Goal: Task Accomplishment & Management: Manage account settings

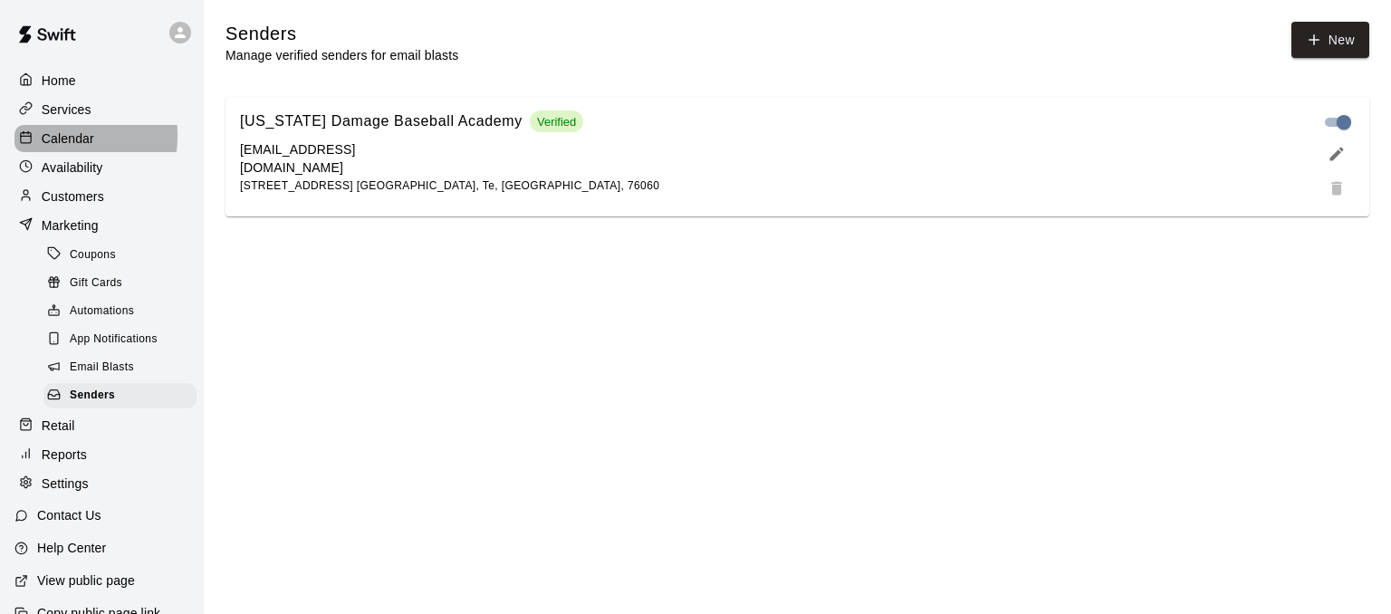
click at [29, 139] on icon at bounding box center [26, 137] width 14 height 14
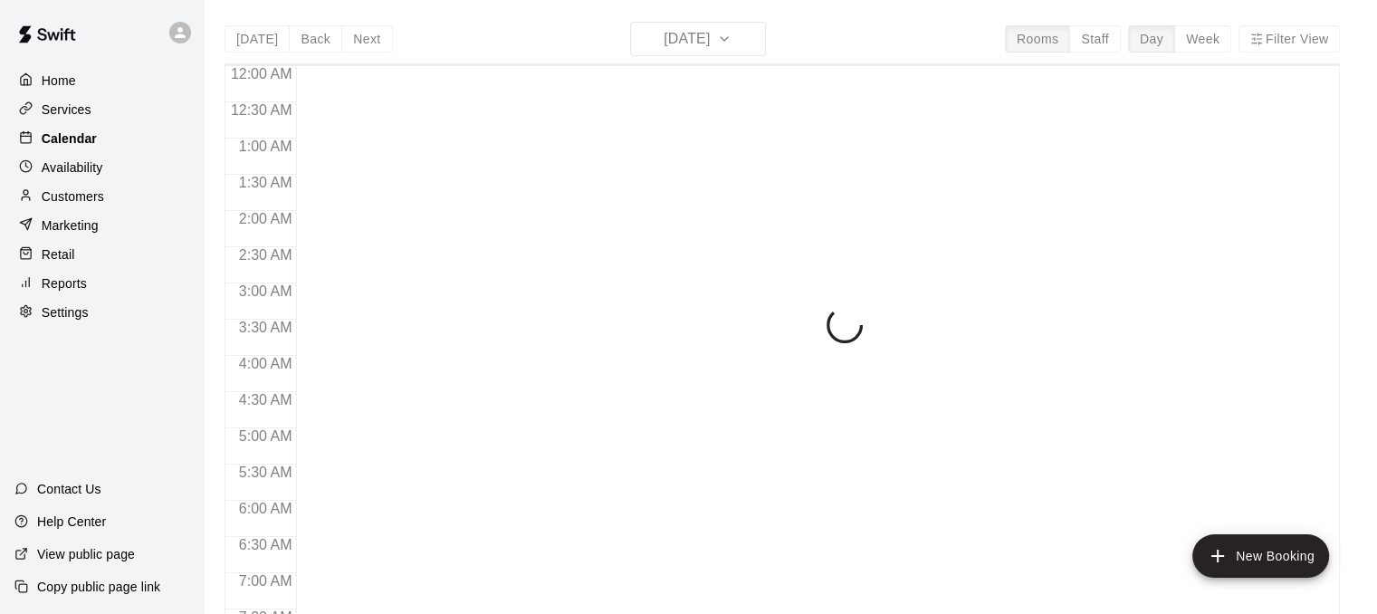
scroll to position [1169, 0]
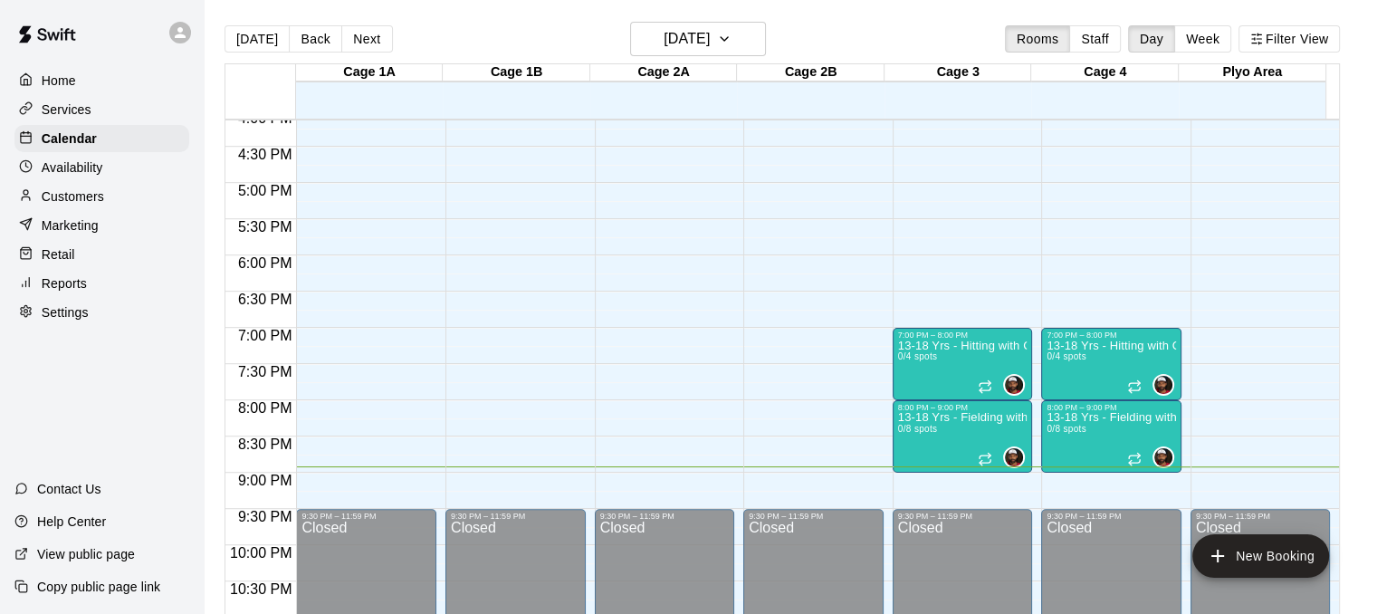
click at [46, 108] on p "Services" at bounding box center [67, 110] width 50 height 18
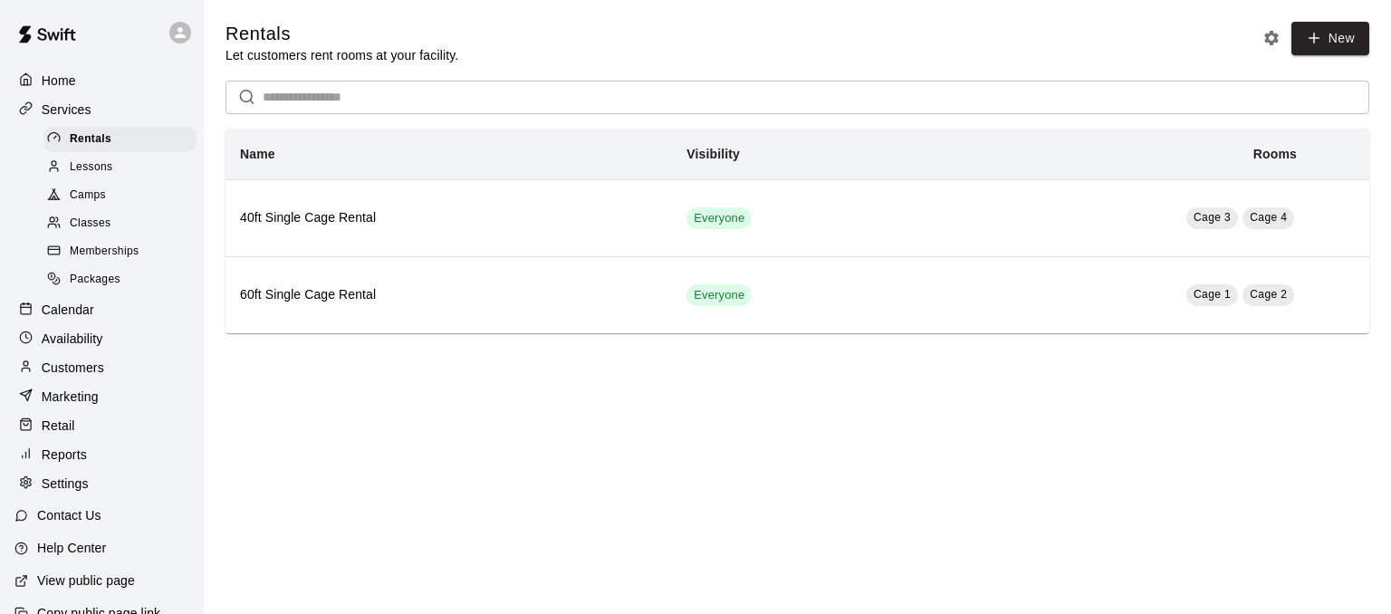
click at [76, 318] on p "Calendar" at bounding box center [68, 310] width 53 height 18
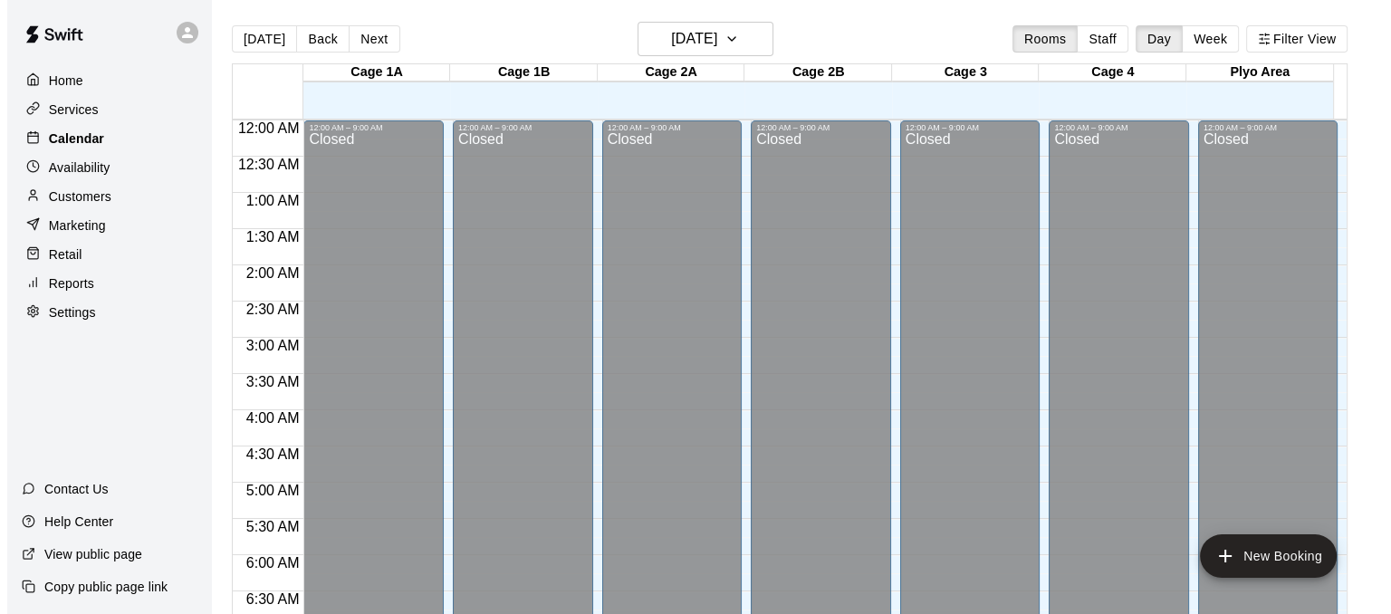
scroll to position [1169, 0]
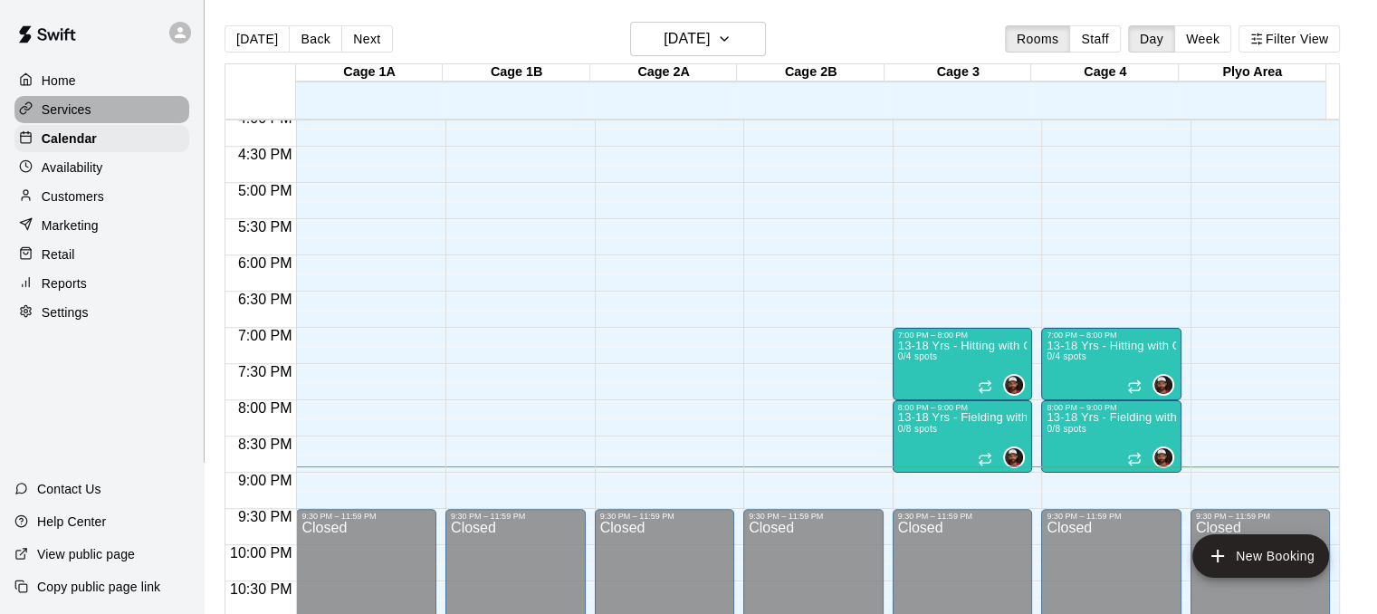
click at [25, 104] on icon at bounding box center [26, 108] width 14 height 14
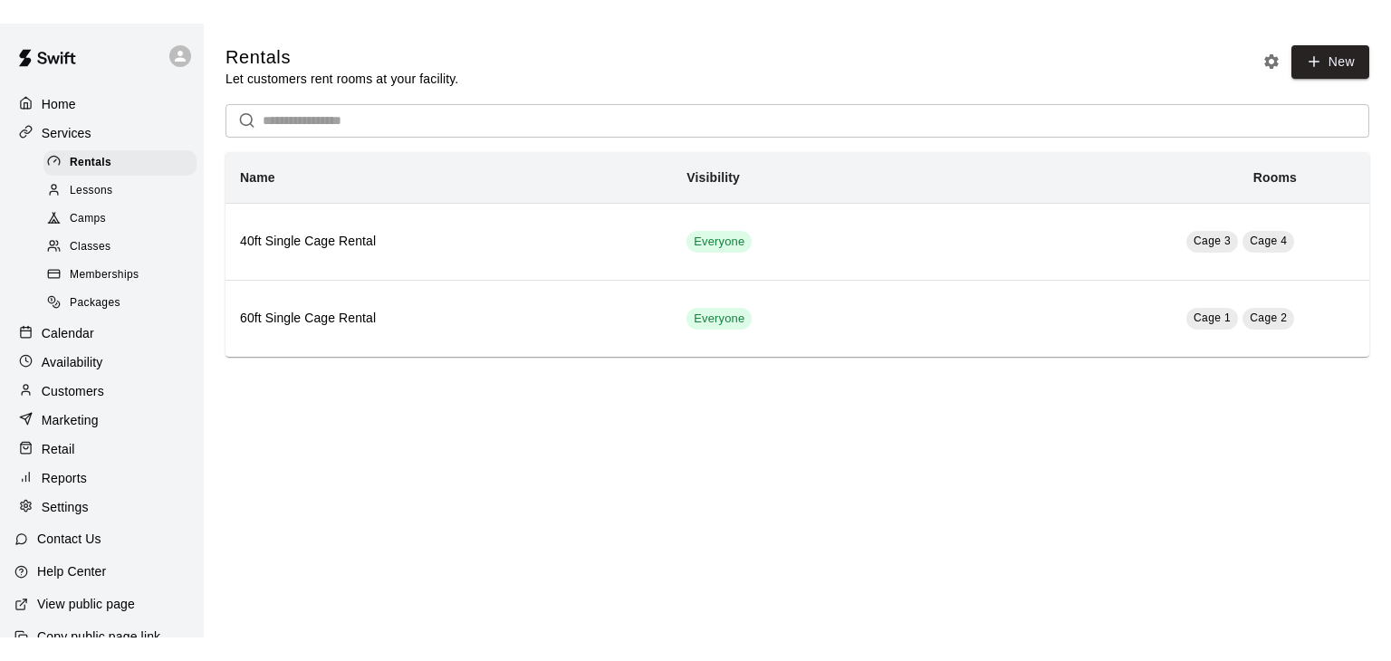
scroll to position [49, 0]
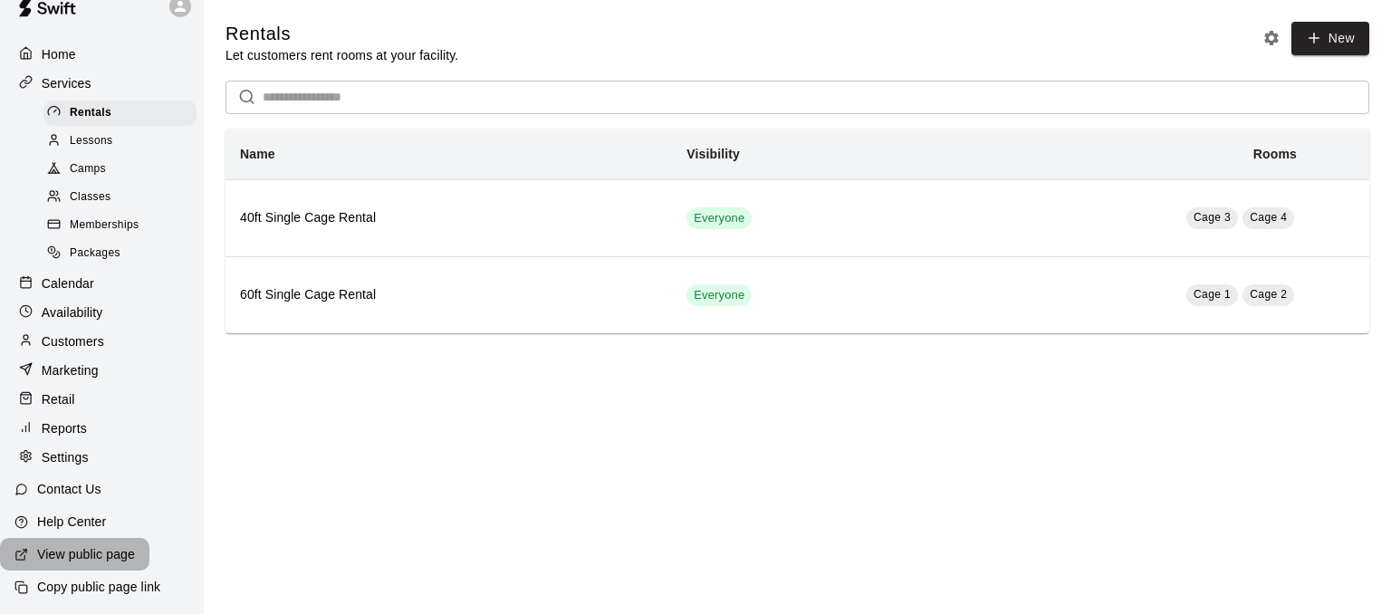
click at [30, 547] on div "View public page" at bounding box center [74, 554] width 149 height 33
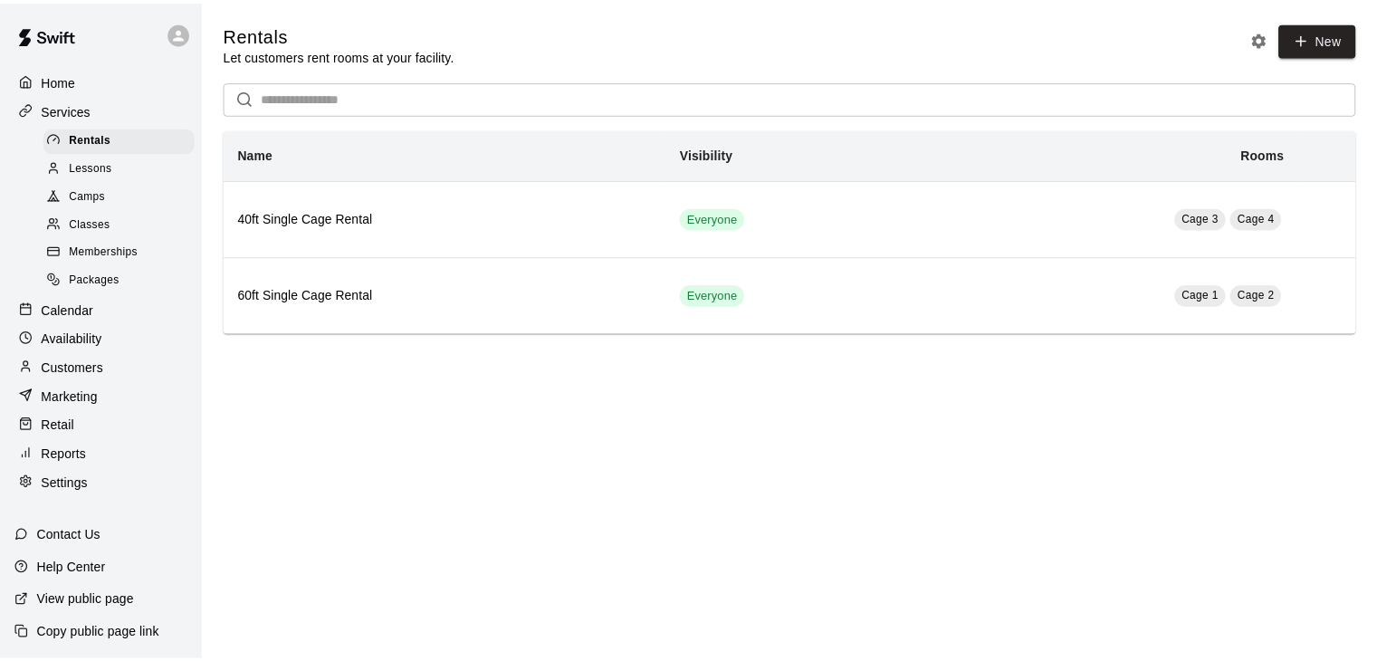
scroll to position [2, 0]
click at [101, 106] on div "Services" at bounding box center [101, 109] width 175 height 27
click at [82, 81] on div "Home" at bounding box center [101, 80] width 175 height 27
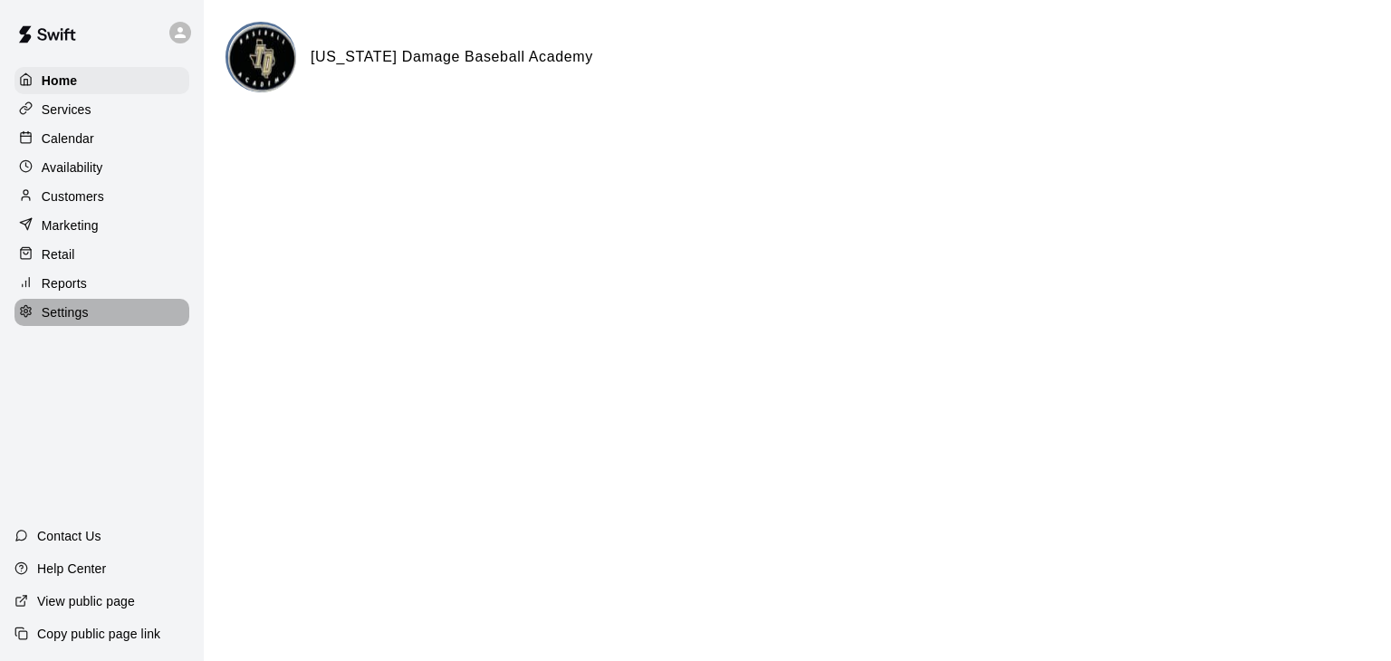
click at [79, 315] on p "Settings" at bounding box center [65, 312] width 47 height 18
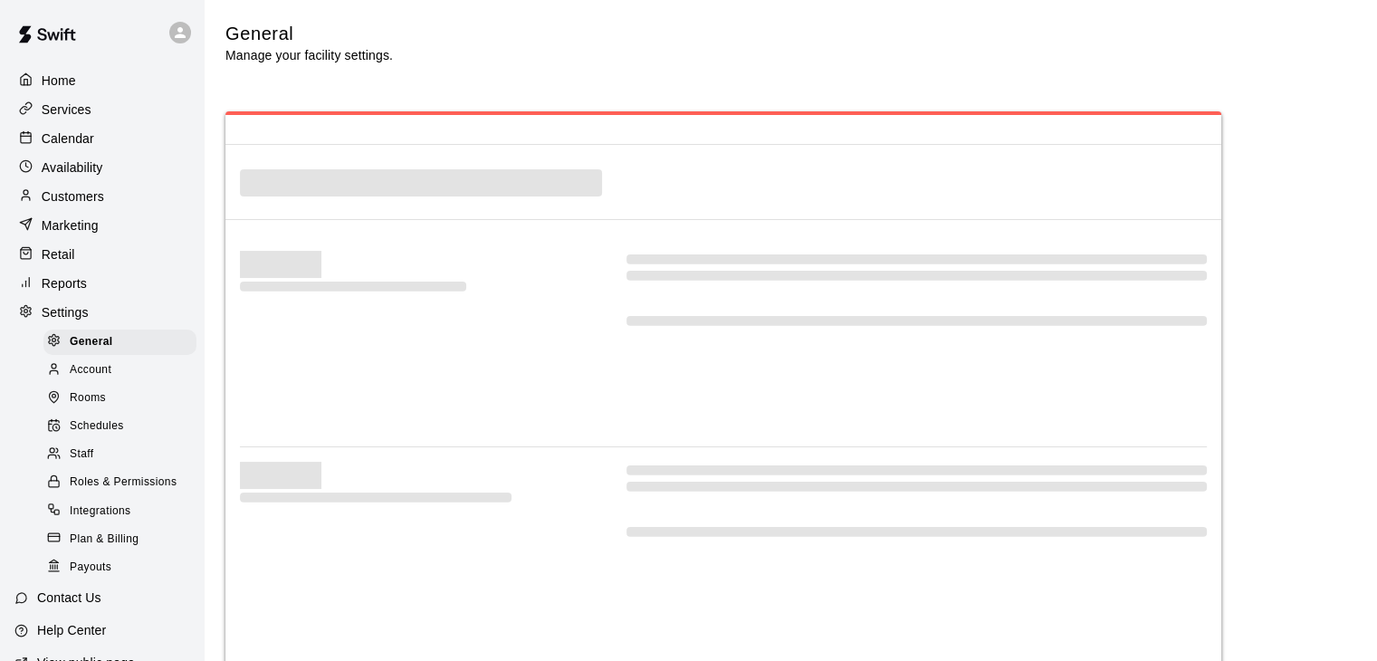
select select "**"
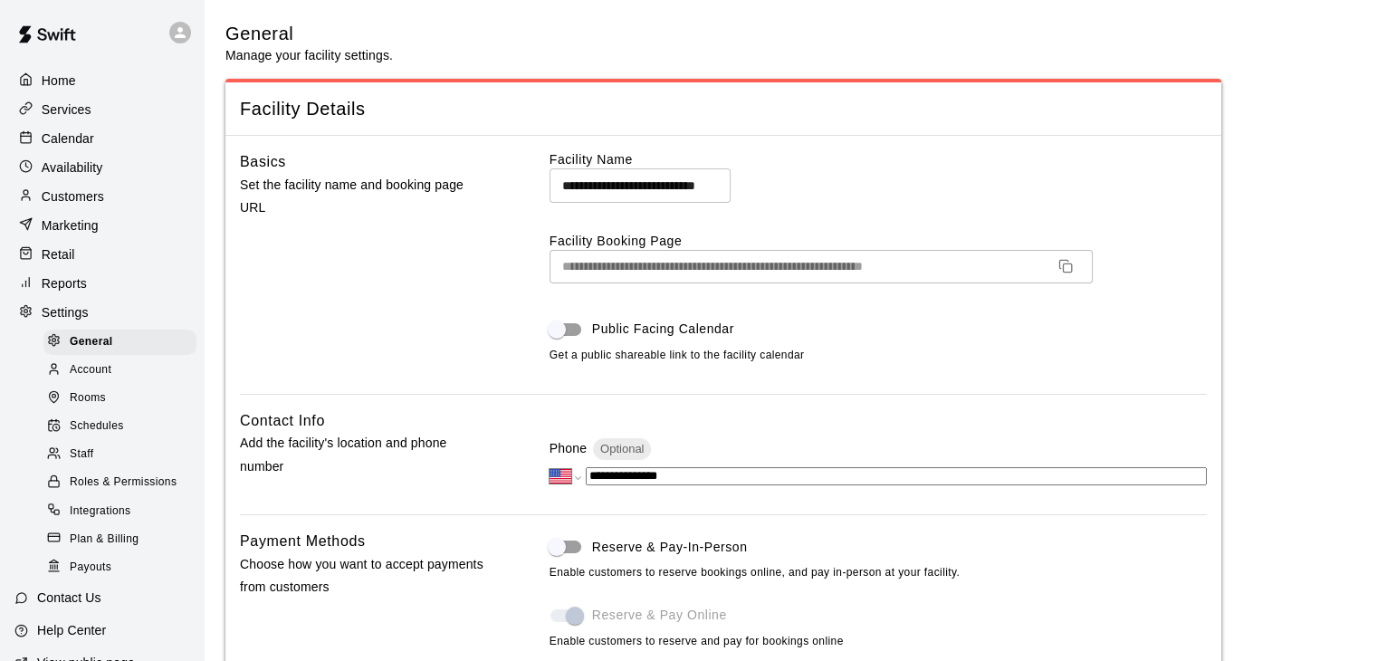
click at [94, 467] on div "Staff" at bounding box center [119, 454] width 153 height 25
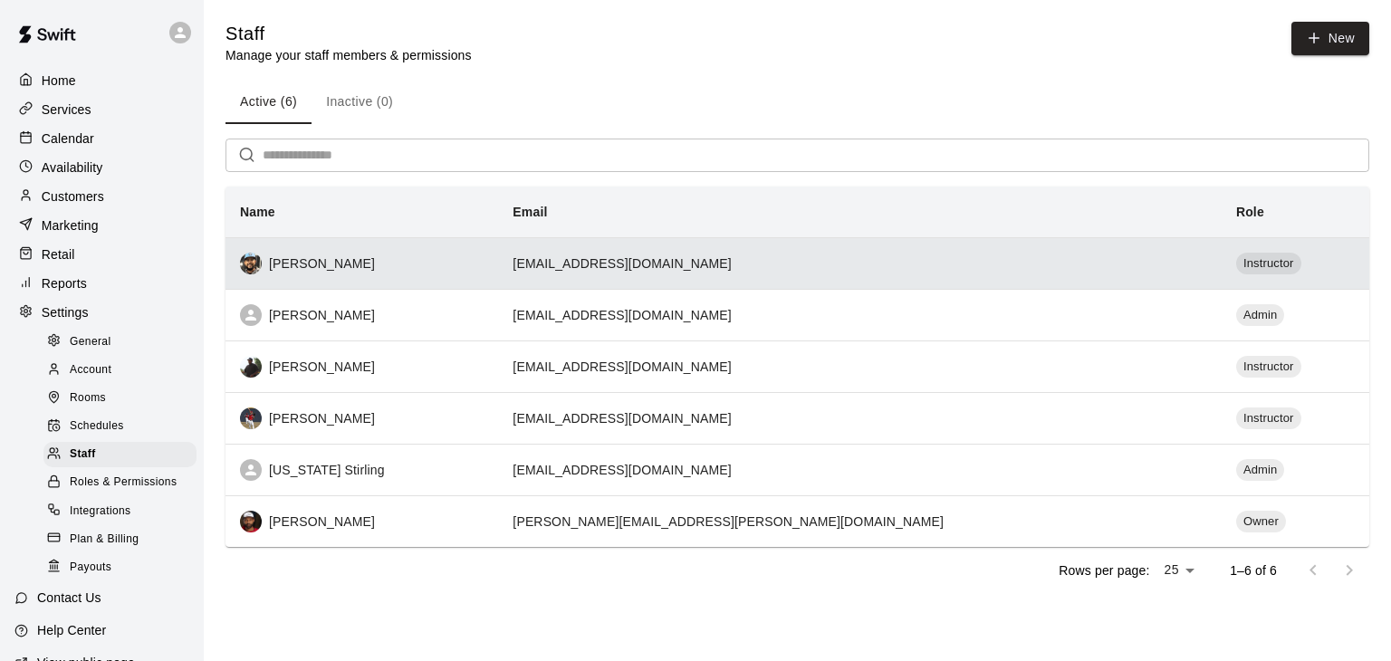
click at [359, 270] on div "[PERSON_NAME]" at bounding box center [362, 264] width 244 height 22
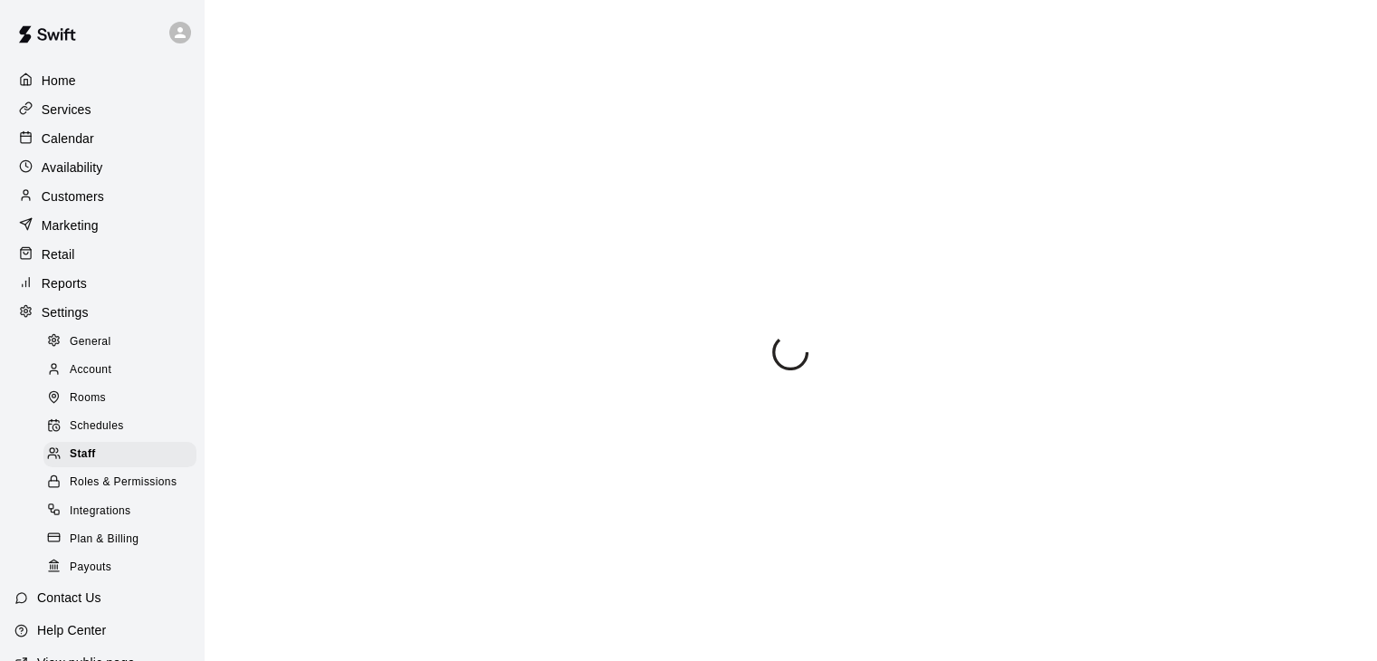
select select "**"
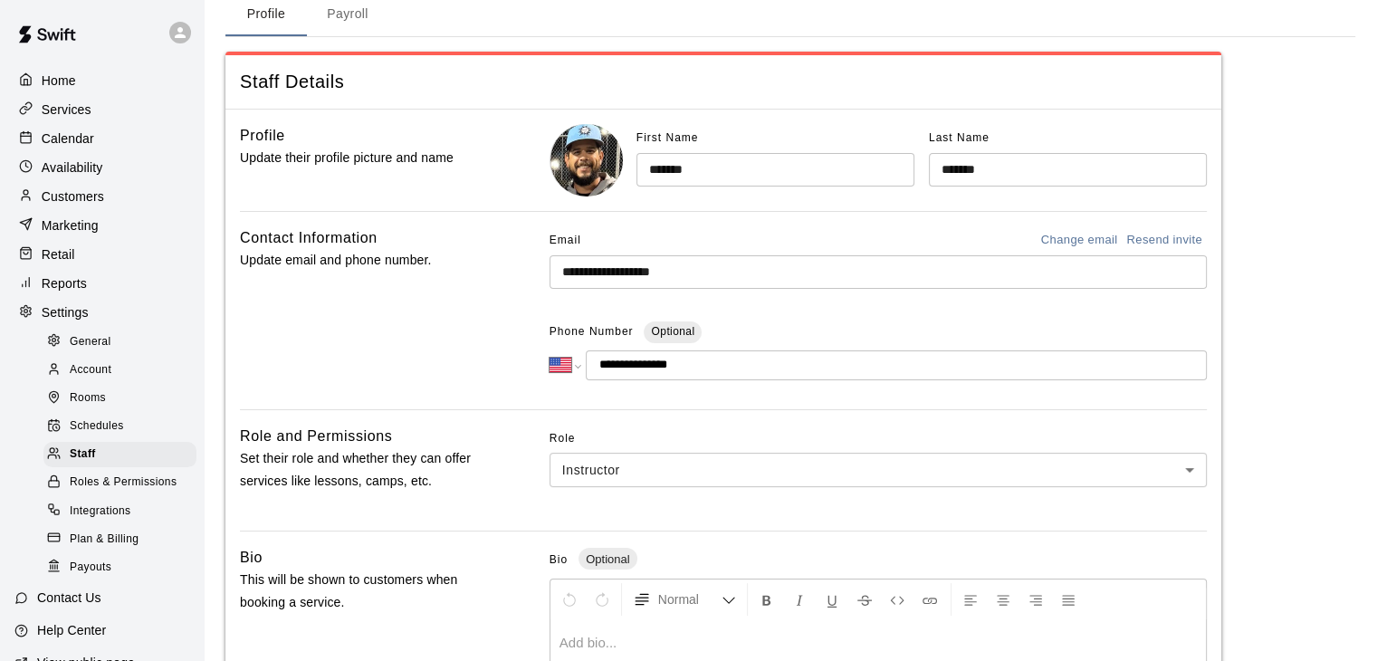
scroll to position [84, 0]
click at [113, 467] on div "Staff" at bounding box center [119, 454] width 153 height 25
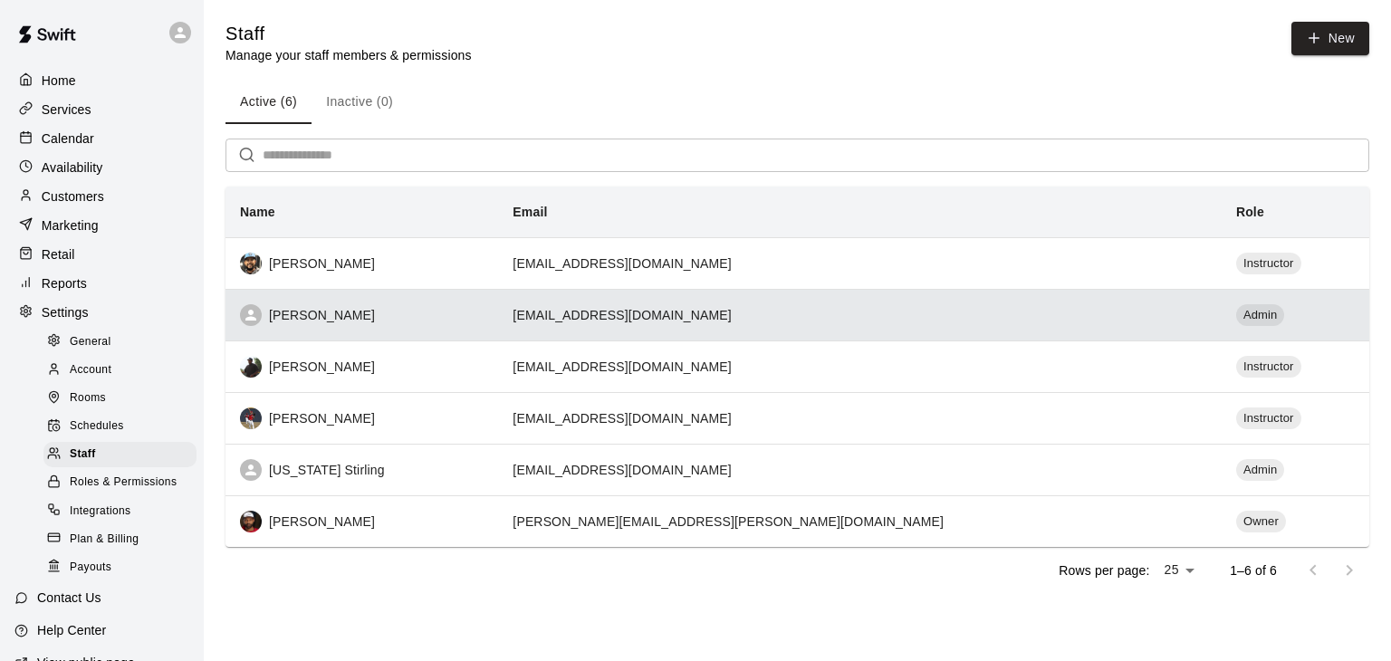
click at [381, 317] on div "[PERSON_NAME]" at bounding box center [362, 315] width 244 height 22
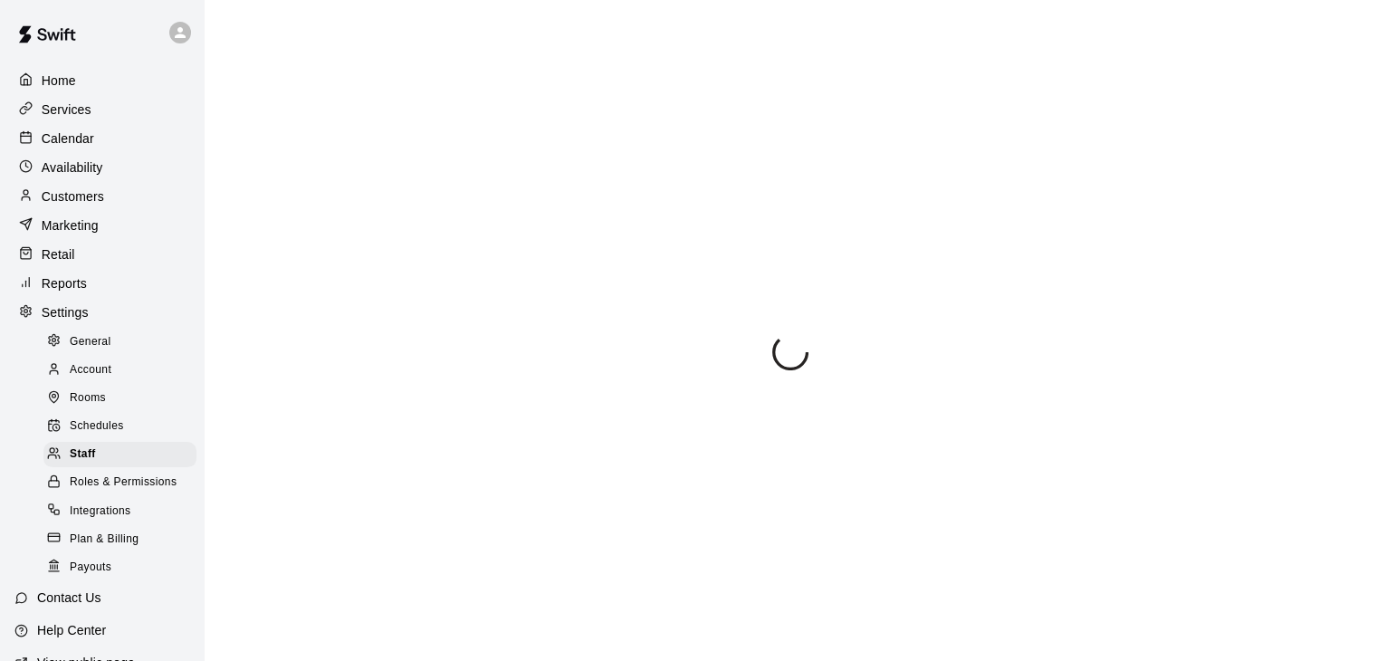
select select "**"
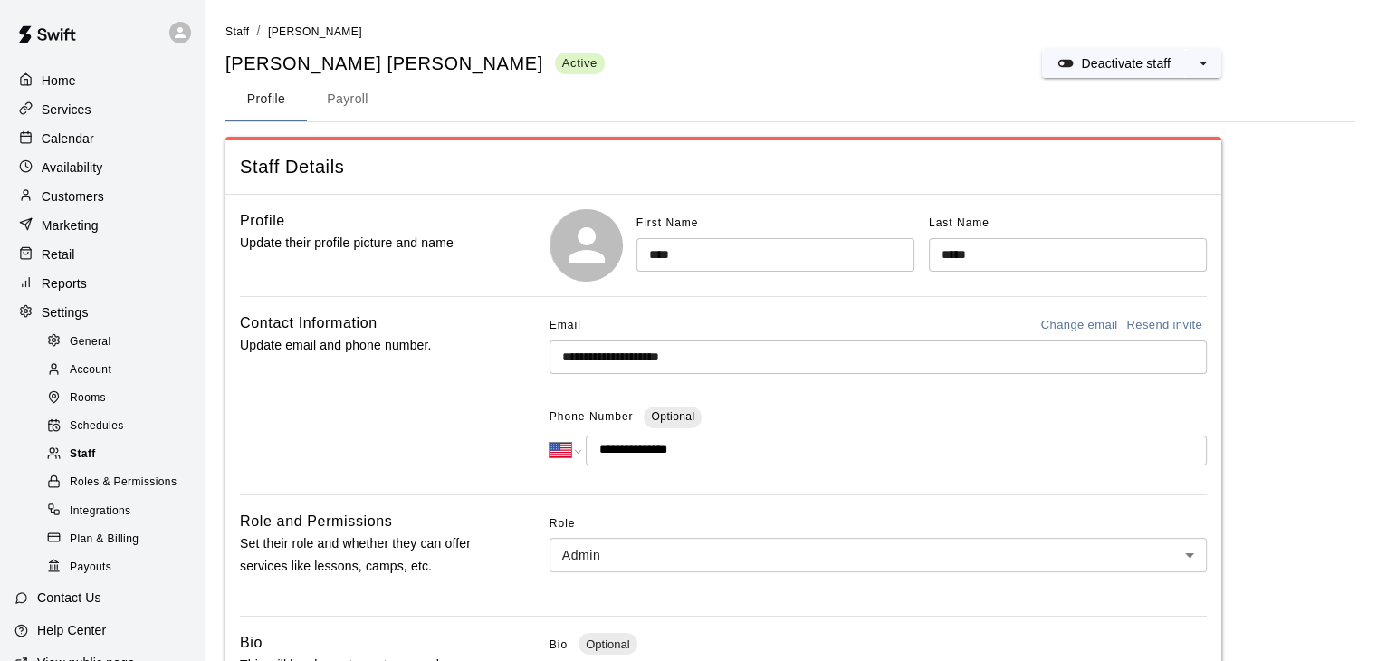
click at [118, 467] on div "Staff" at bounding box center [119, 454] width 153 height 25
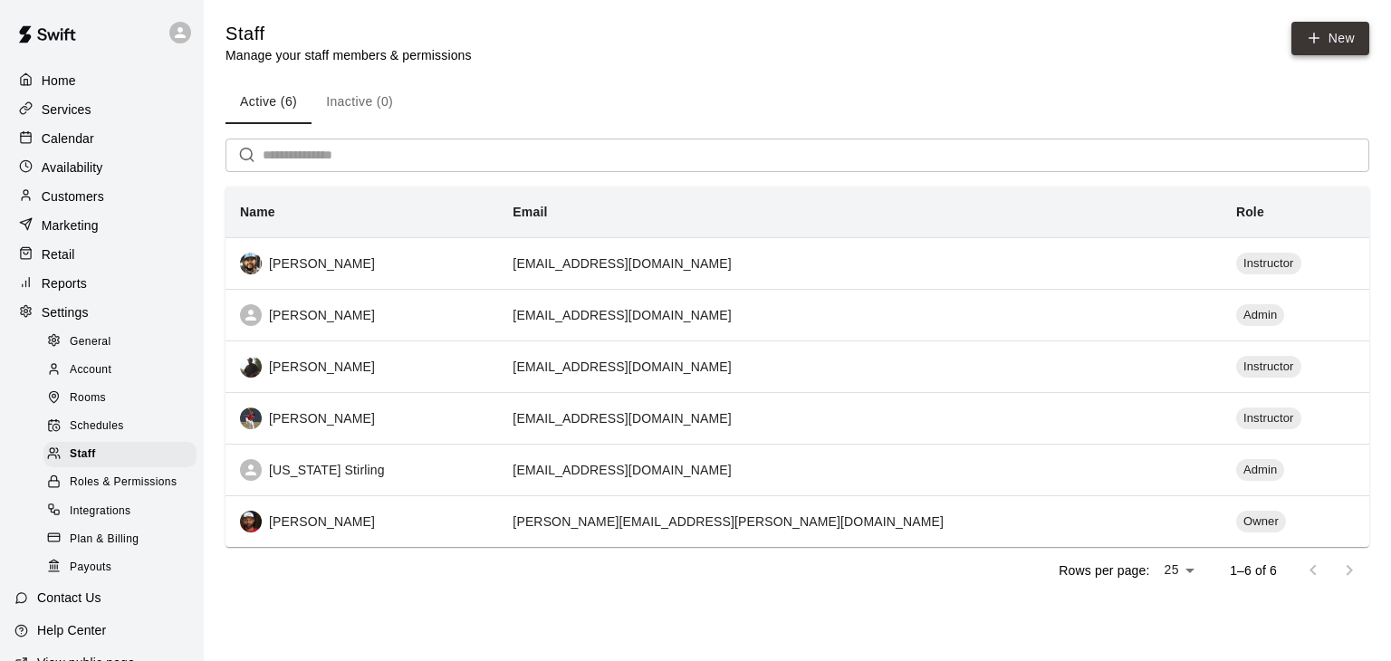
click at [1325, 41] on link "New" at bounding box center [1330, 39] width 78 height 34
select select "**"
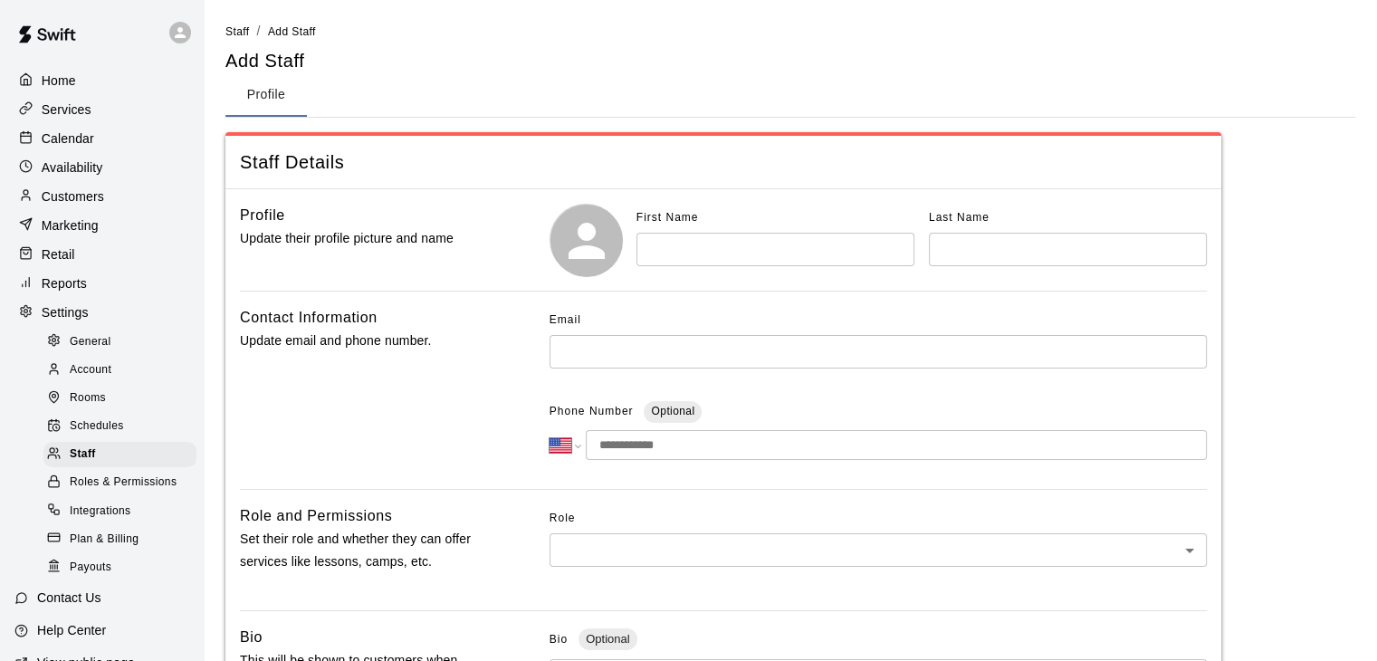
click at [685, 249] on input "text" at bounding box center [776, 250] width 278 height 34
type input "******"
click at [977, 245] on input "text" at bounding box center [1068, 250] width 278 height 34
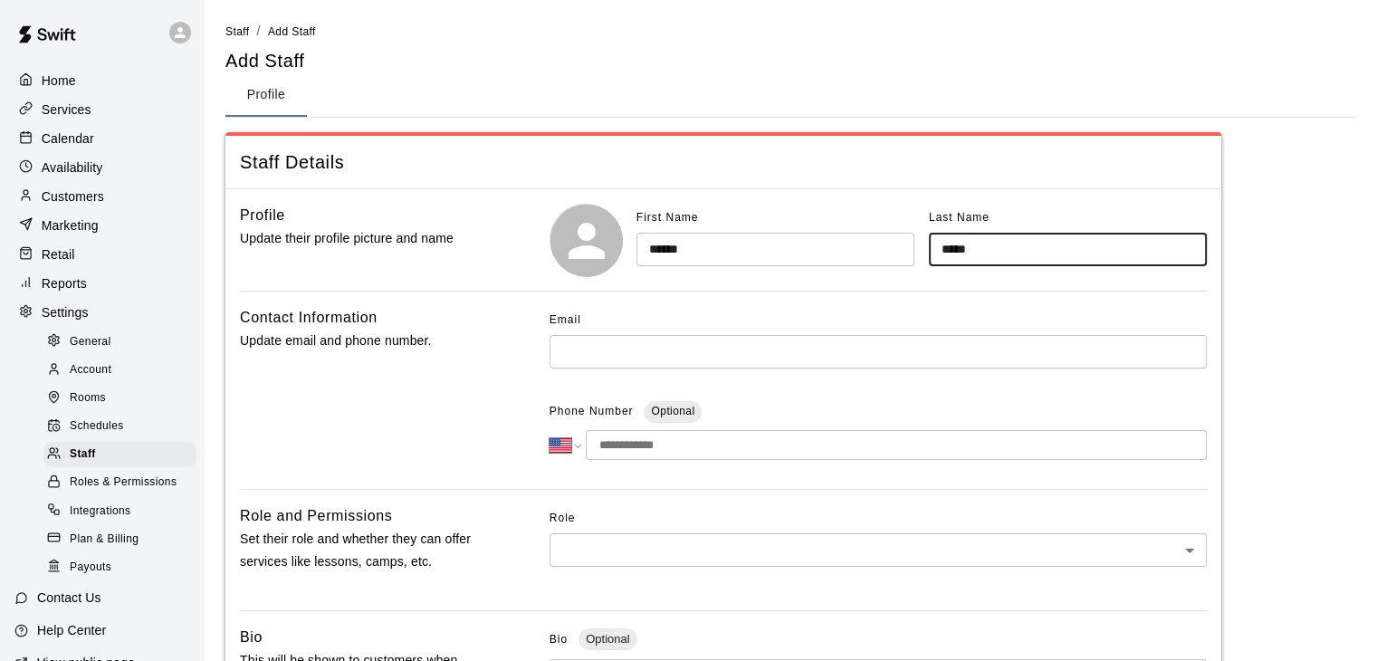
type input "*****"
click at [598, 350] on input "text" at bounding box center [878, 352] width 657 height 34
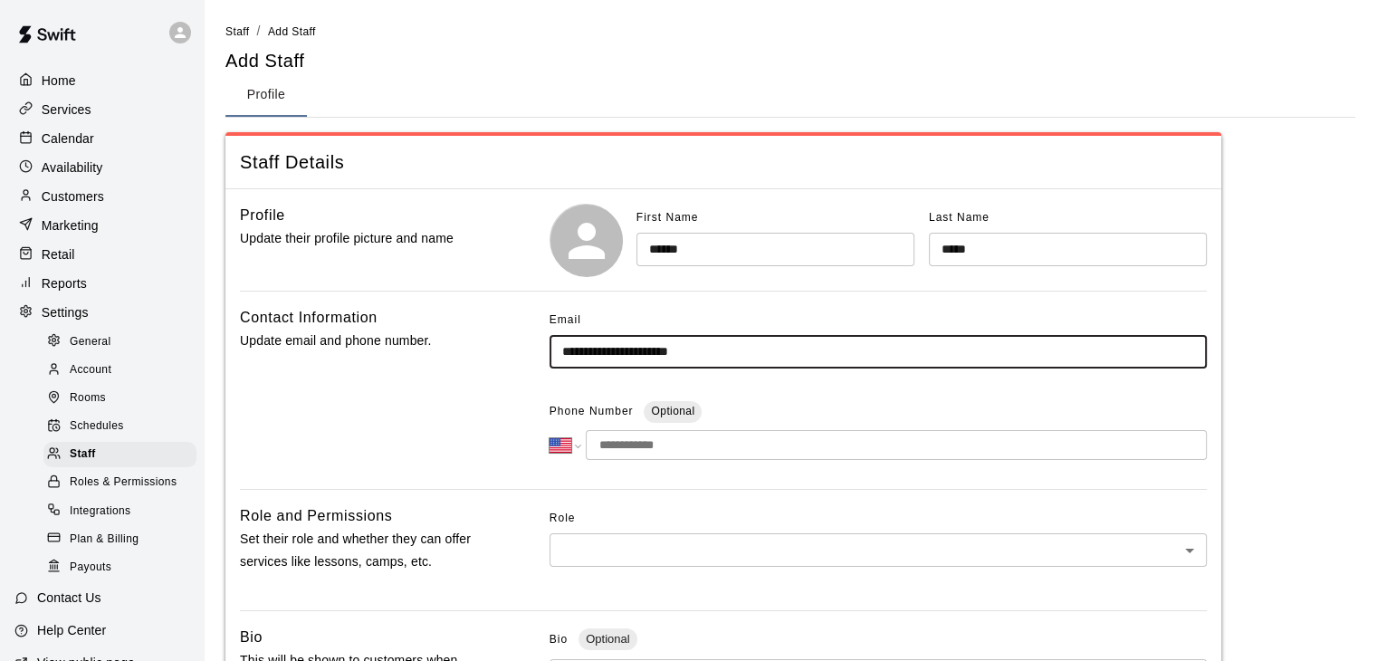
type input "**********"
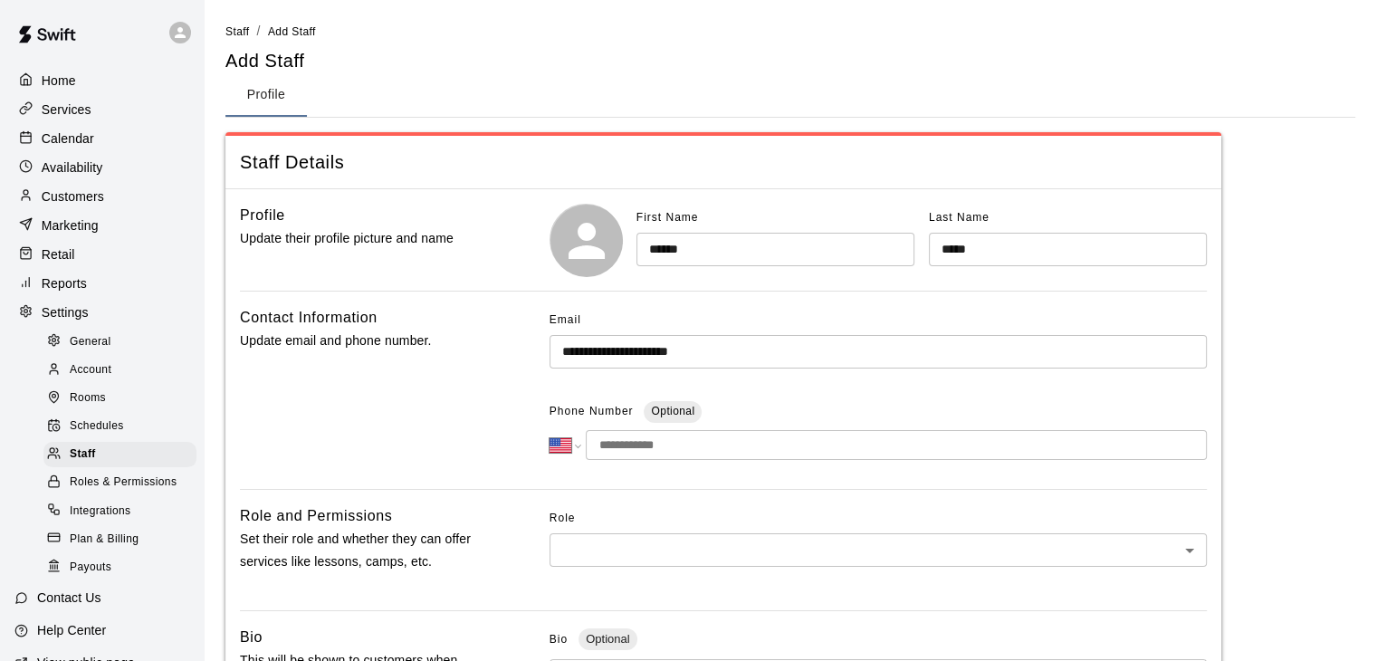
click at [666, 440] on input "tel" at bounding box center [896, 445] width 621 height 30
type input "**********"
click at [350, 450] on div "Contact Information Update email and phone number." at bounding box center [366, 390] width 252 height 168
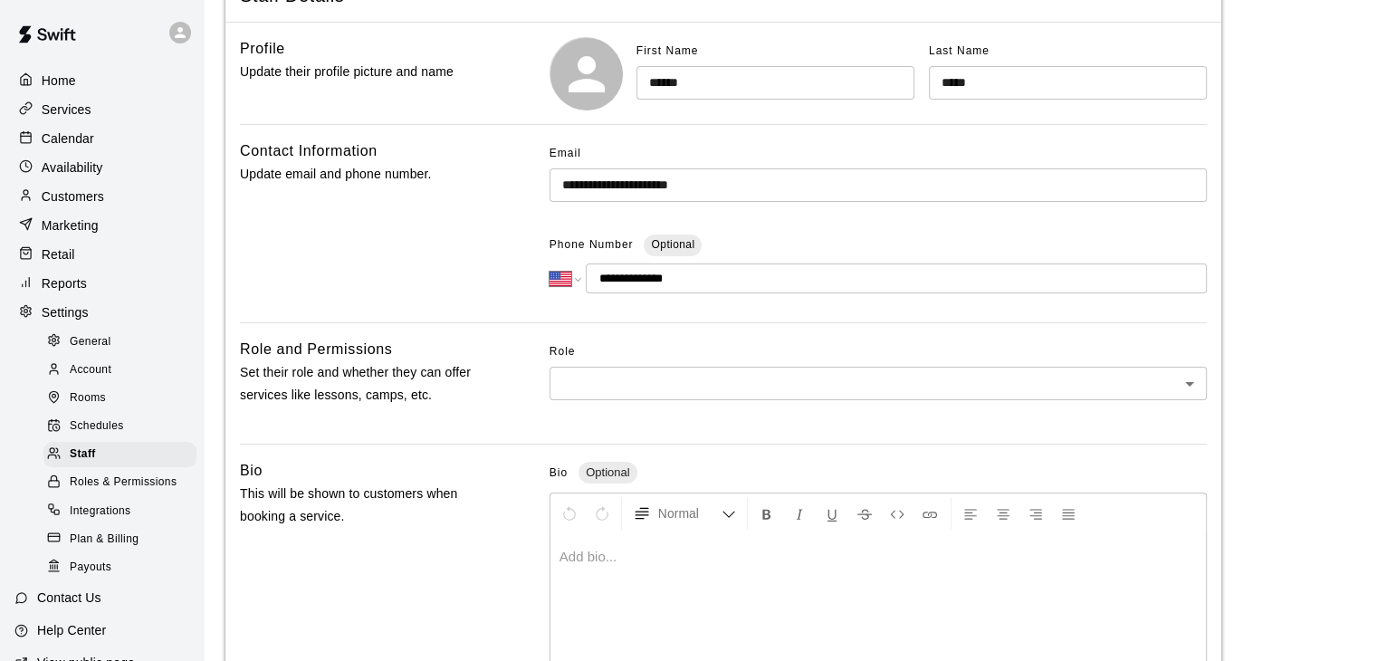
scroll to position [174, 0]
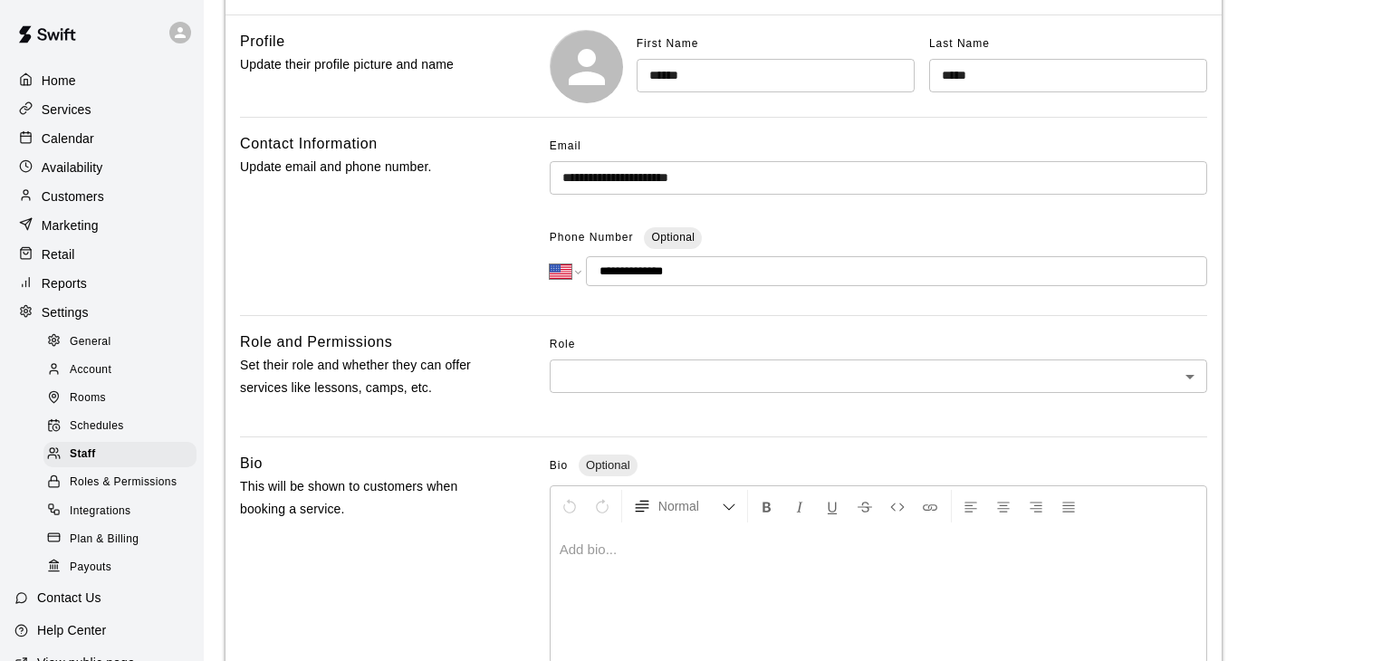
click at [651, 374] on body "**********" at bounding box center [695, 419] width 1391 height 1187
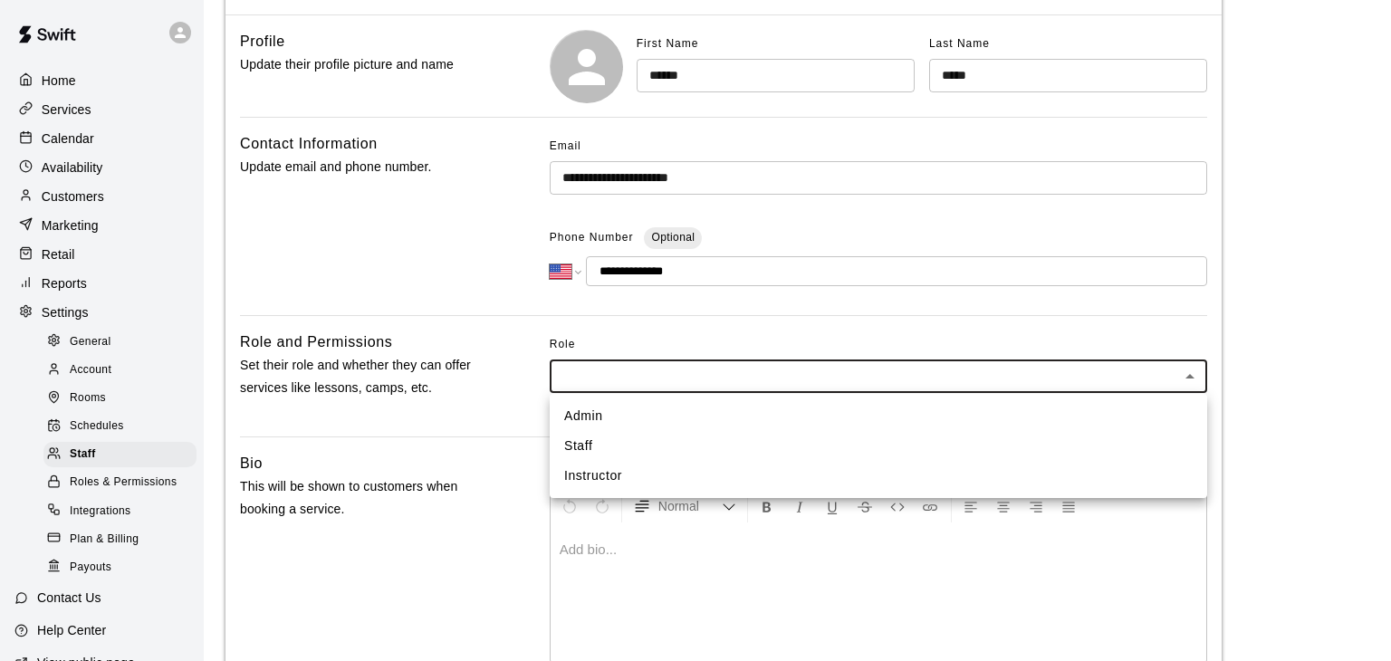
click at [610, 472] on li "Instructor" at bounding box center [878, 476] width 657 height 30
type input "**********"
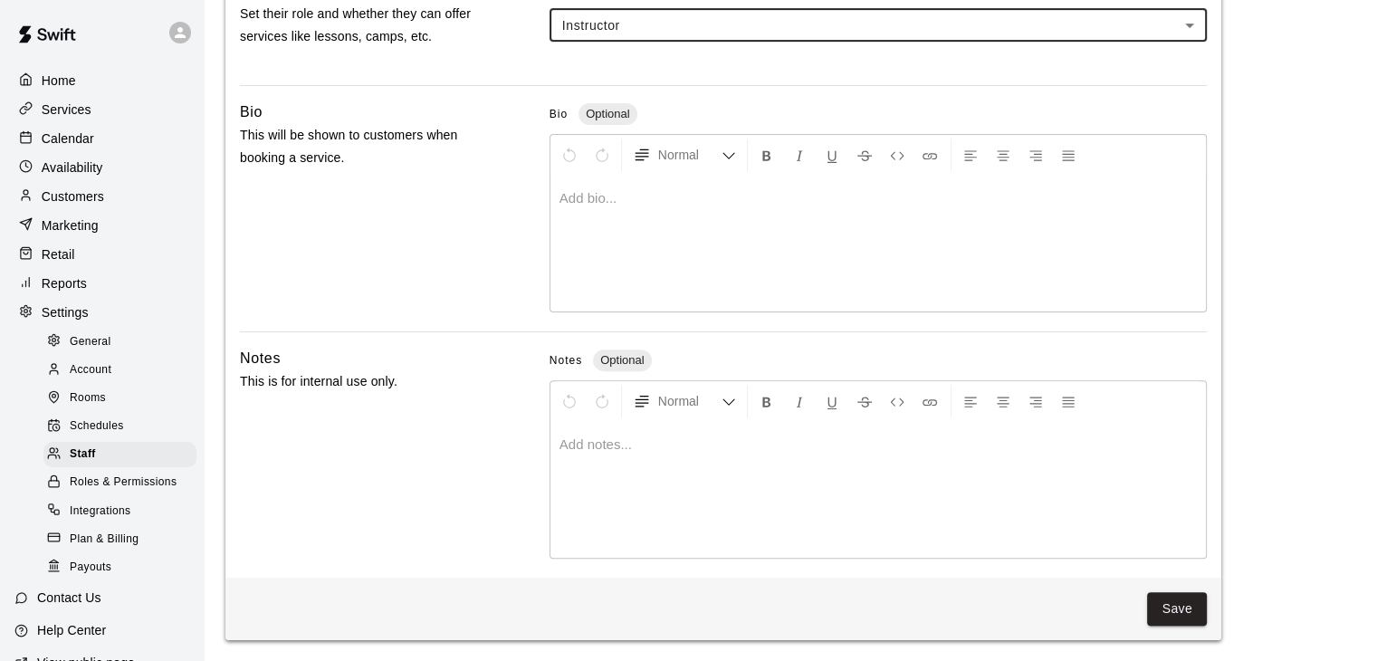
scroll to position [524, 0]
click at [1166, 613] on button "Save" at bounding box center [1177, 610] width 60 height 34
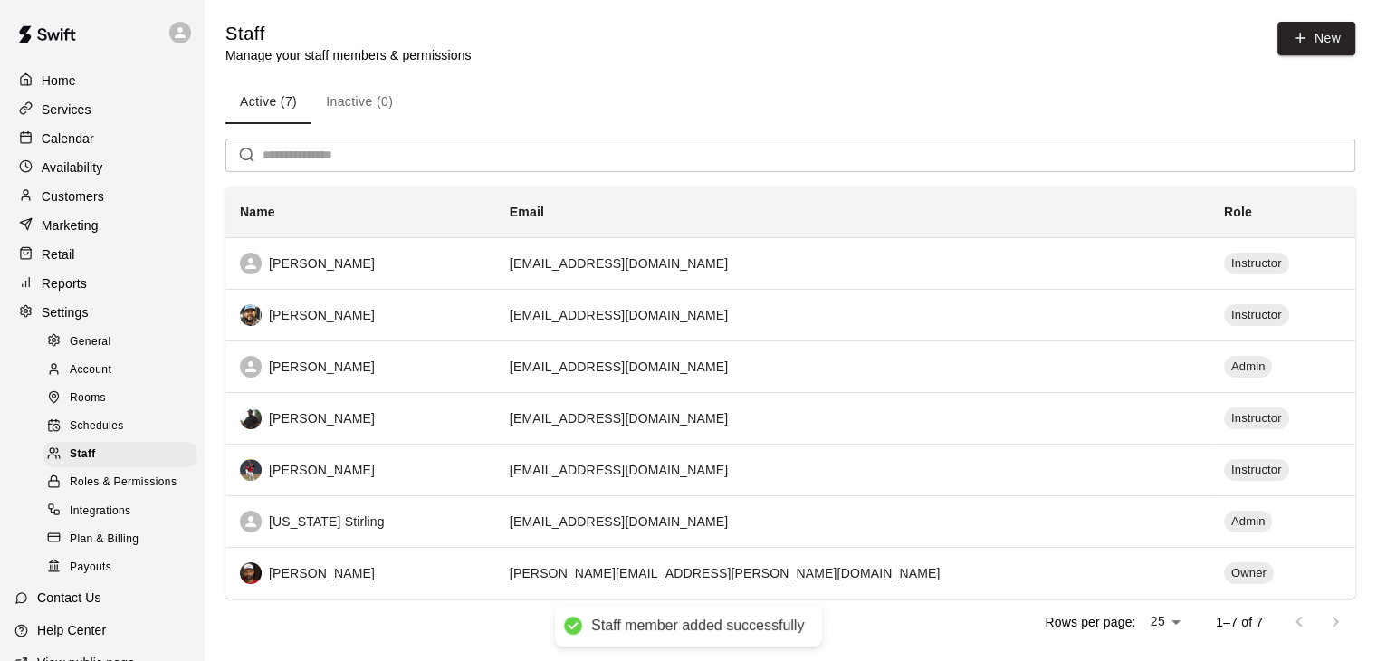
click at [403, 59] on p "Manage your staff members & permissions" at bounding box center [349, 55] width 246 height 18
click at [462, 55] on p "Manage your staff members & permissions" at bounding box center [349, 55] width 246 height 18
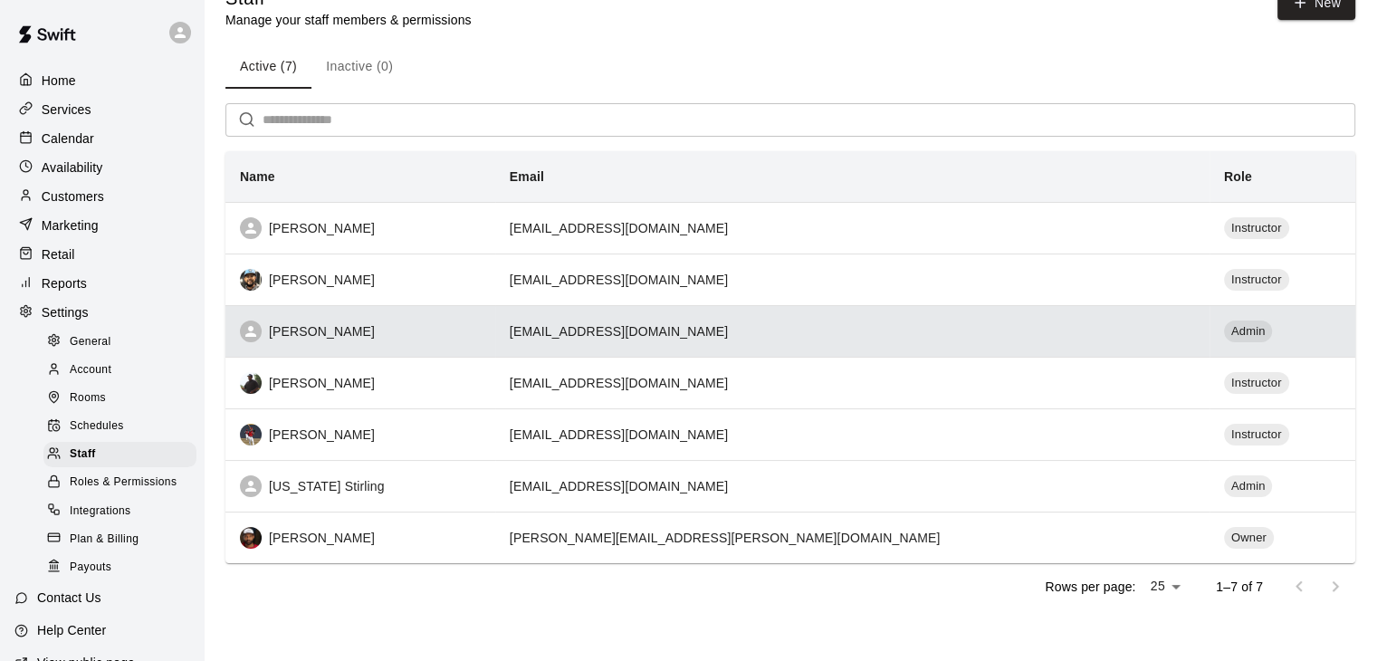
scroll to position [36, 0]
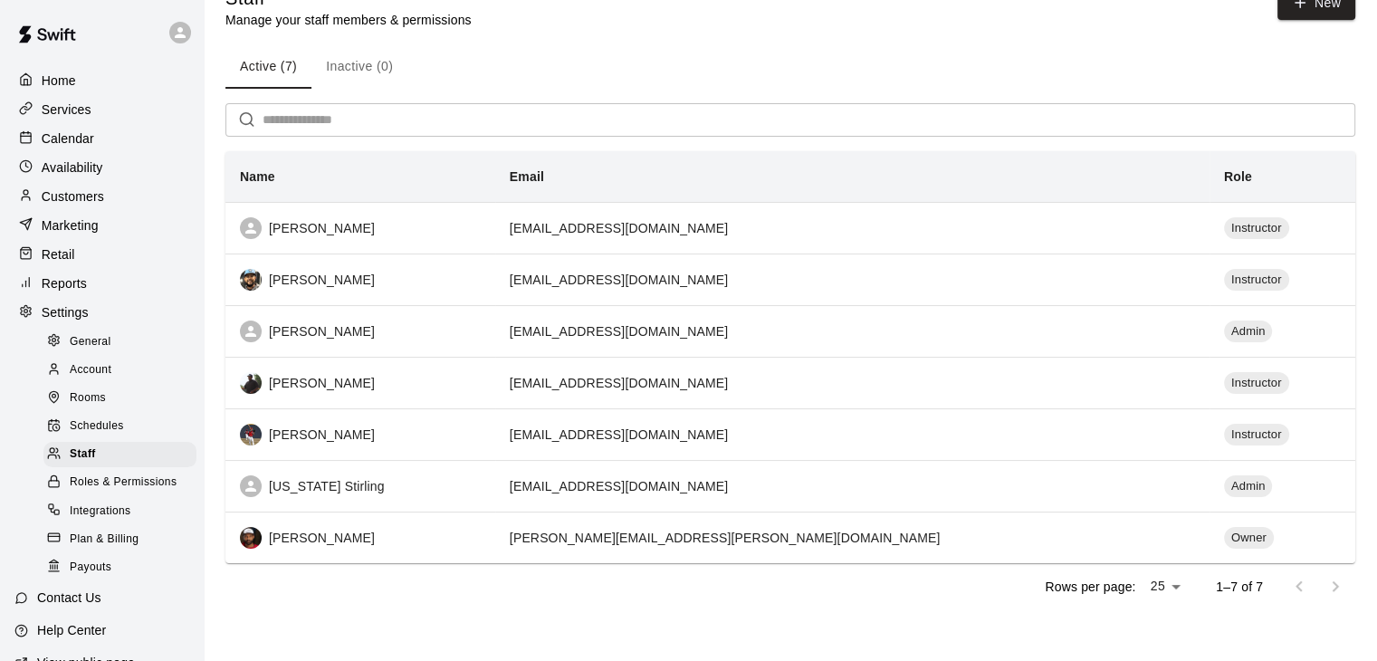
click at [91, 350] on span "General" at bounding box center [91, 342] width 42 height 18
select select "**"
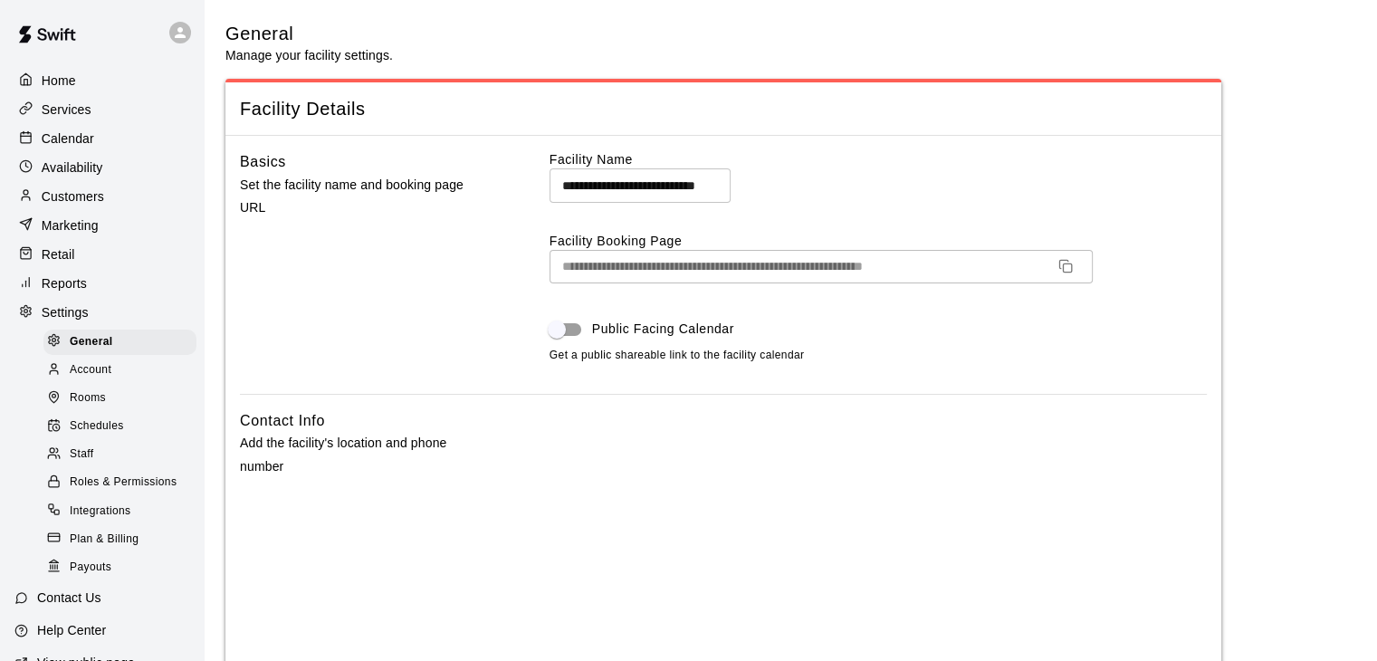
click at [97, 467] on div "Staff" at bounding box center [119, 454] width 153 height 25
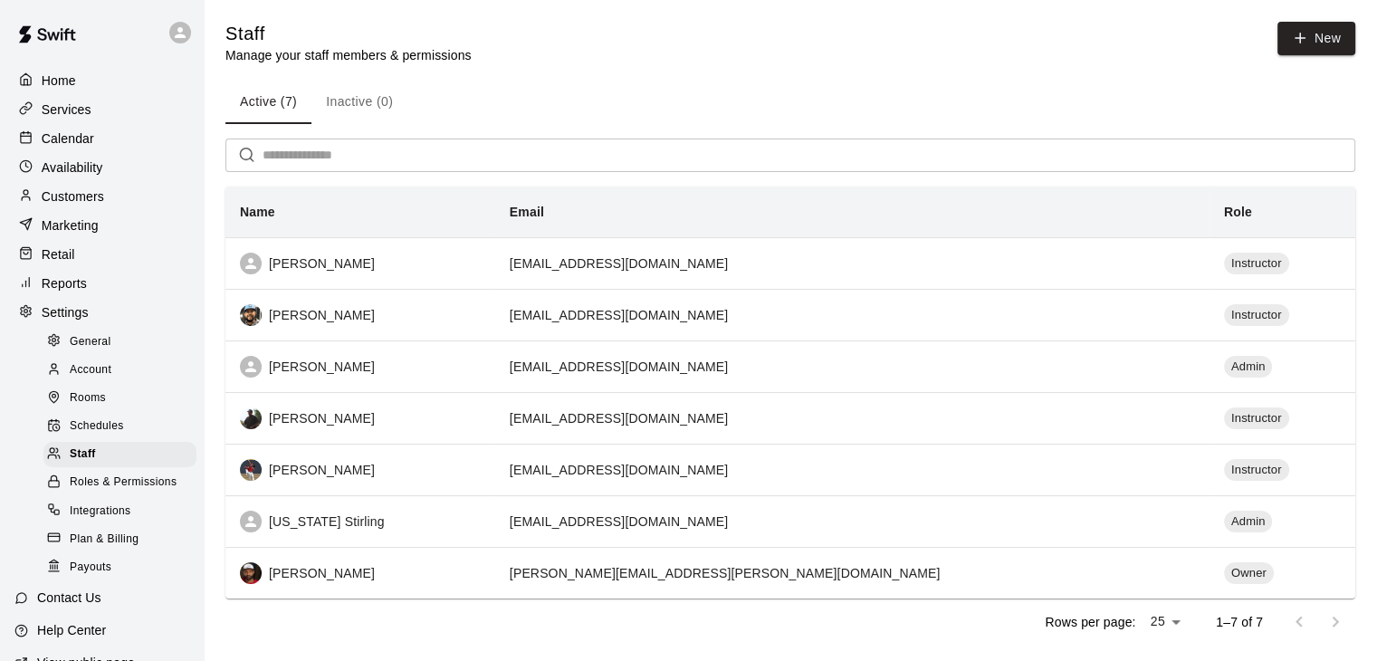
click at [357, 118] on button "Inactive (0)" at bounding box center [360, 102] width 96 height 43
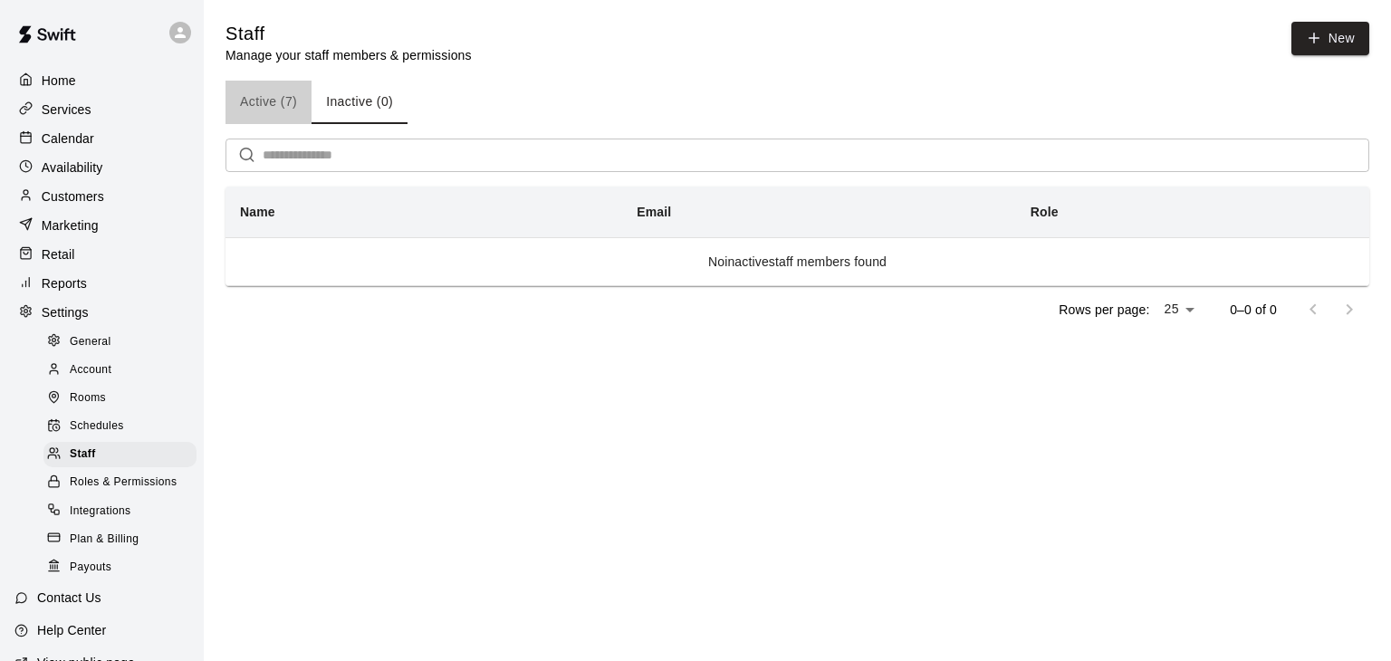
click at [257, 102] on button "Active (7)" at bounding box center [269, 102] width 86 height 43
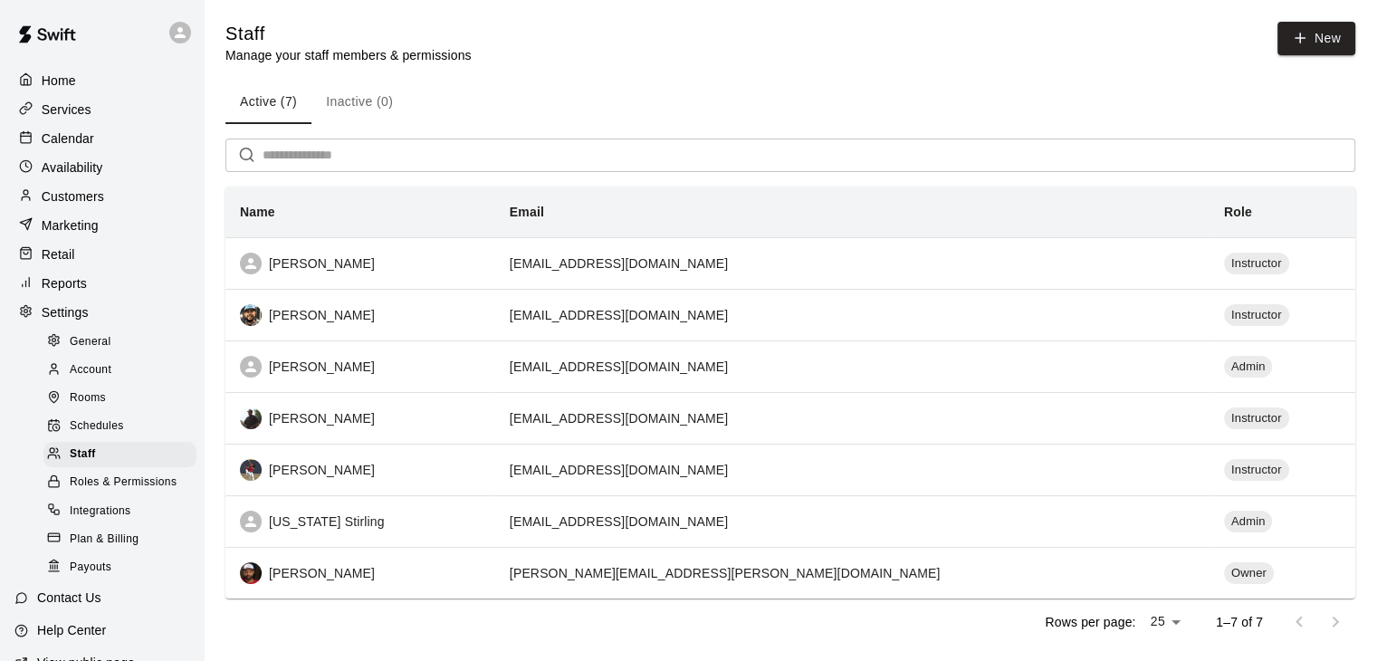
click at [89, 351] on span "General" at bounding box center [91, 342] width 42 height 18
select select "**"
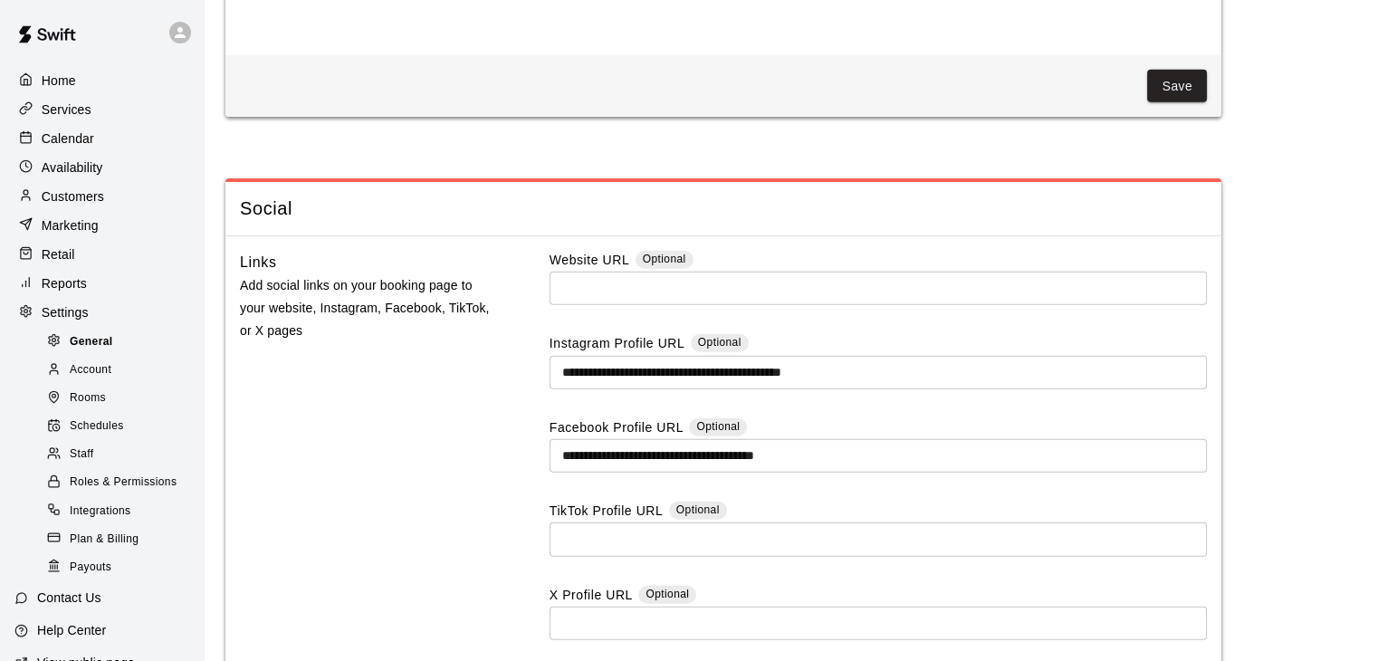
scroll to position [4905, 0]
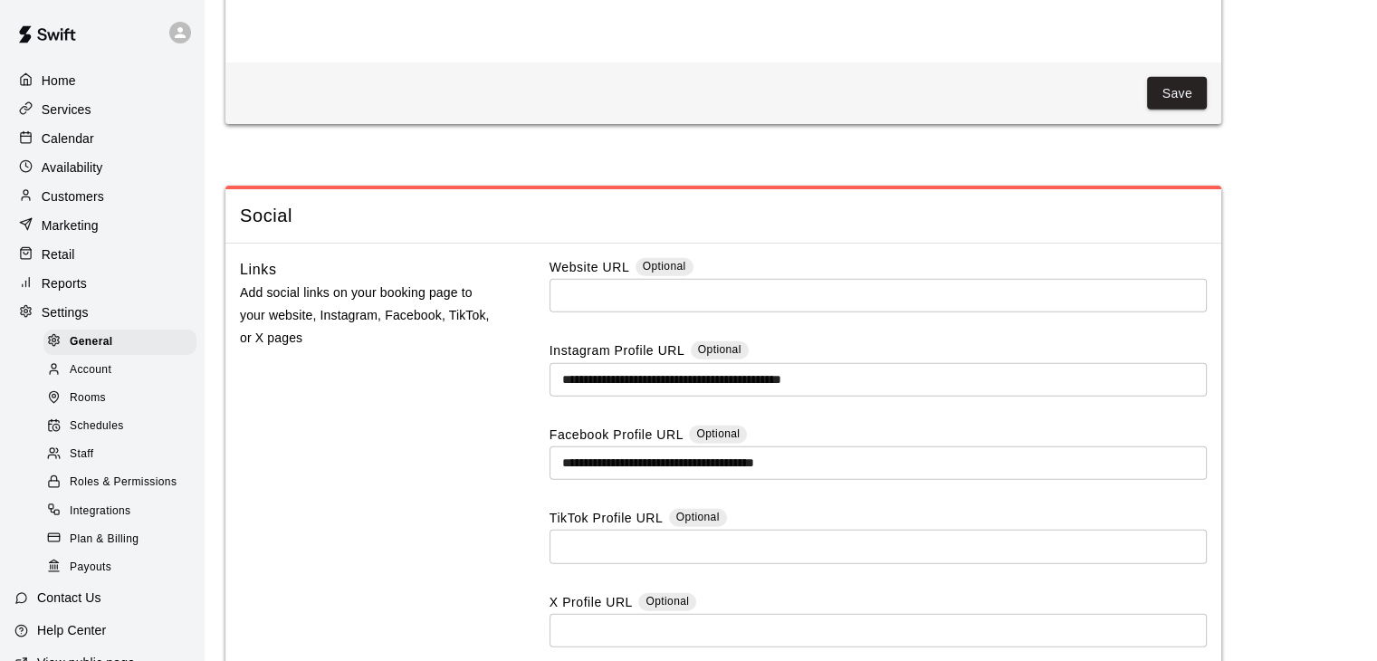
click at [53, 488] on icon at bounding box center [54, 482] width 14 height 14
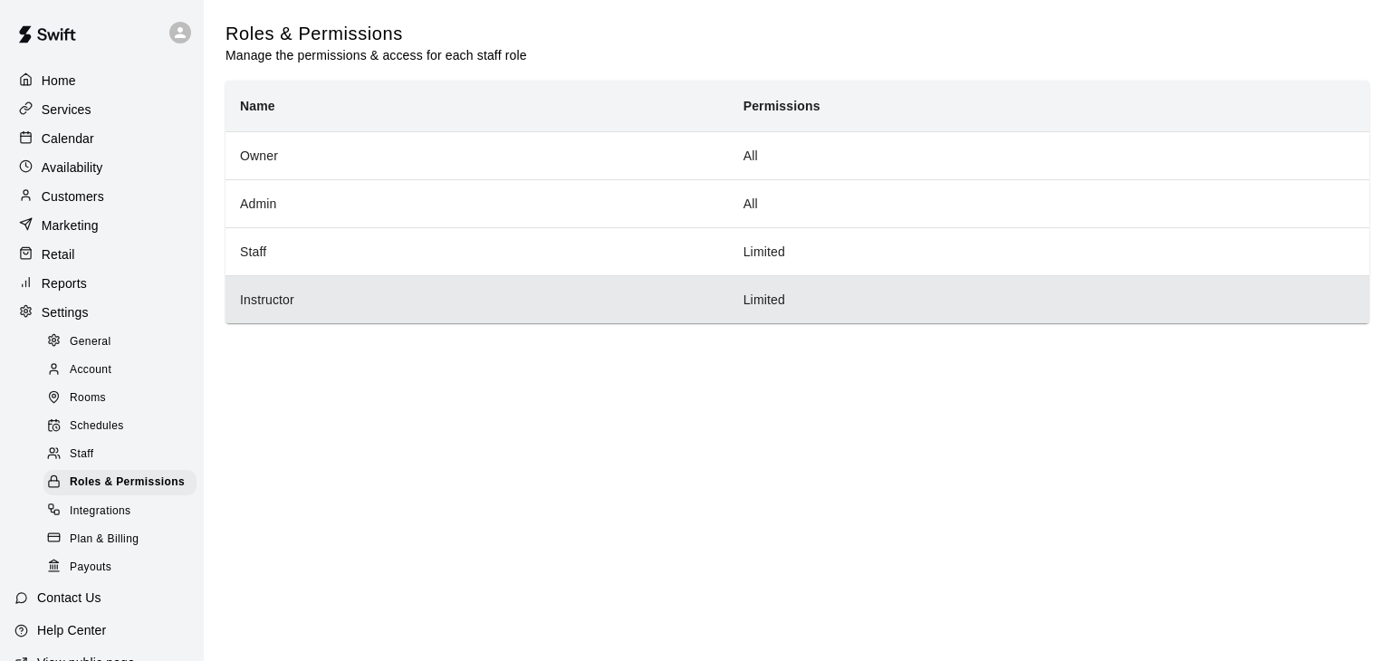
click at [359, 307] on th "Instructor" at bounding box center [478, 299] width 504 height 48
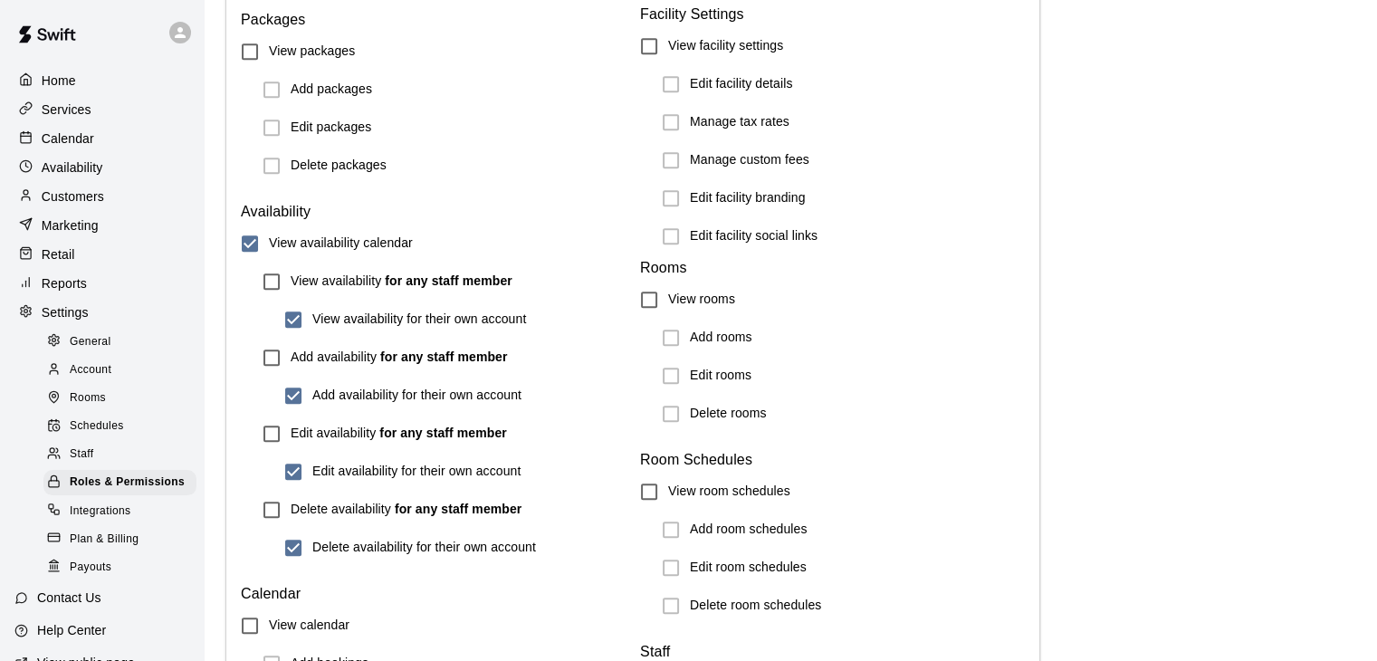
scroll to position [1274, 0]
click at [48, 82] on p "Home" at bounding box center [59, 81] width 34 height 18
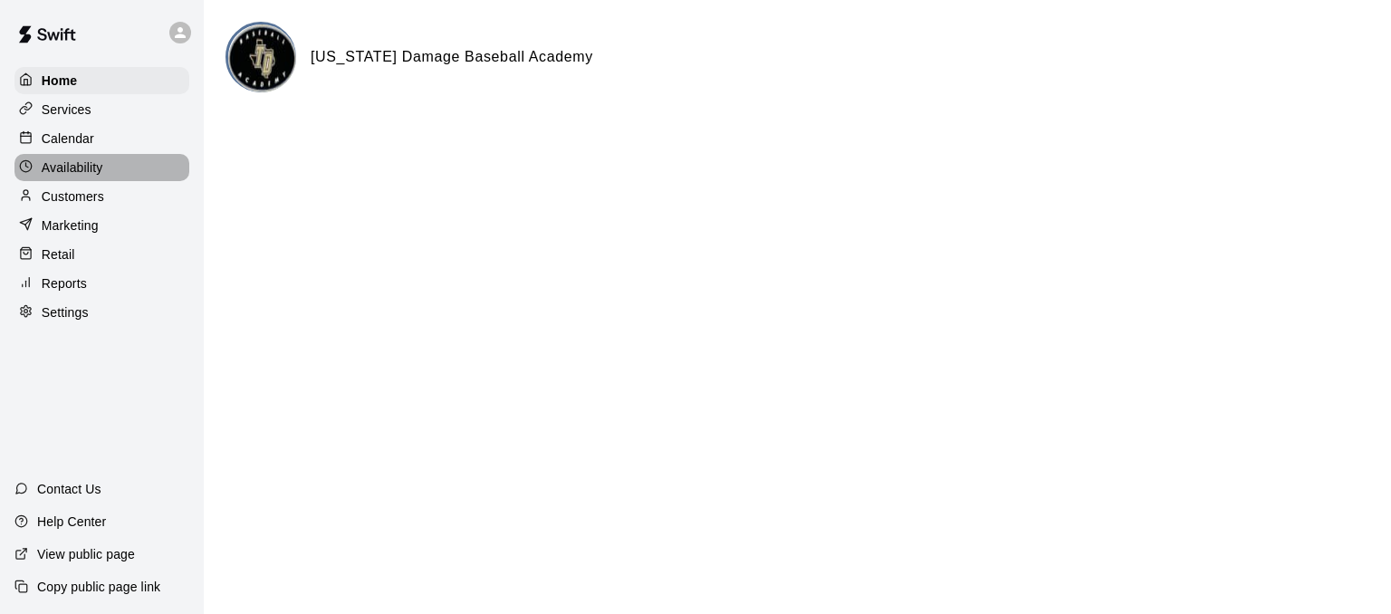
drag, startPoint x: 152, startPoint y: 171, endPoint x: 188, endPoint y: 192, distance: 41.8
click at [152, 171] on div "Availability" at bounding box center [101, 167] width 175 height 27
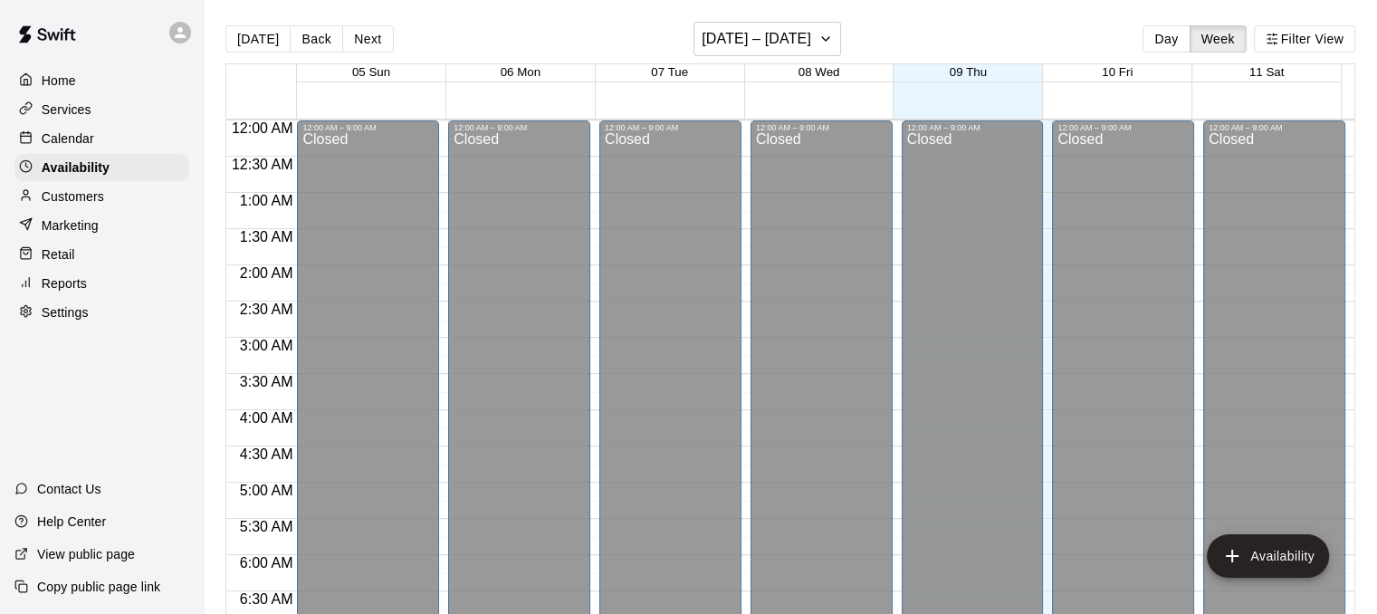
scroll to position [1224, 0]
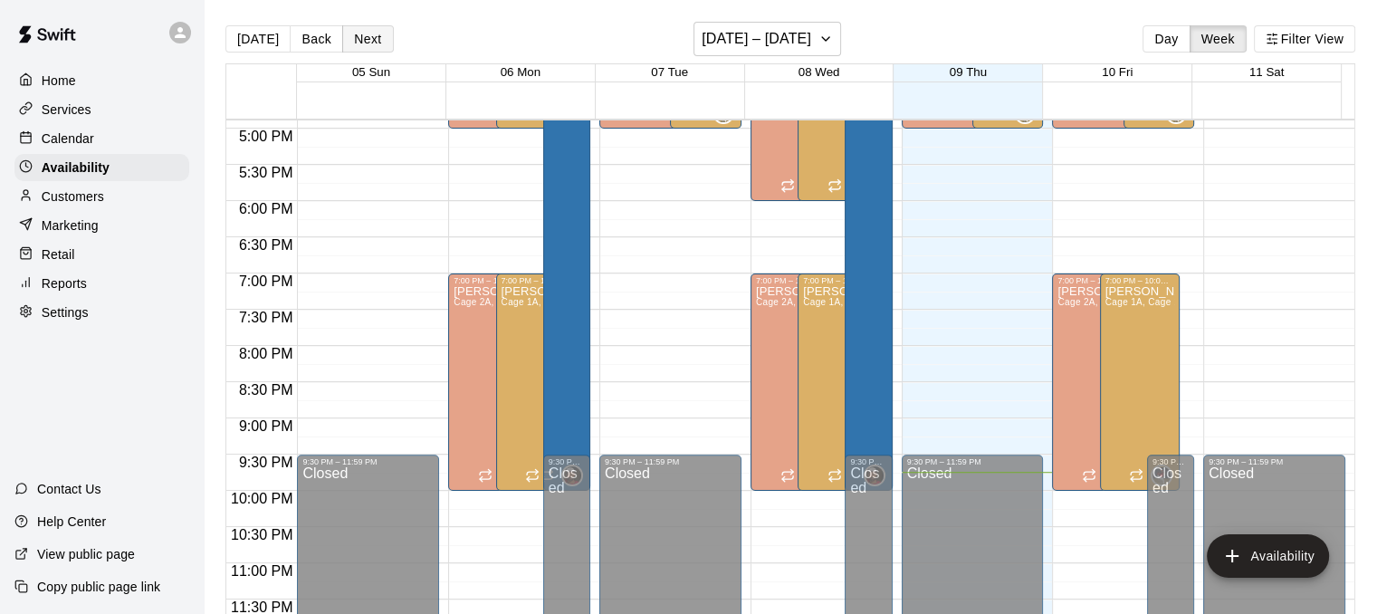
click at [355, 49] on button "Next" at bounding box center [367, 38] width 51 height 27
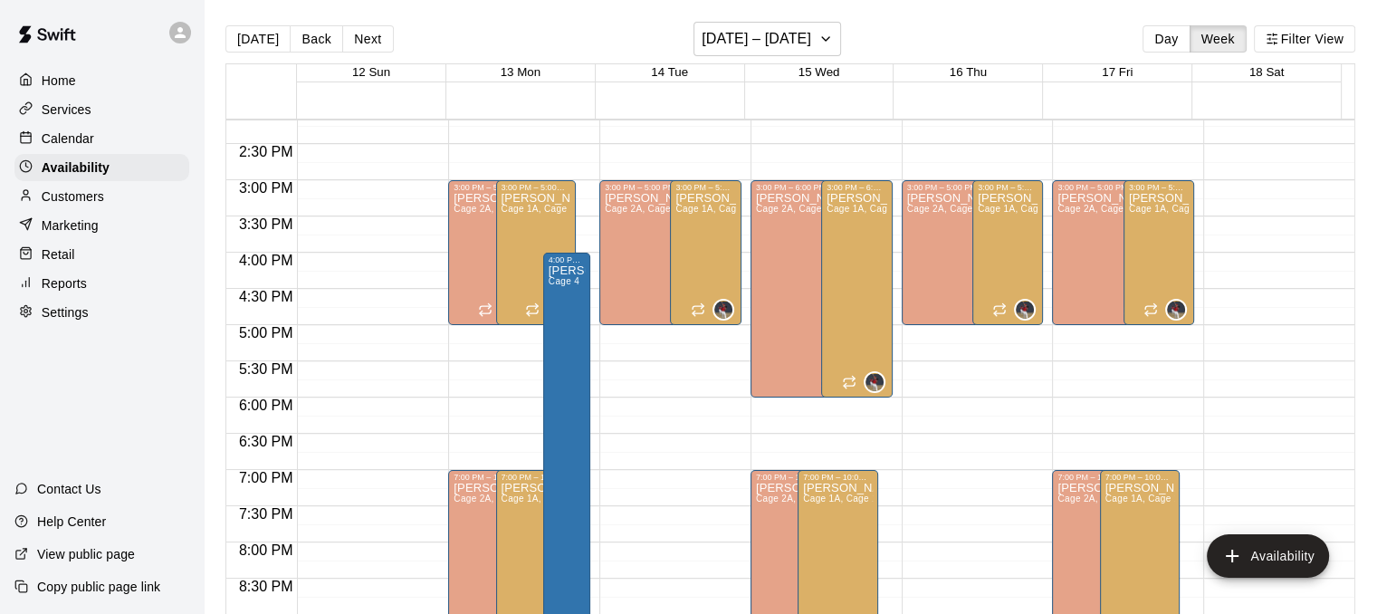
scroll to position [1026, 0]
click at [59, 114] on p "Services" at bounding box center [67, 110] width 50 height 18
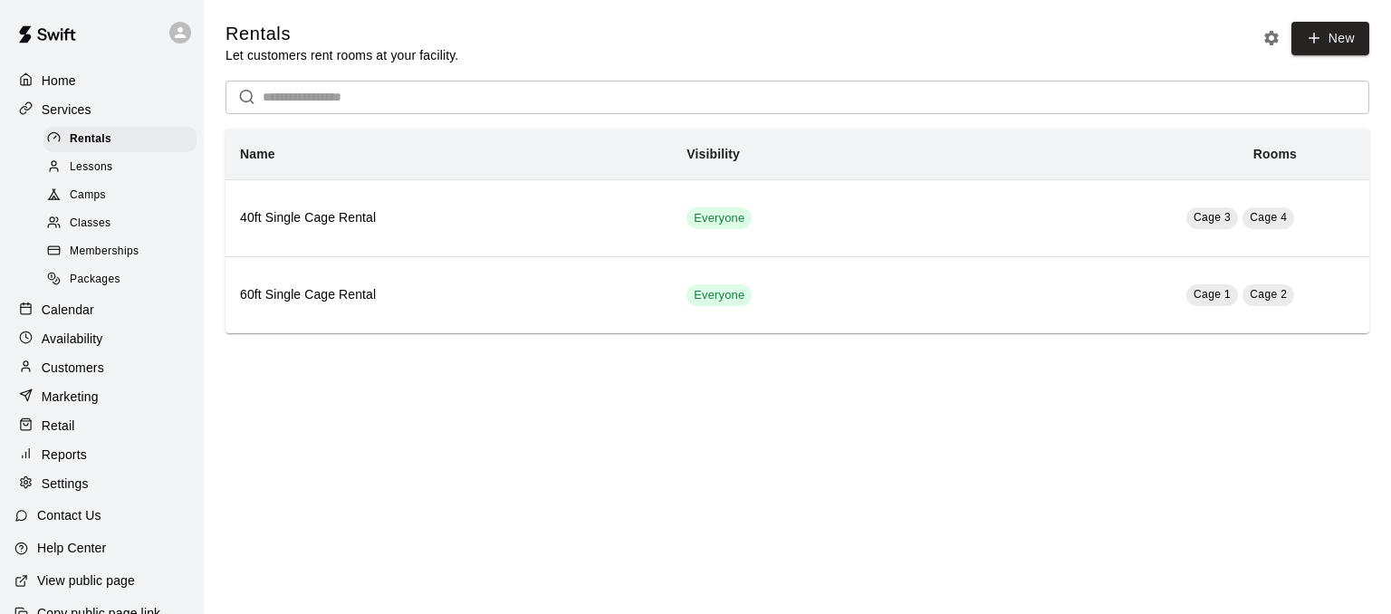
click at [95, 348] on p "Availability" at bounding box center [73, 339] width 62 height 18
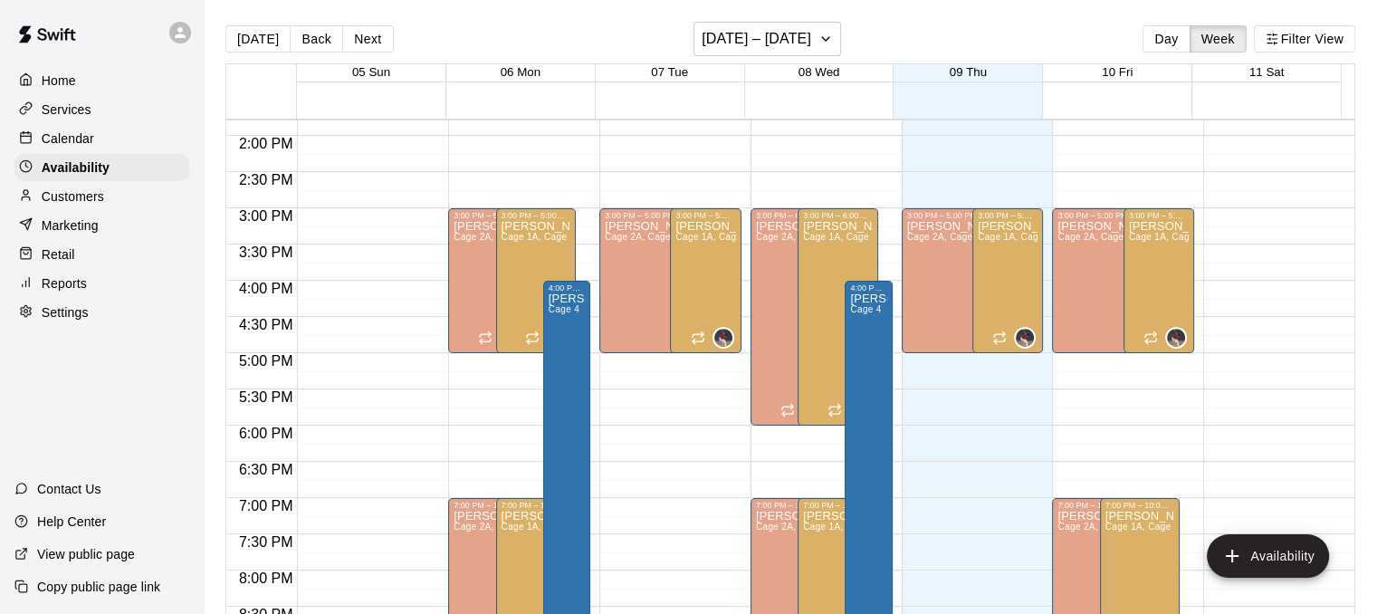
scroll to position [986, 0]
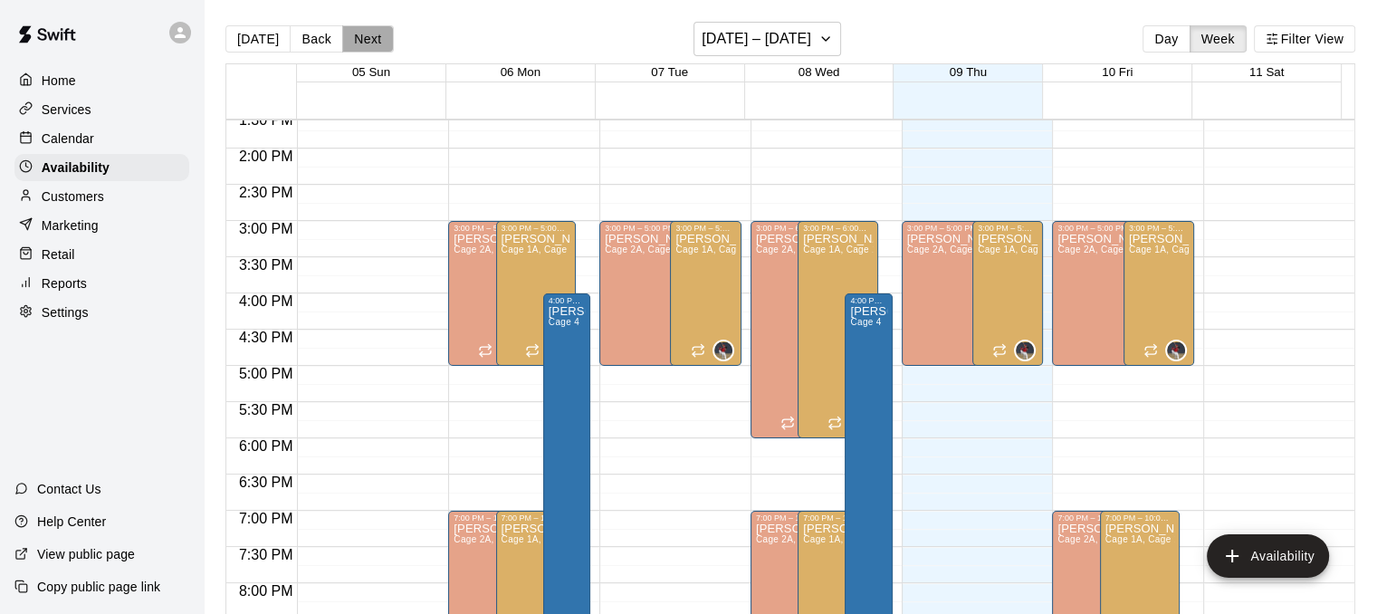
click at [369, 34] on button "Next" at bounding box center [367, 38] width 51 height 27
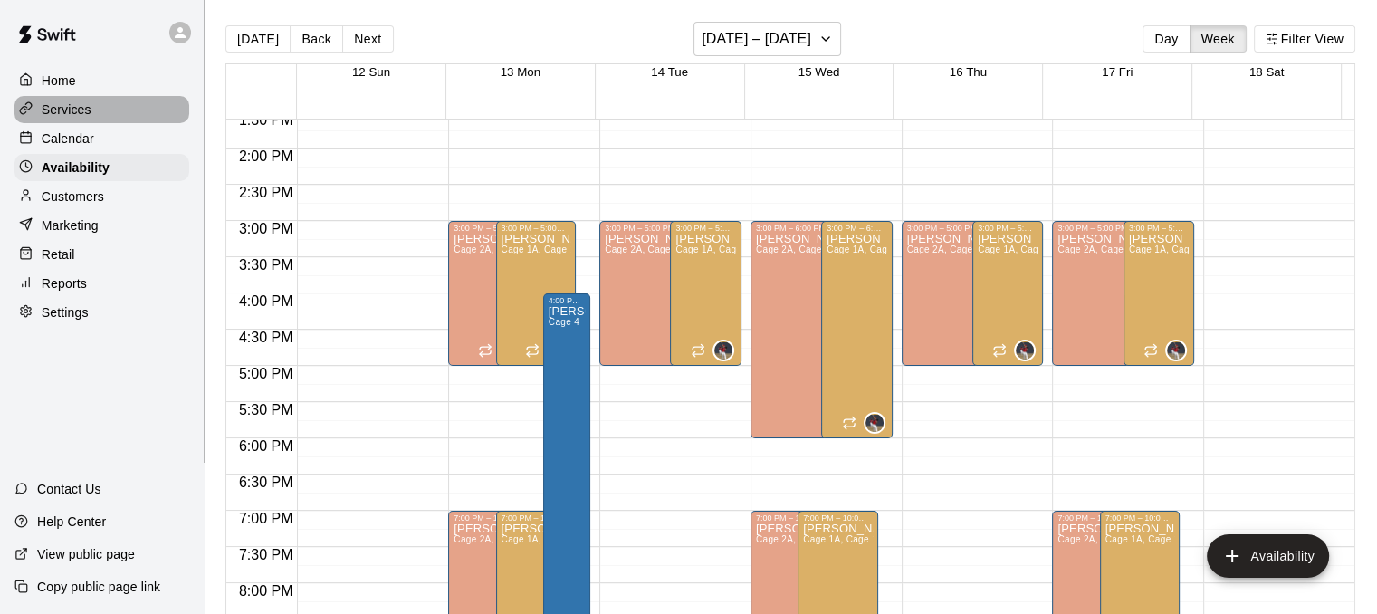
click at [62, 116] on p "Services" at bounding box center [67, 110] width 50 height 18
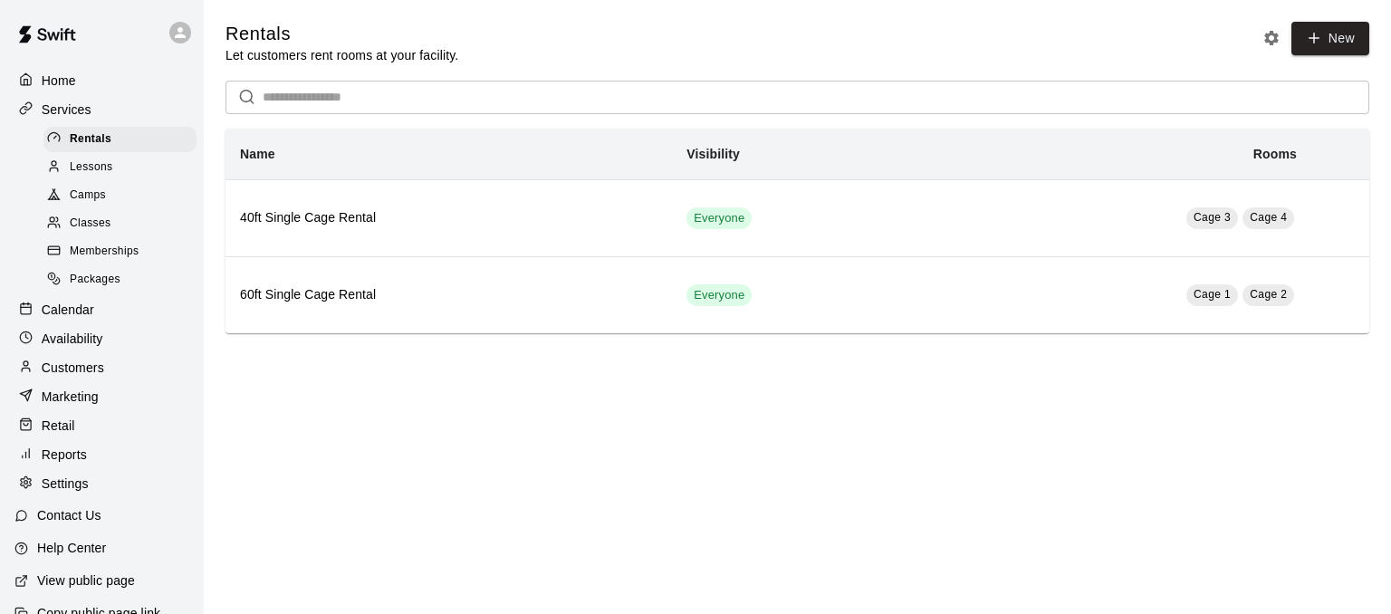
click at [119, 175] on div "Lessons" at bounding box center [119, 167] width 153 height 25
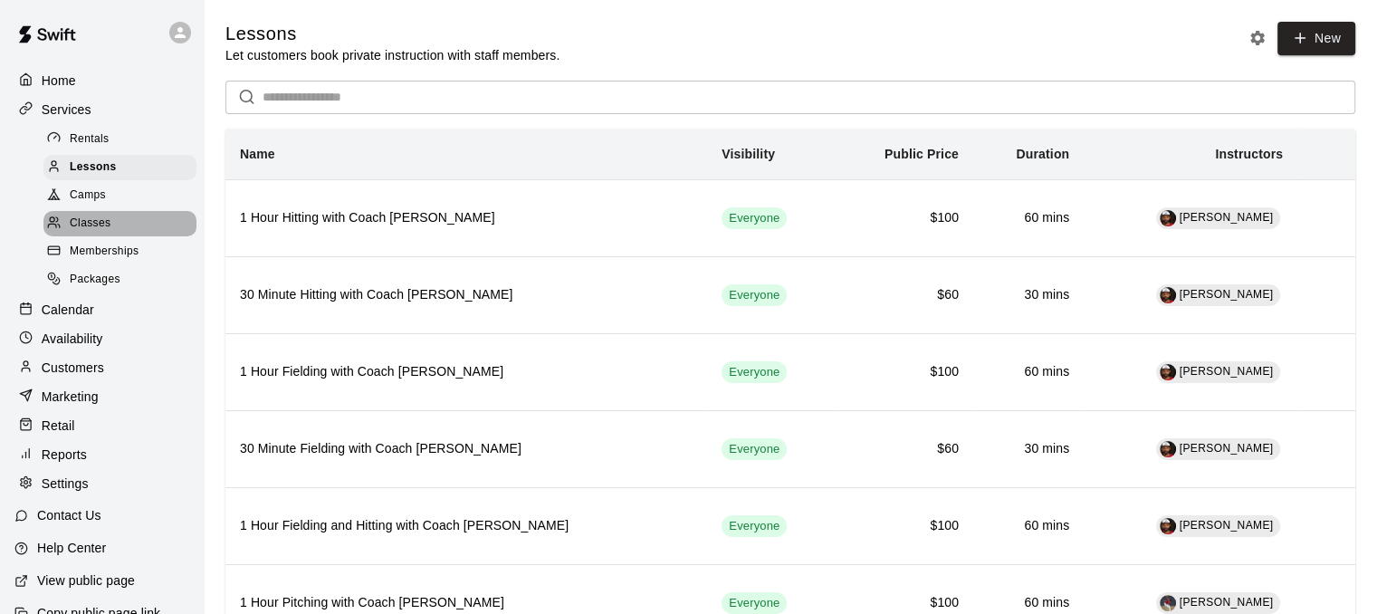
click at [121, 230] on div "Classes" at bounding box center [119, 223] width 153 height 25
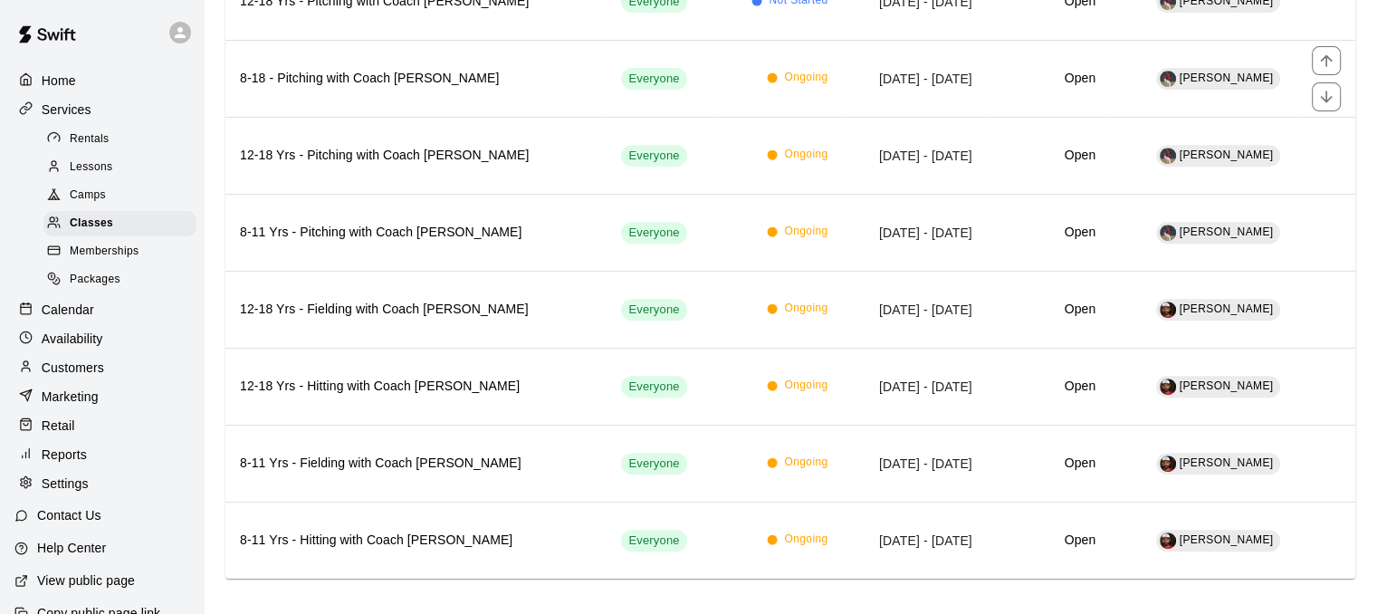
scroll to position [735, 0]
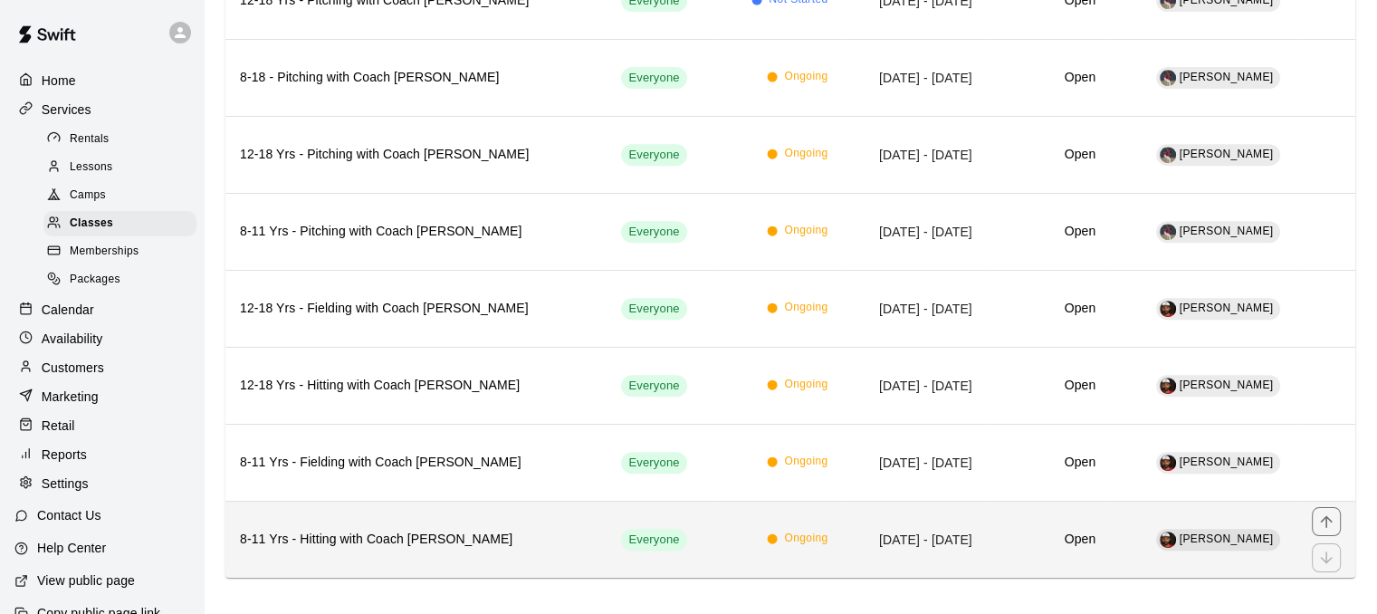
click at [718, 502] on td "Ongoing" at bounding box center [780, 539] width 124 height 77
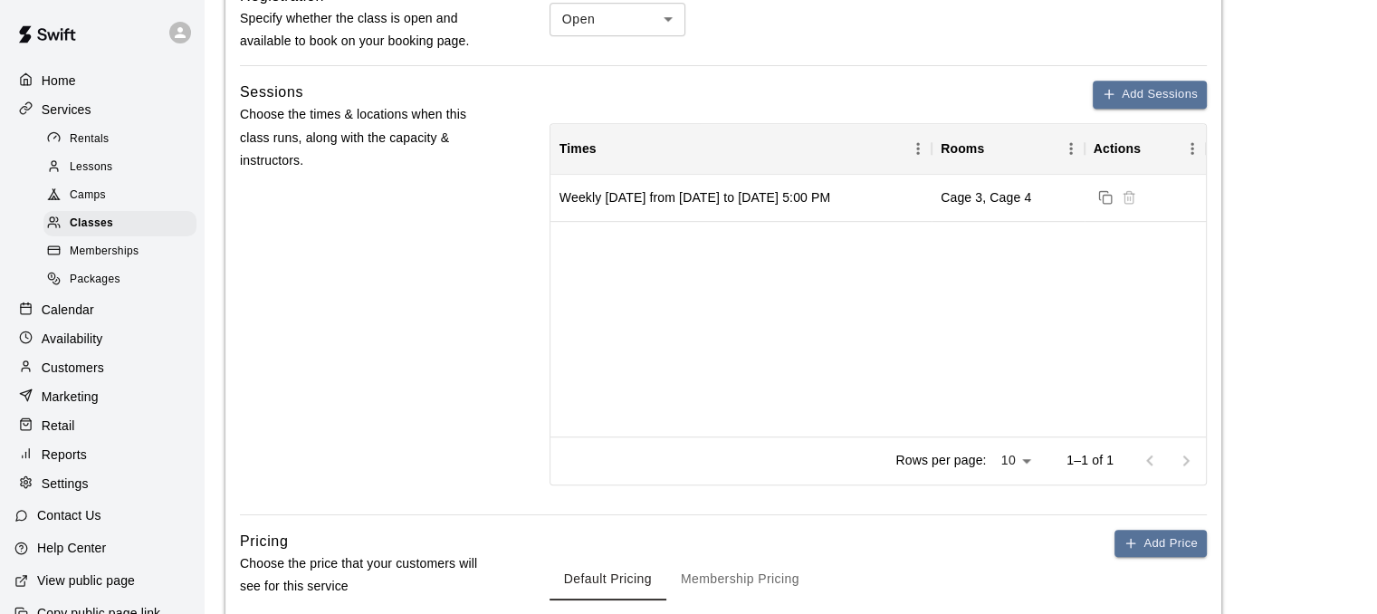
scroll to position [814, 0]
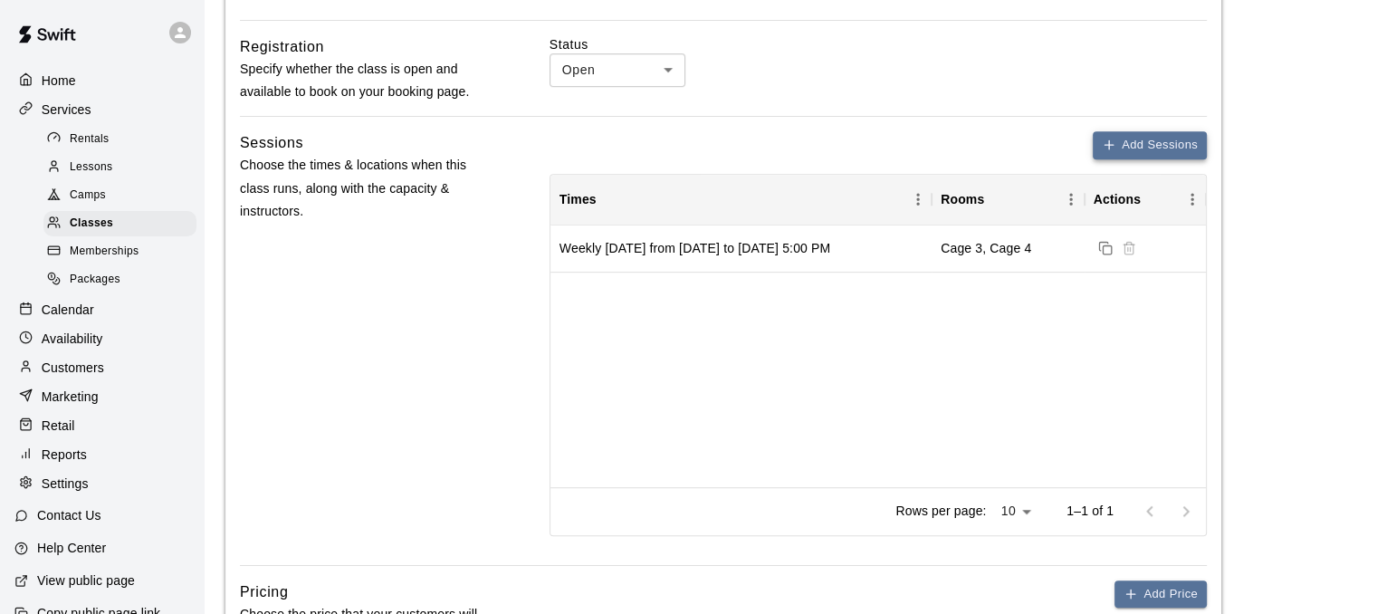
click at [1195, 139] on button "Add Sessions" at bounding box center [1150, 145] width 114 height 28
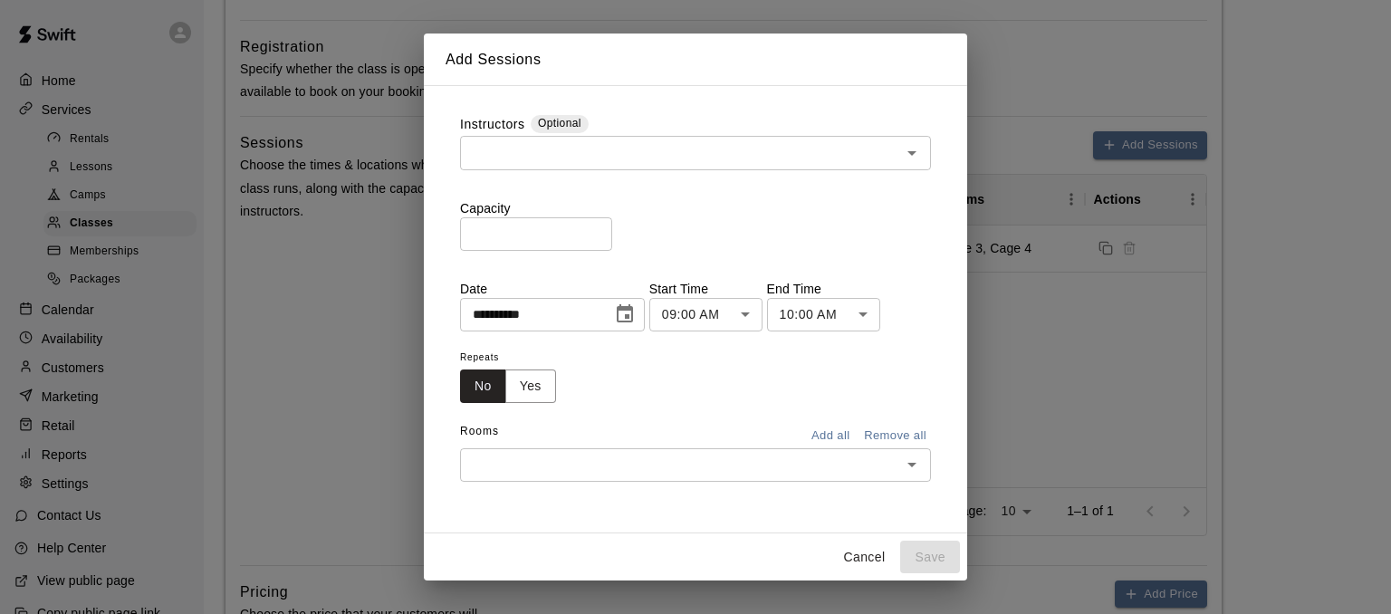
click at [844, 552] on button "Cancel" at bounding box center [864, 558] width 58 height 34
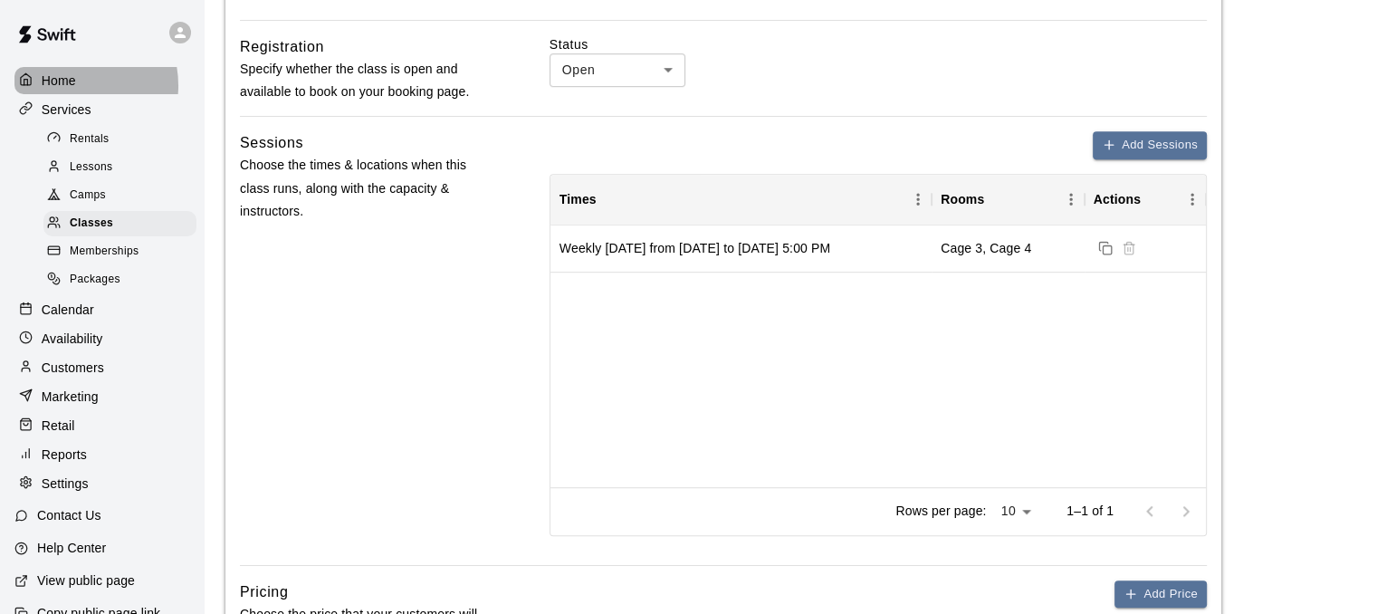
click at [68, 85] on p "Home" at bounding box center [59, 81] width 34 height 18
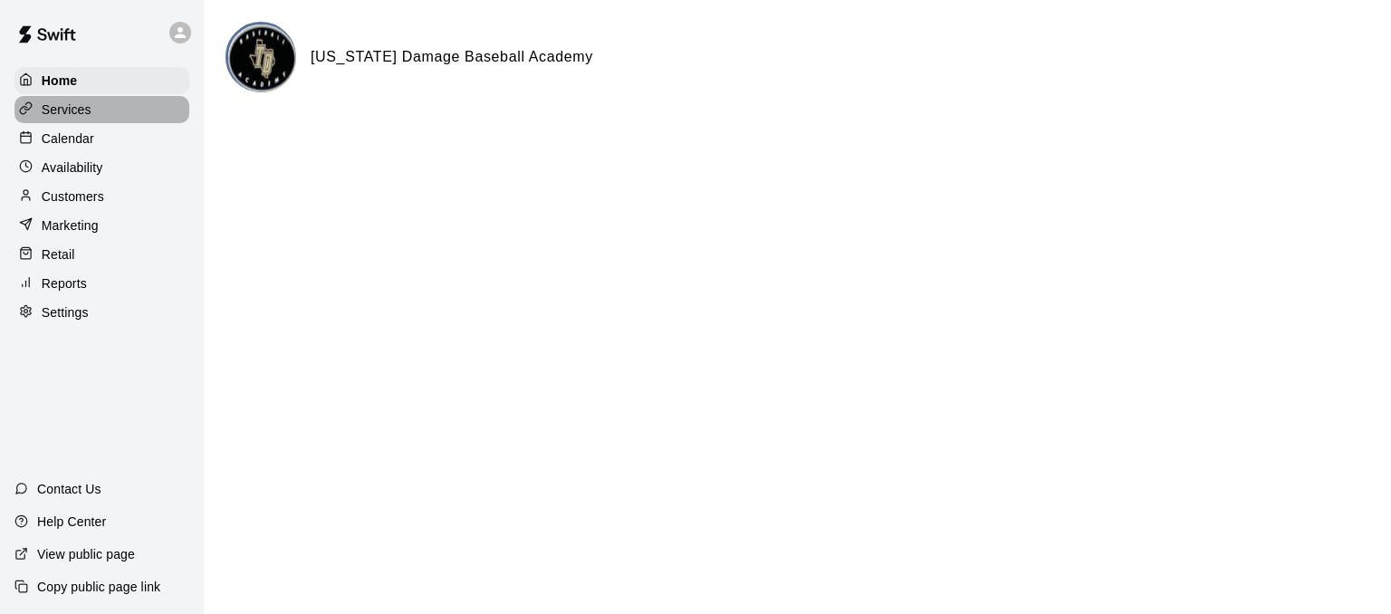
click at [103, 114] on div "Services" at bounding box center [101, 109] width 175 height 27
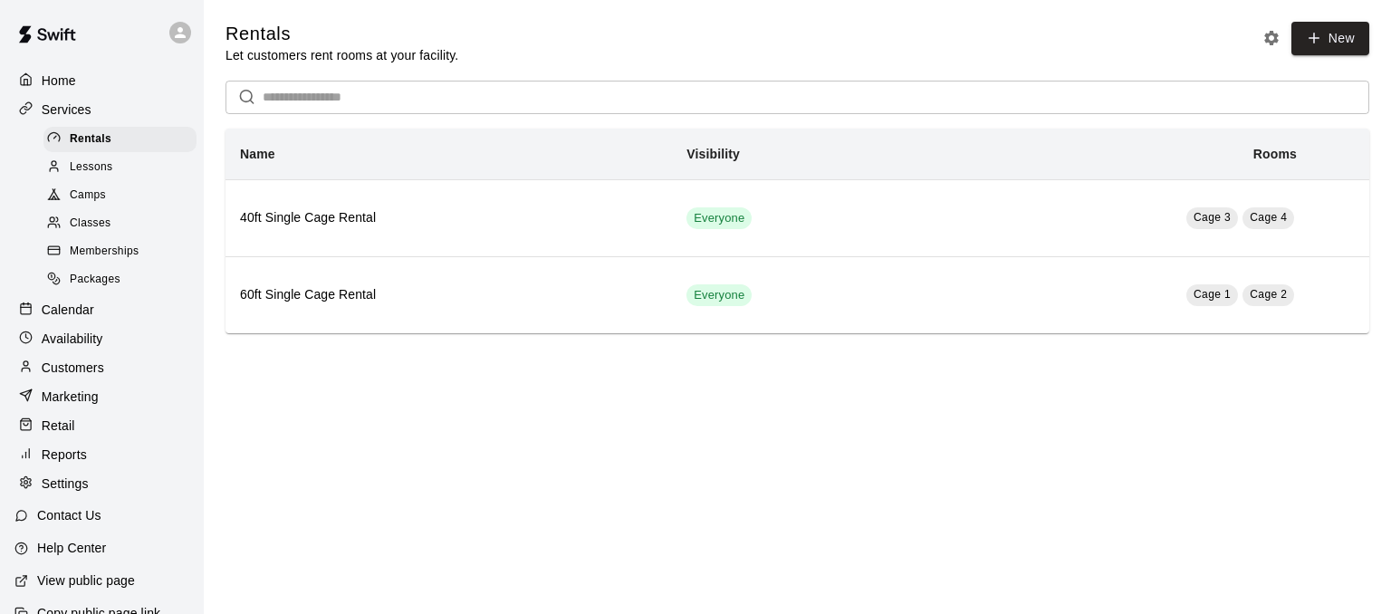
click at [133, 233] on div "Classes" at bounding box center [119, 223] width 153 height 25
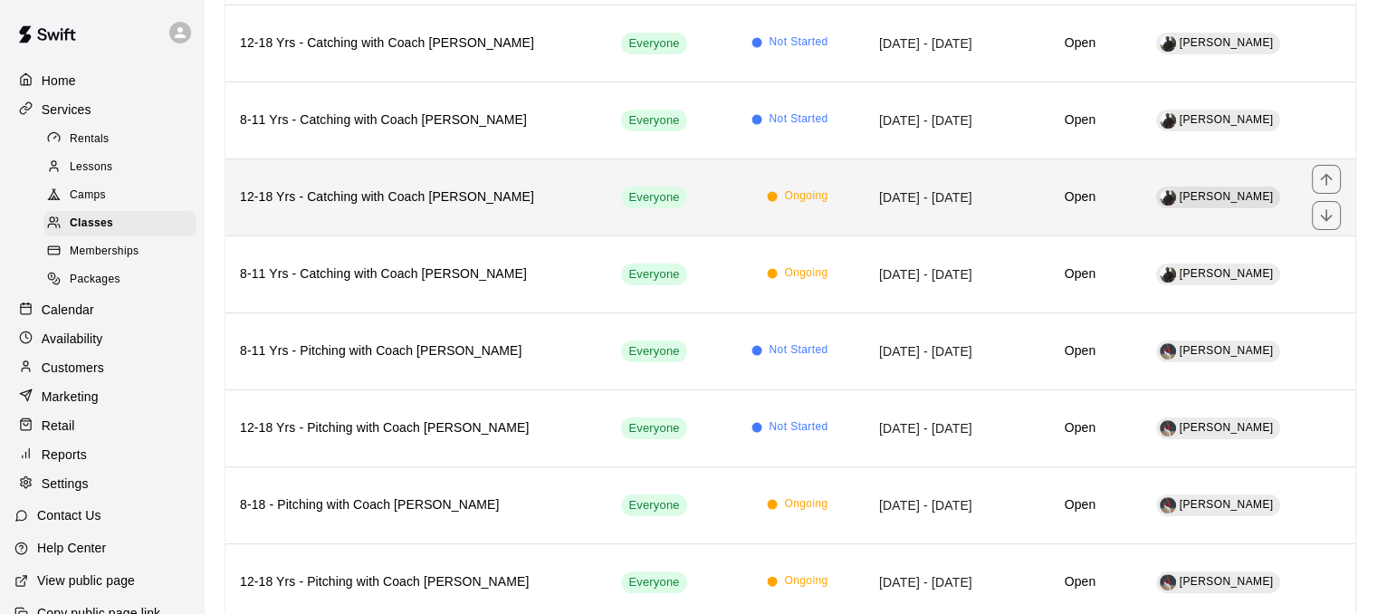
scroll to position [310, 0]
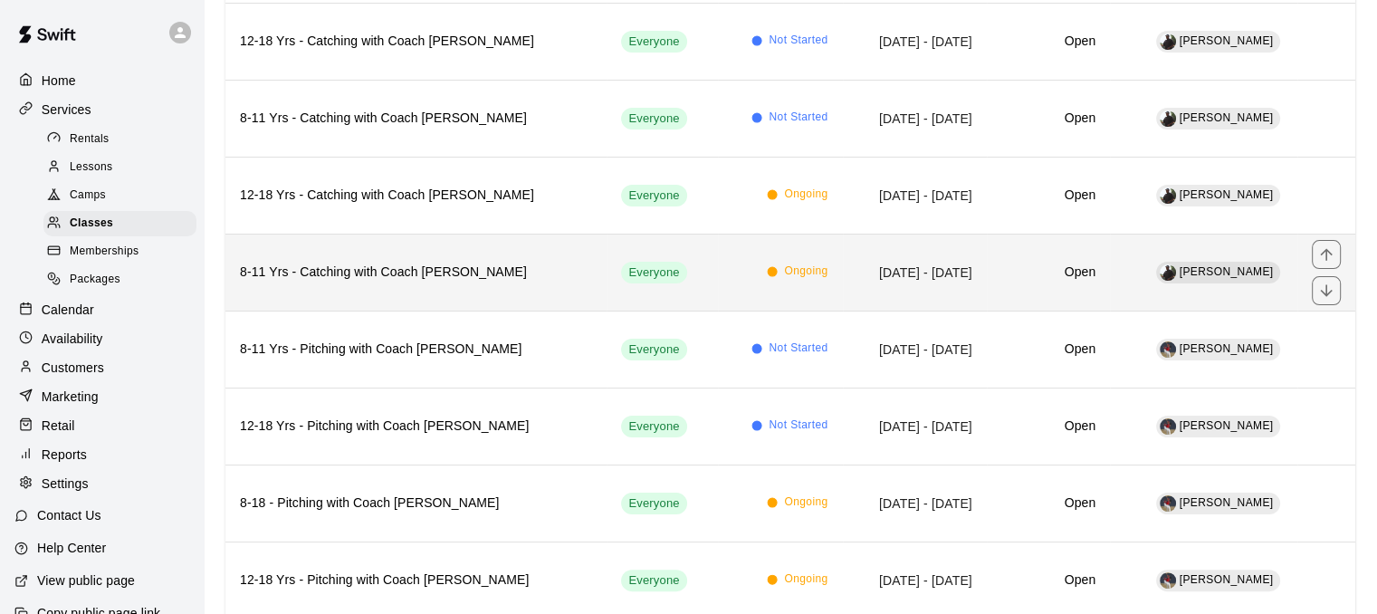
click at [971, 287] on td "[DATE] - [DATE]" at bounding box center [915, 272] width 144 height 77
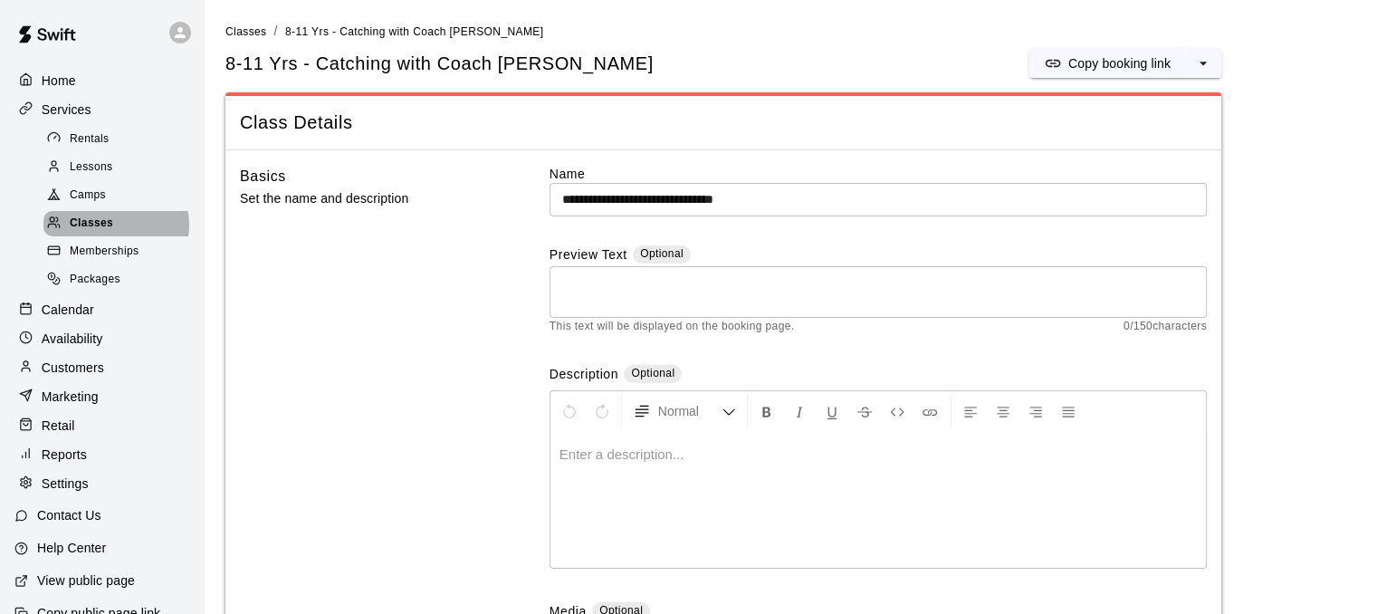
click at [115, 233] on div "Classes" at bounding box center [119, 223] width 153 height 25
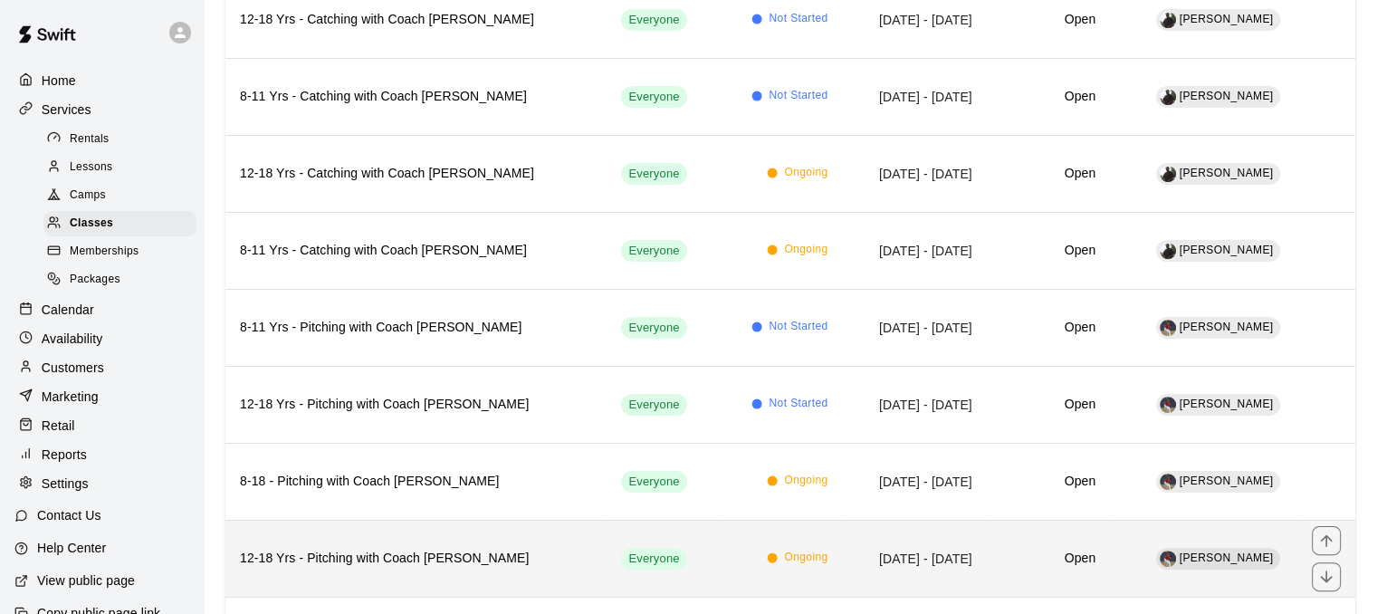
scroll to position [330, 0]
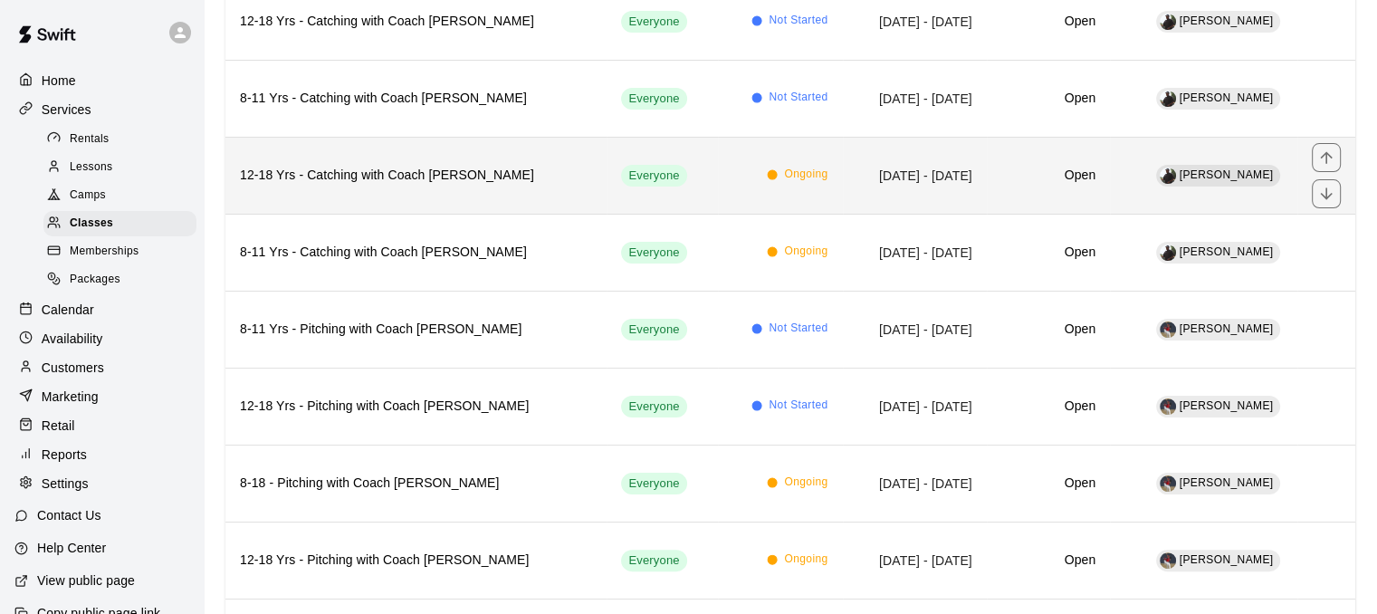
click at [311, 180] on h6 "12-18 Yrs - Catching with Coach [PERSON_NAME]" at bounding box center [416, 176] width 352 height 20
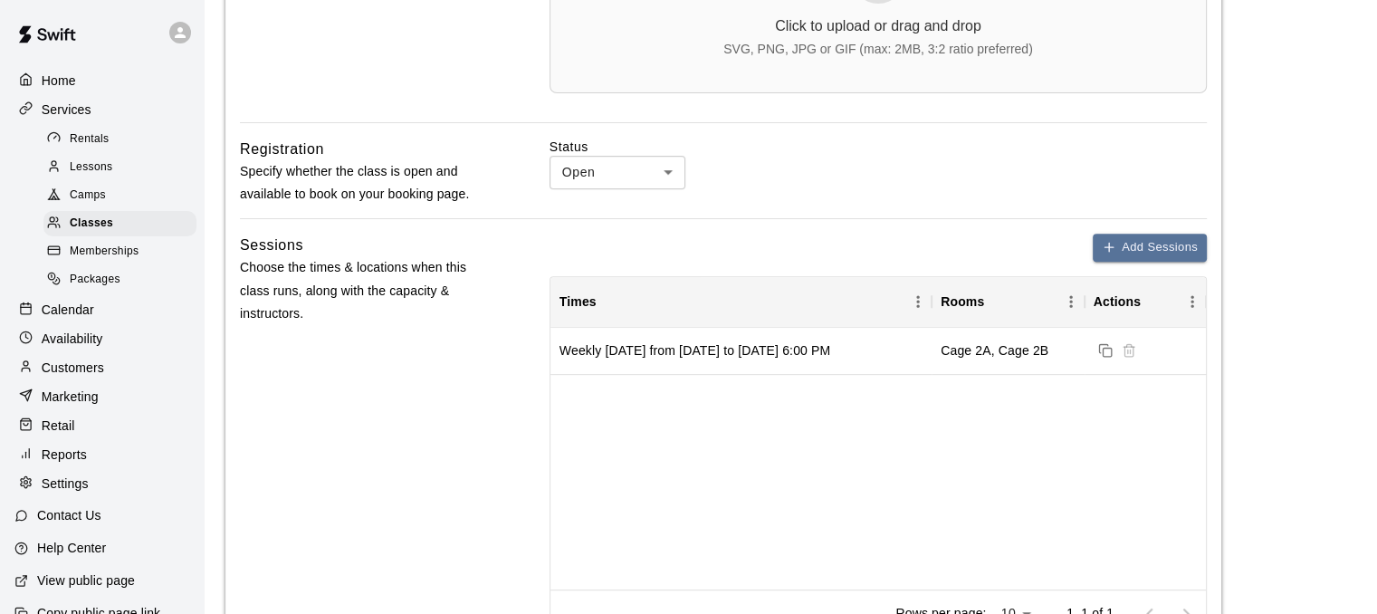
scroll to position [713, 0]
click at [84, 233] on span "Classes" at bounding box center [91, 224] width 43 height 18
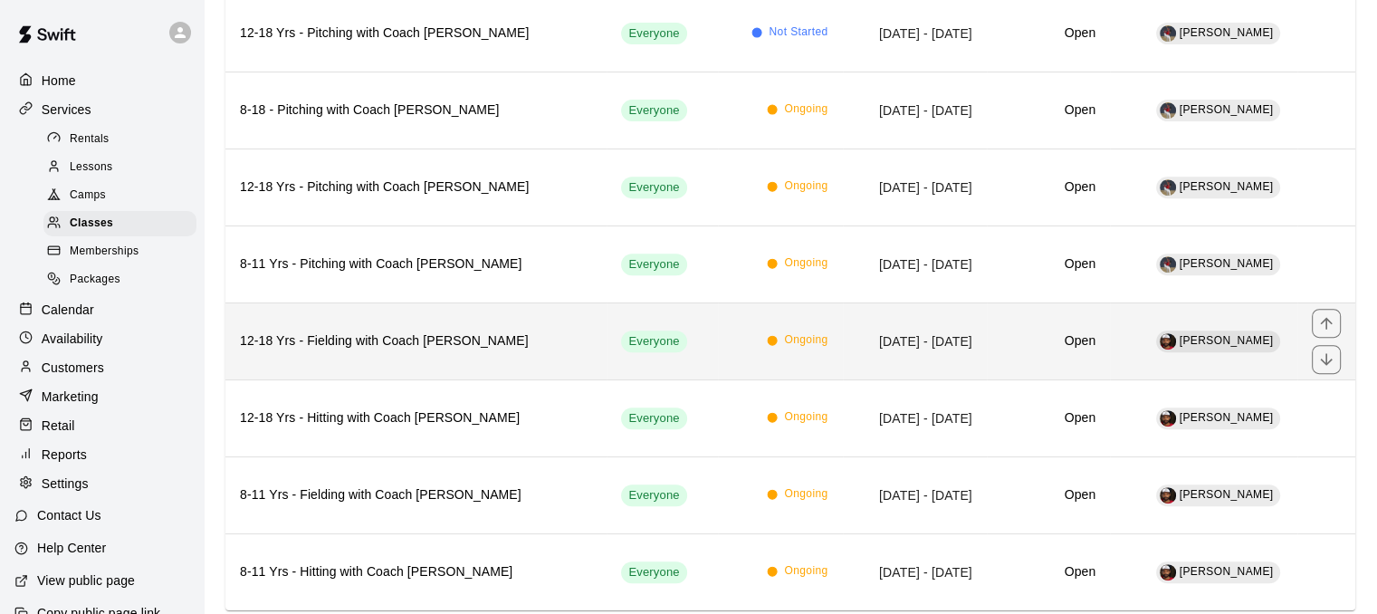
scroll to position [737, 0]
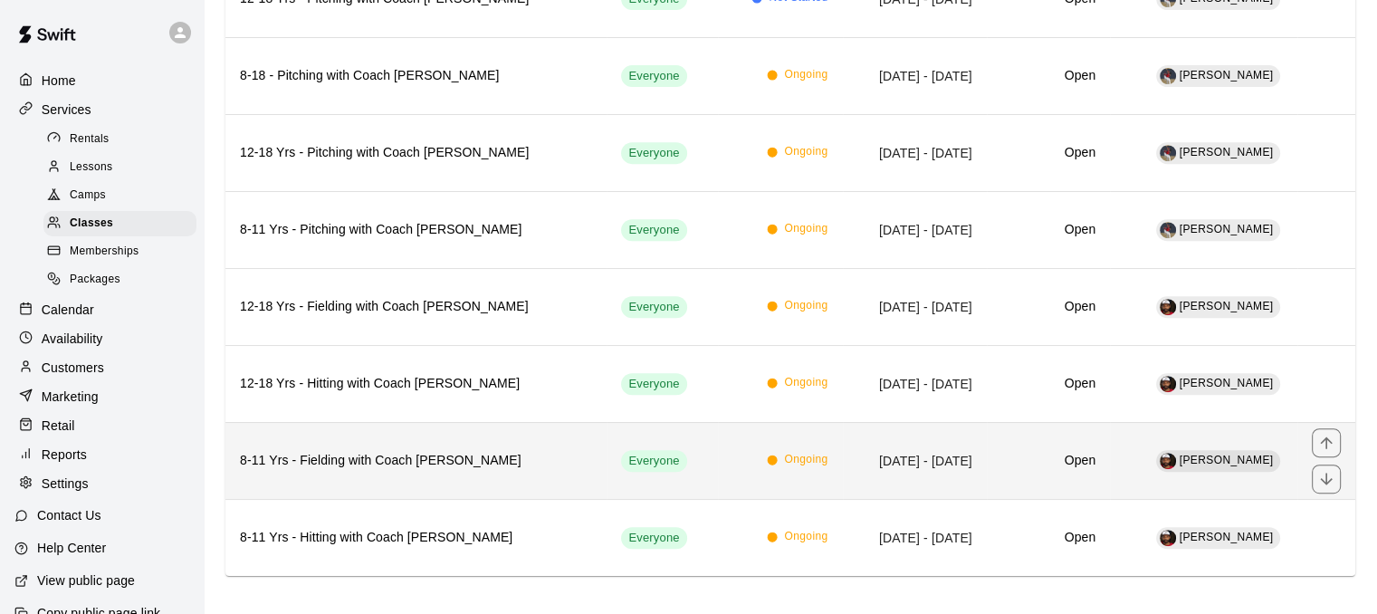
click at [484, 451] on h6 "8-11 Yrs - Fielding with Coach [PERSON_NAME]" at bounding box center [416, 461] width 352 height 20
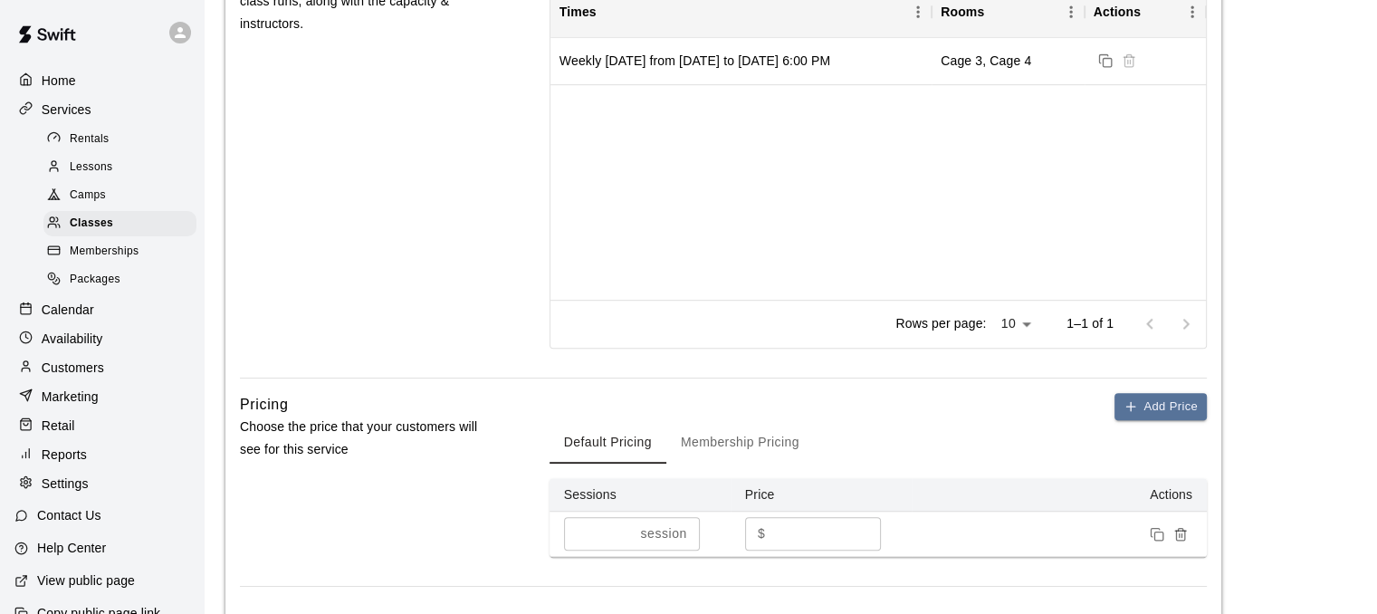
scroll to position [871, 0]
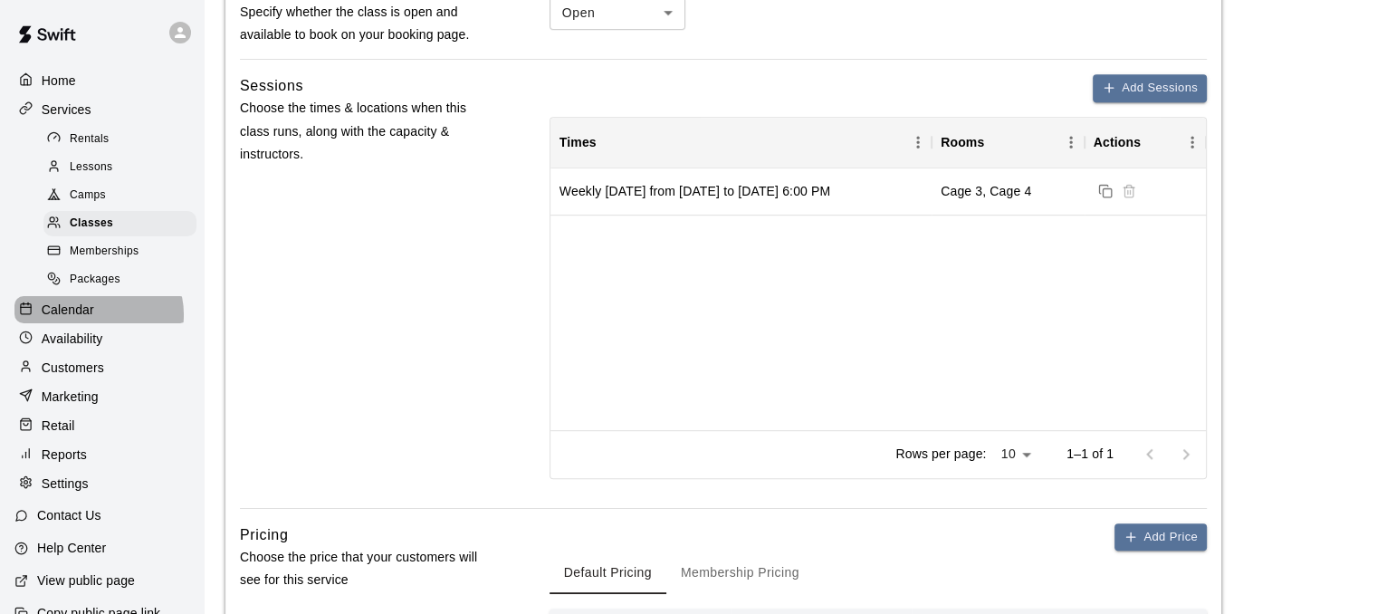
click at [98, 323] on div "Calendar" at bounding box center [101, 309] width 175 height 27
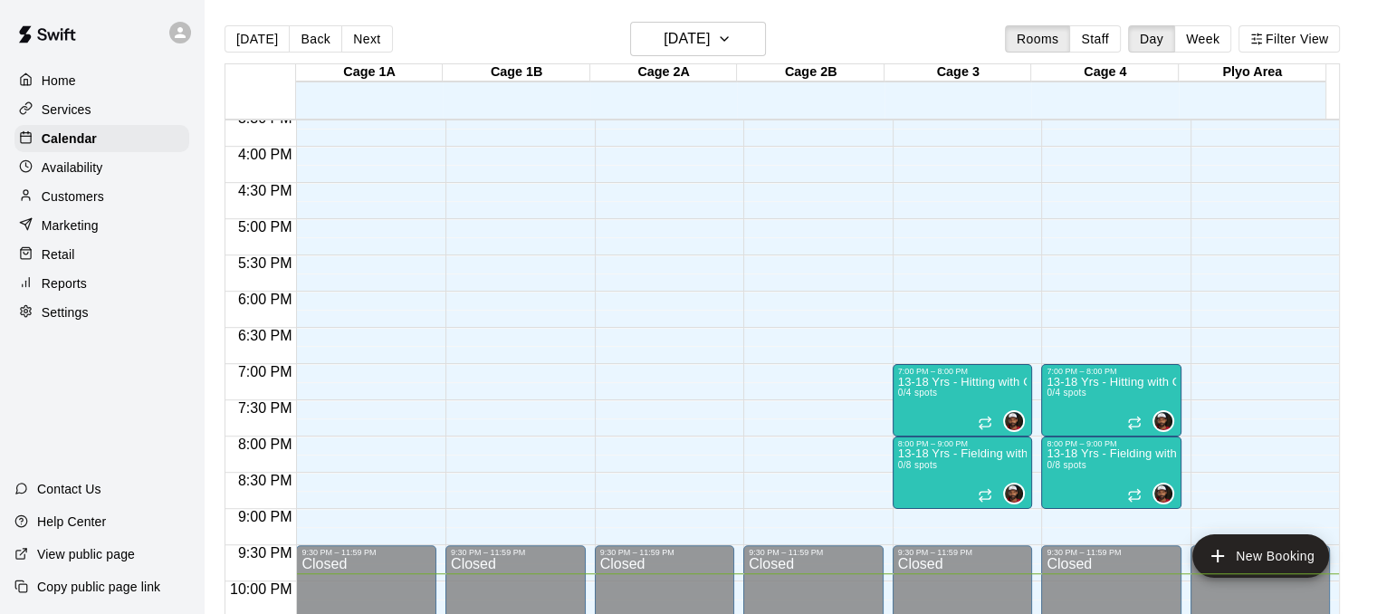
scroll to position [1134, 0]
click at [33, 168] on div at bounding box center [30, 167] width 23 height 17
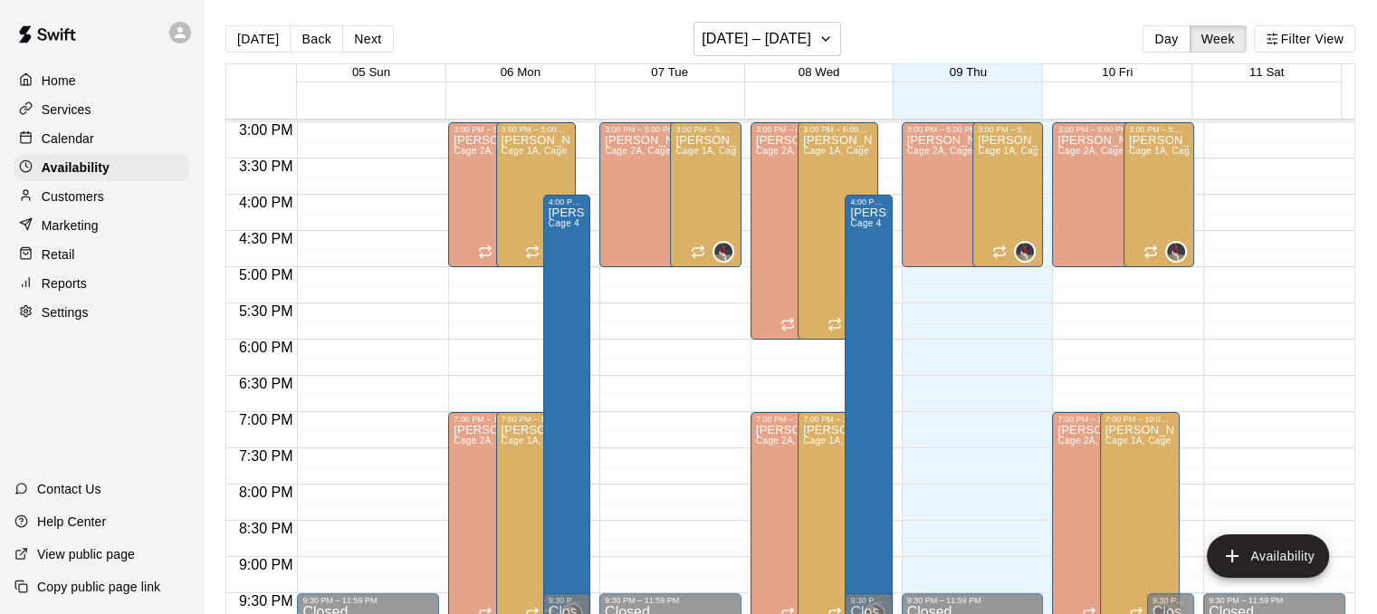
scroll to position [1084, 0]
click at [87, 133] on p "Calendar" at bounding box center [68, 139] width 53 height 18
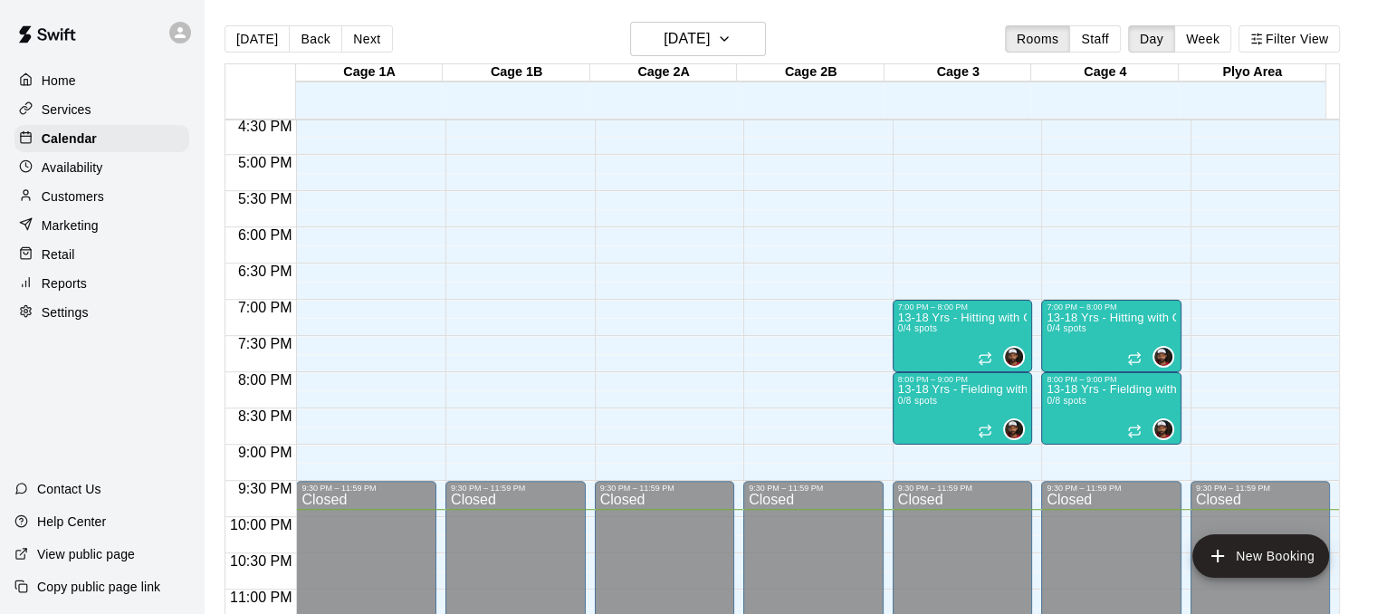
scroll to position [1199, 0]
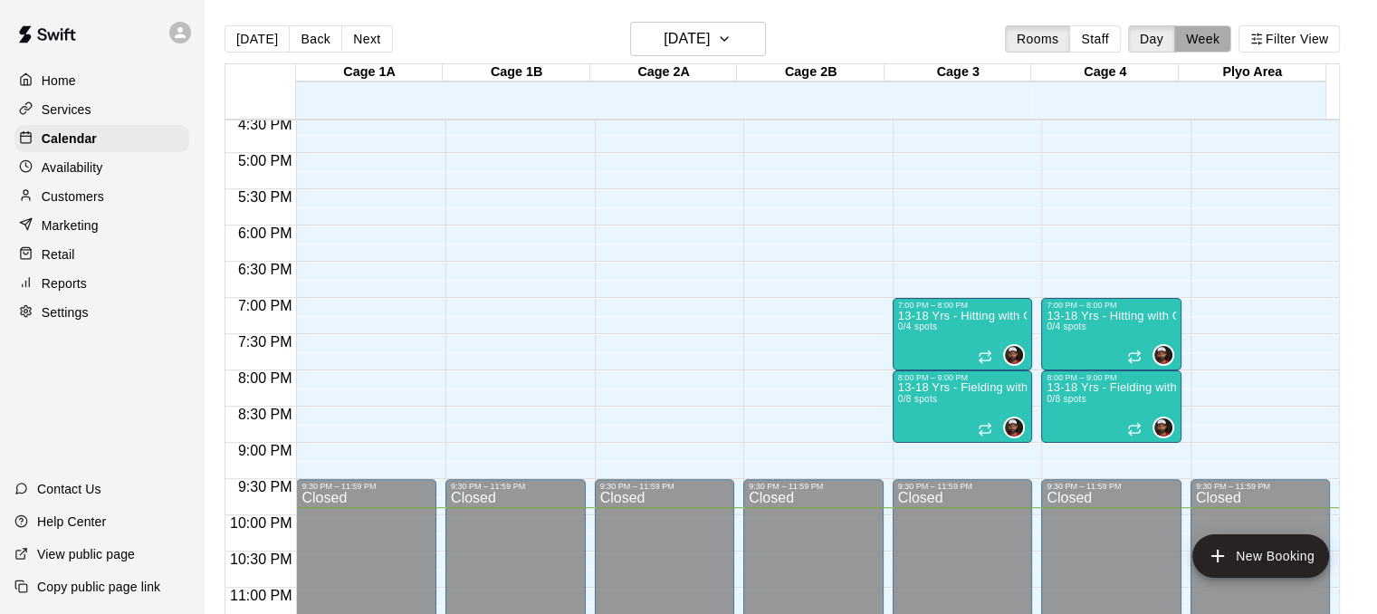
click at [1214, 48] on button "Week" at bounding box center [1203, 38] width 57 height 27
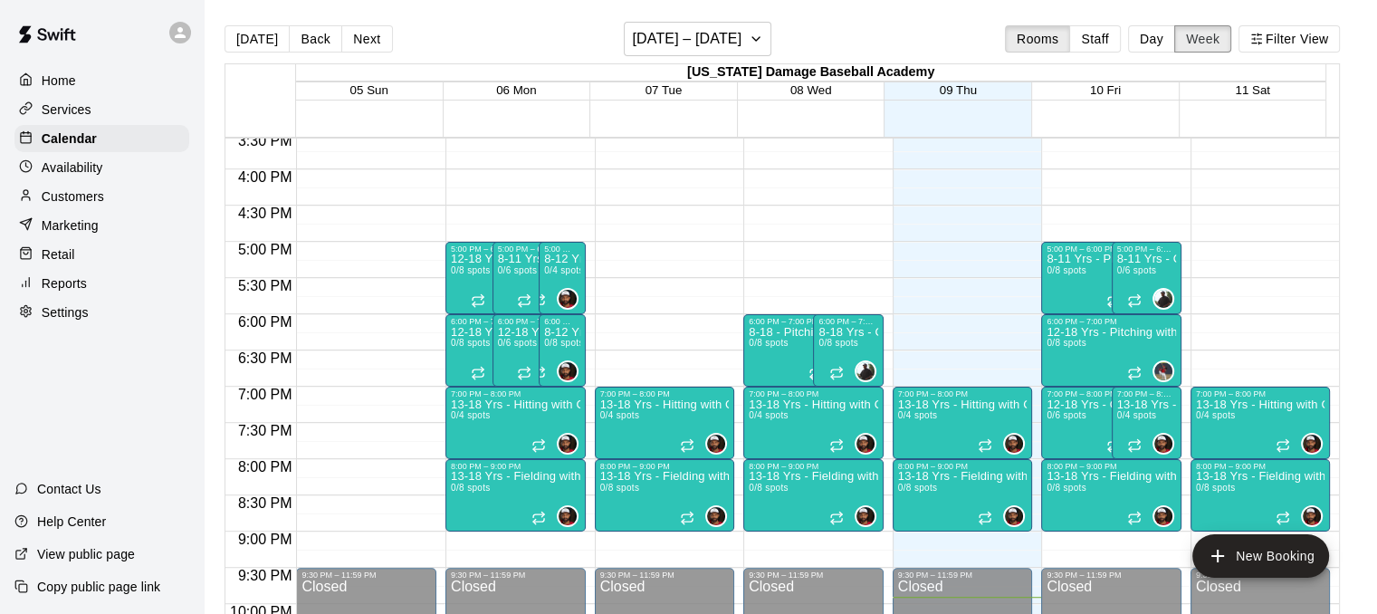
scroll to position [1130, 0]
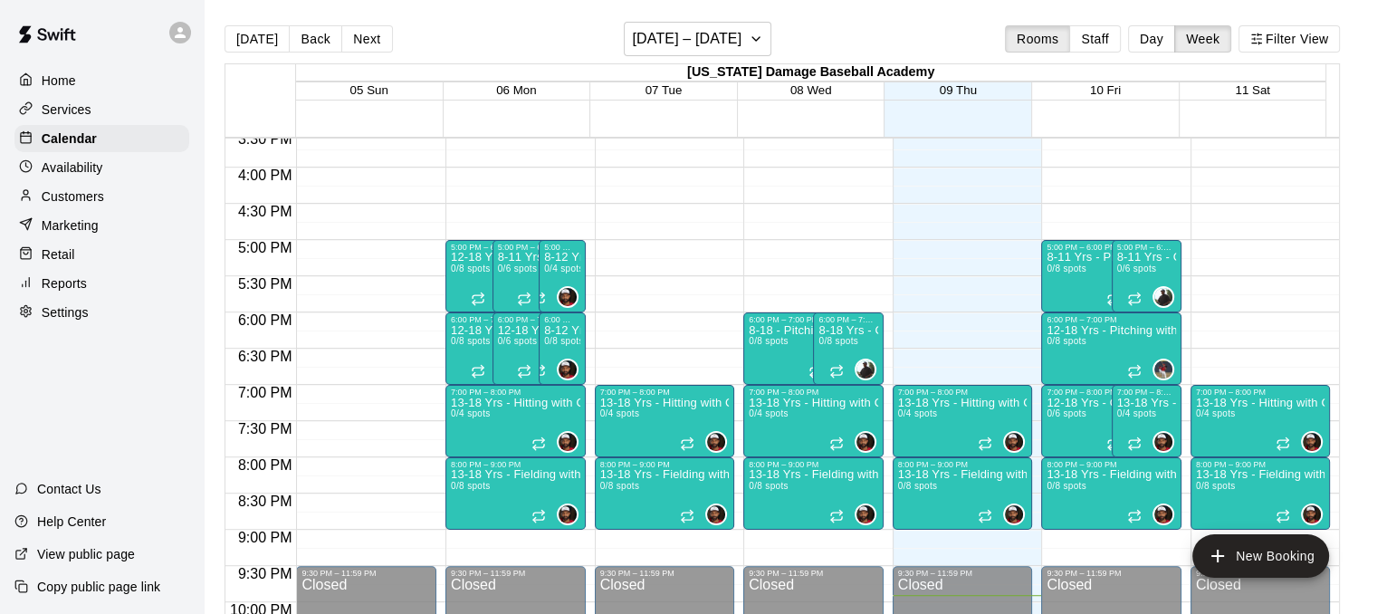
click at [123, 170] on div "Availability" at bounding box center [101, 167] width 175 height 27
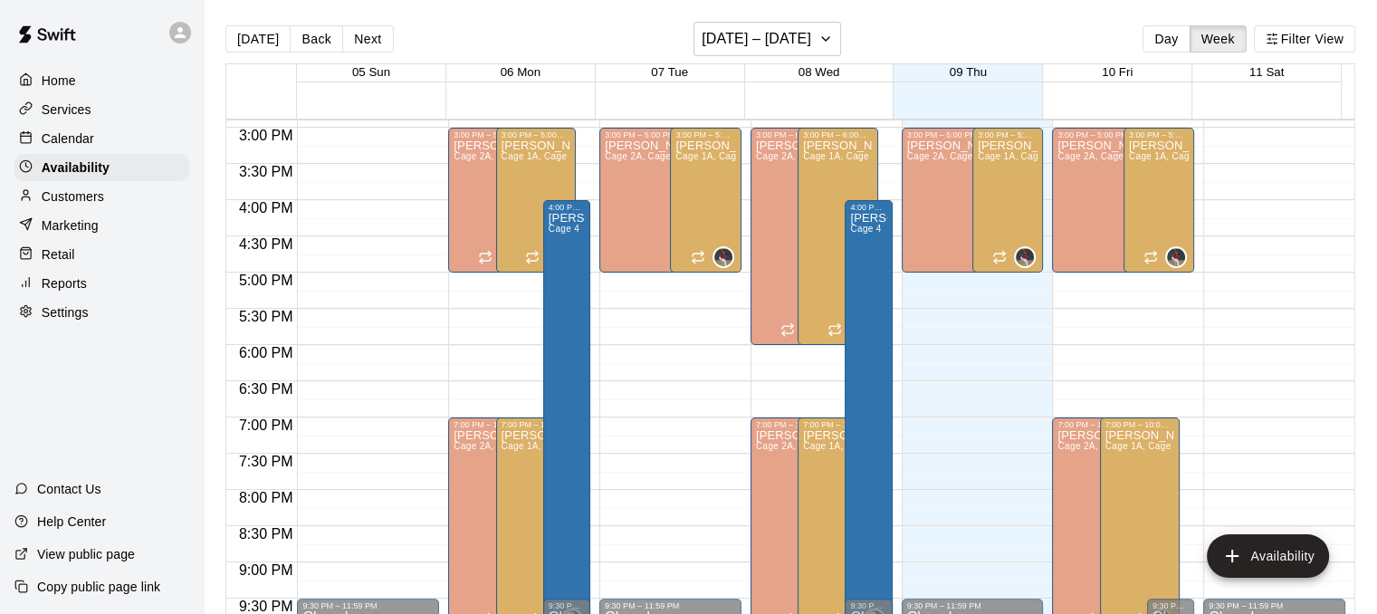
scroll to position [1080, 0]
click at [62, 148] on p "Calendar" at bounding box center [68, 139] width 53 height 18
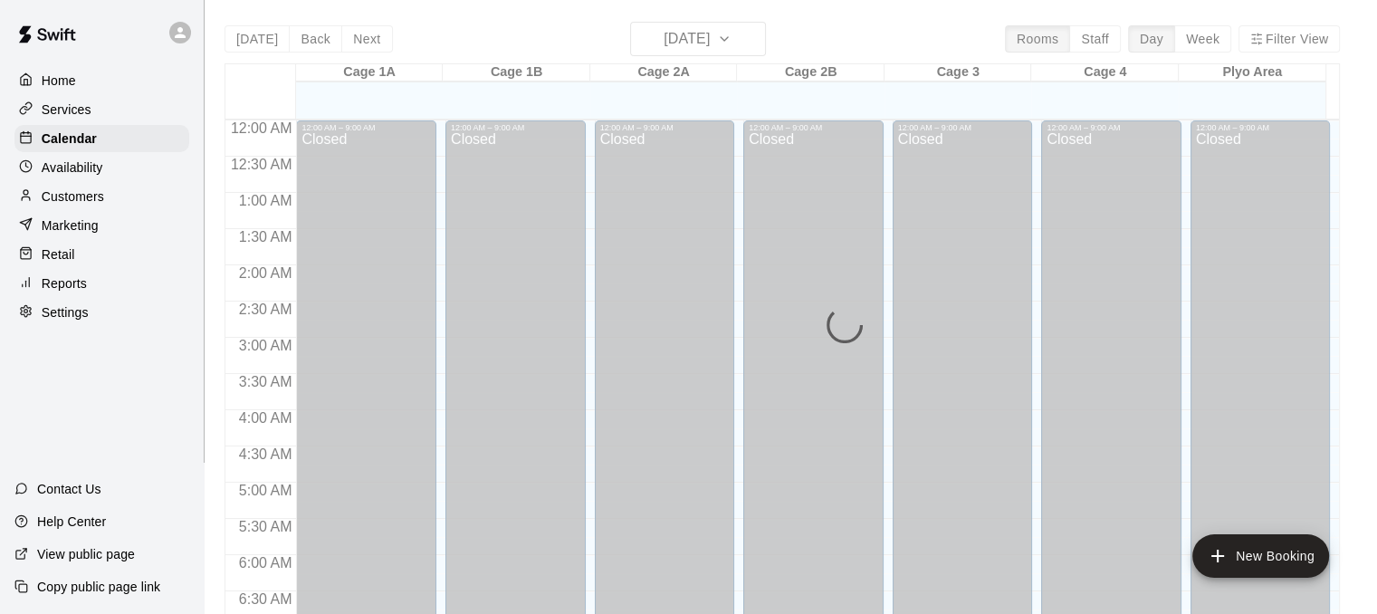
scroll to position [1169, 0]
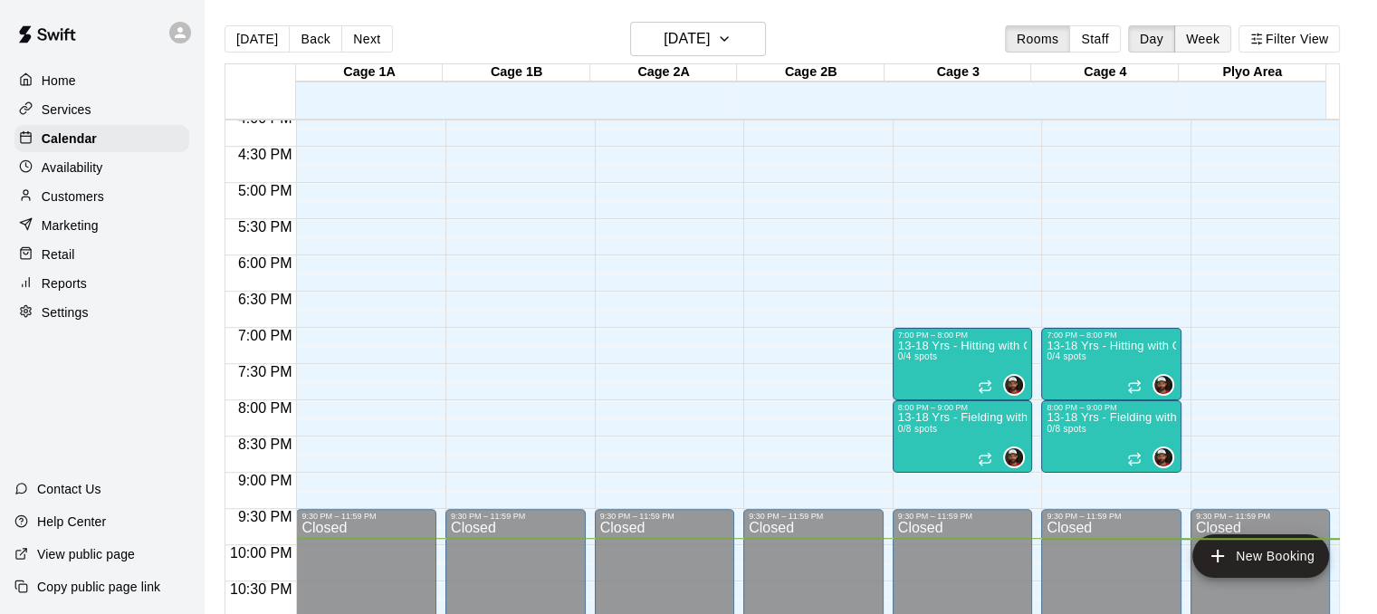
click at [1232, 38] on button "Week" at bounding box center [1203, 38] width 57 height 27
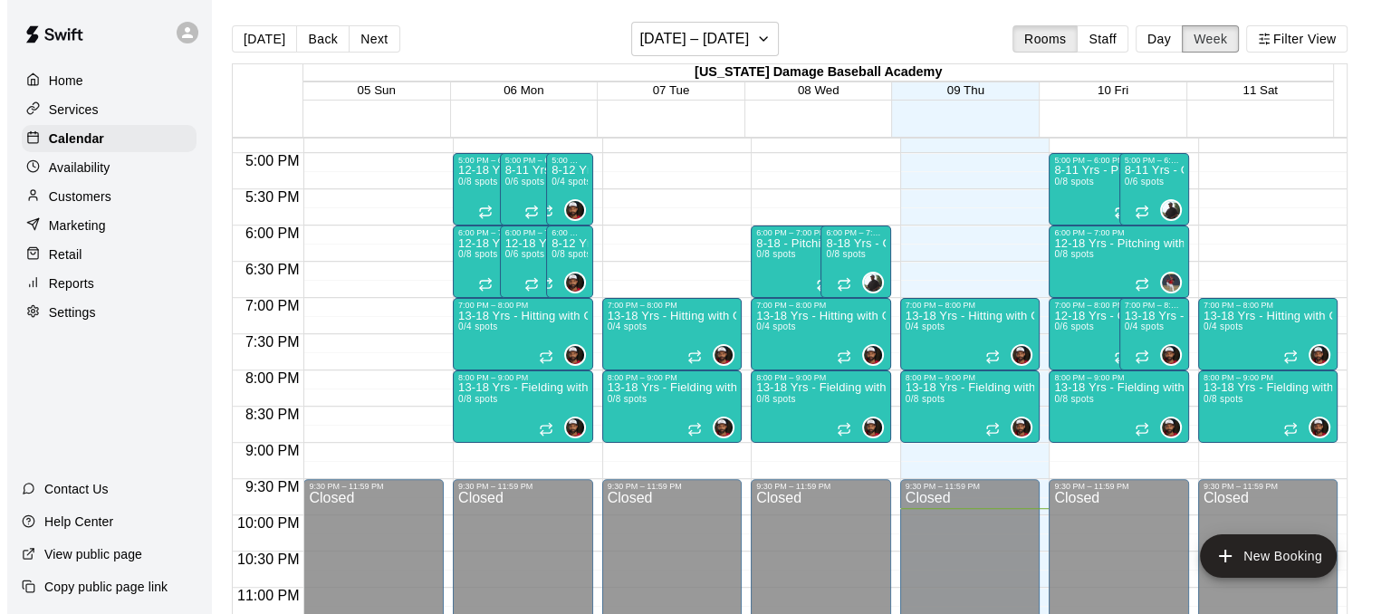
scroll to position [1213, 0]
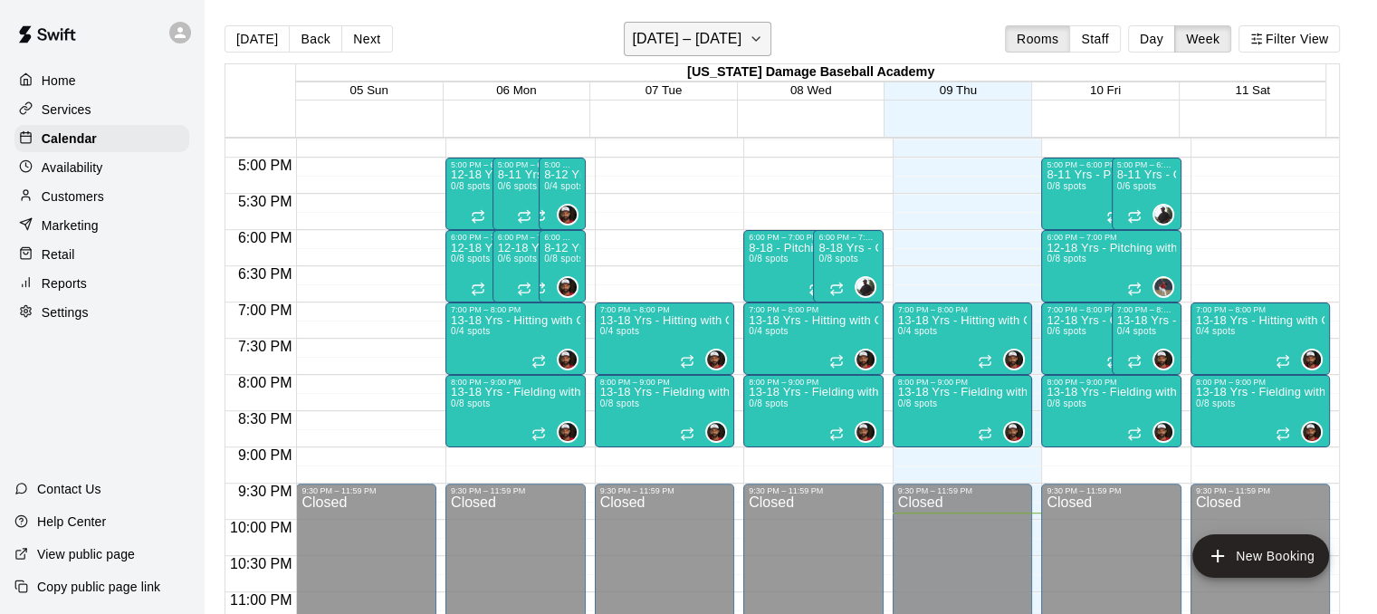
click at [735, 38] on h6 "[DATE] – [DATE]" at bounding box center [687, 38] width 110 height 25
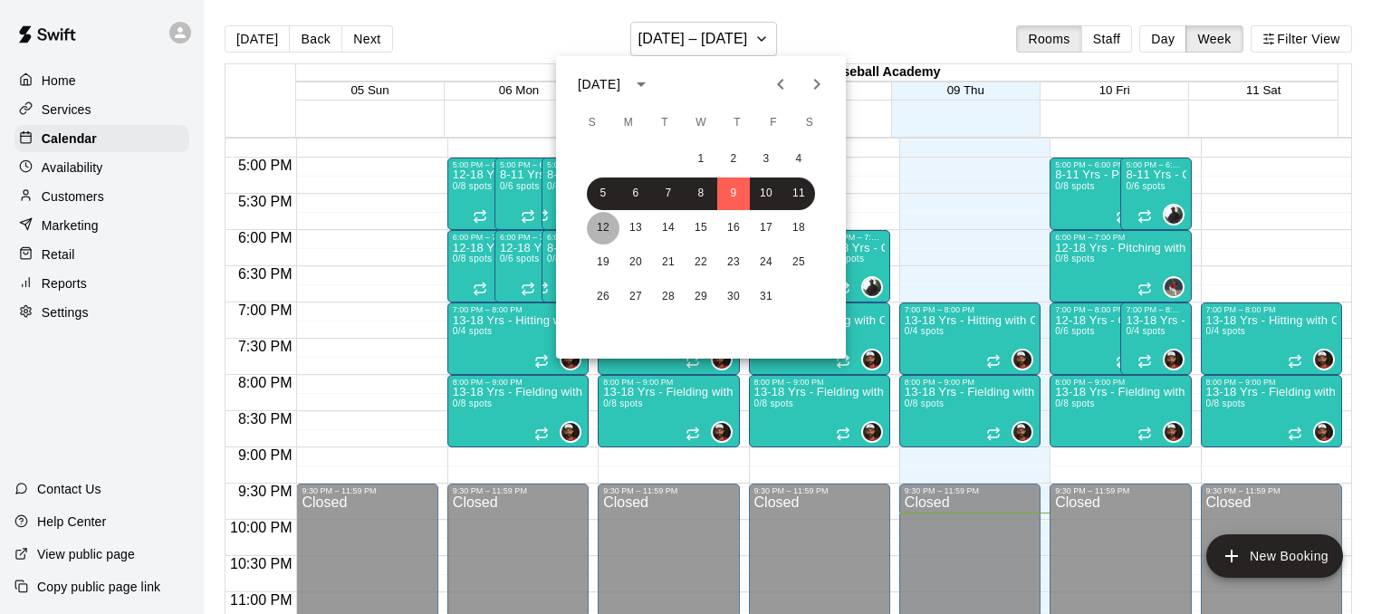
click at [602, 223] on button "12" at bounding box center [603, 228] width 33 height 33
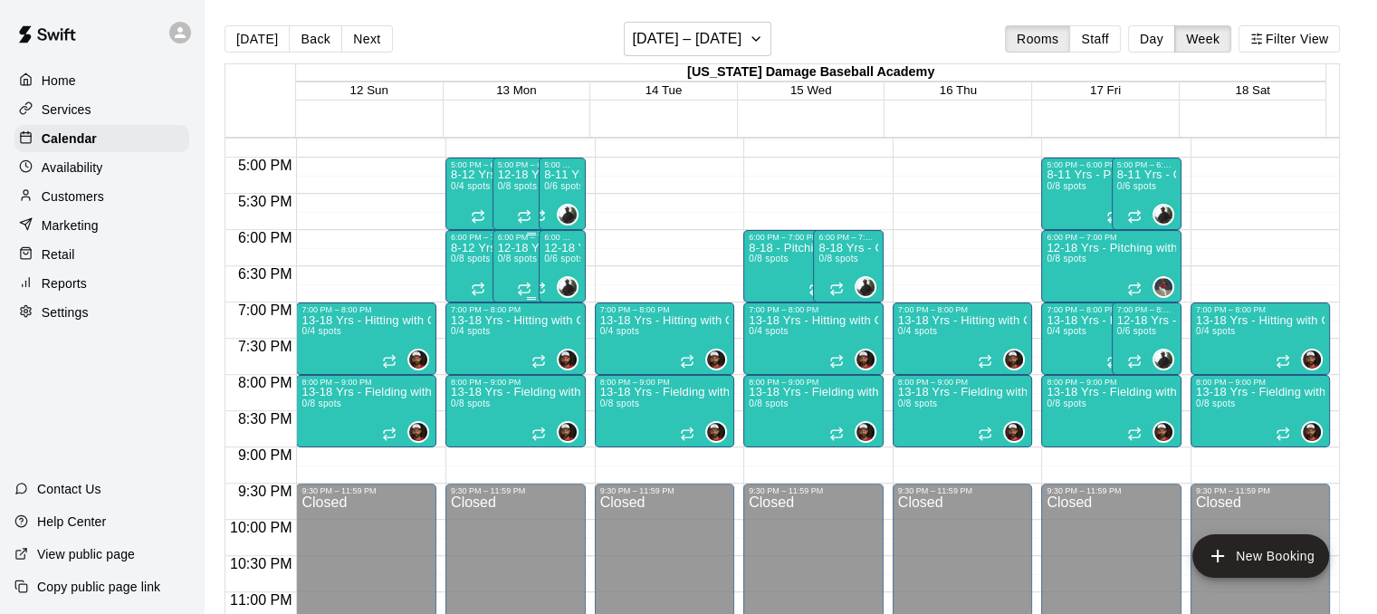
click at [505, 254] on div "12-18 Yrs - Pitching with Coach [PERSON_NAME] 0/8 spots" at bounding box center [532, 549] width 69 height 614
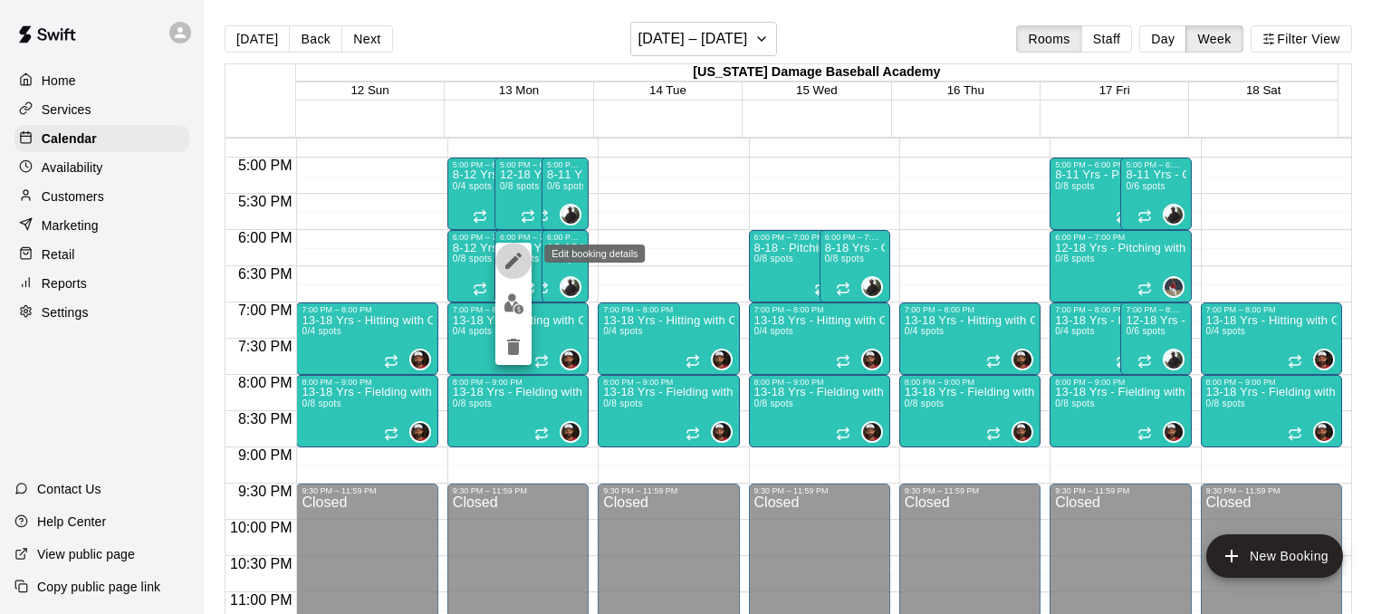
click at [521, 268] on icon "edit" at bounding box center [514, 261] width 22 height 22
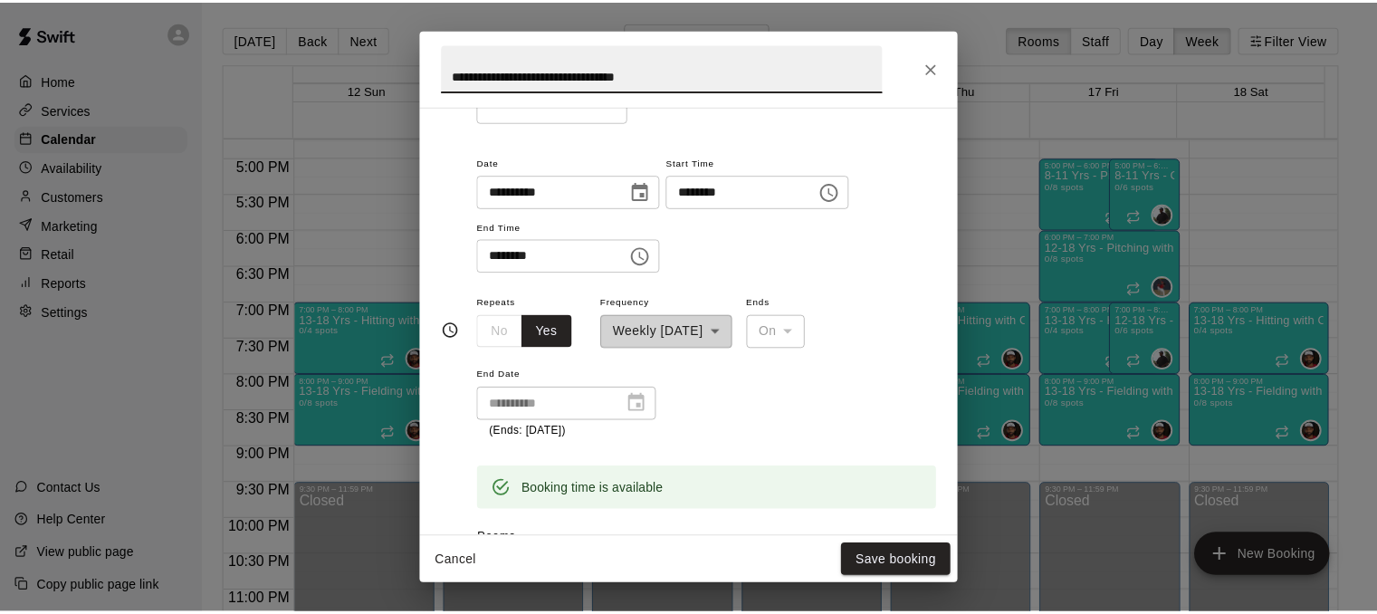
scroll to position [192, 0]
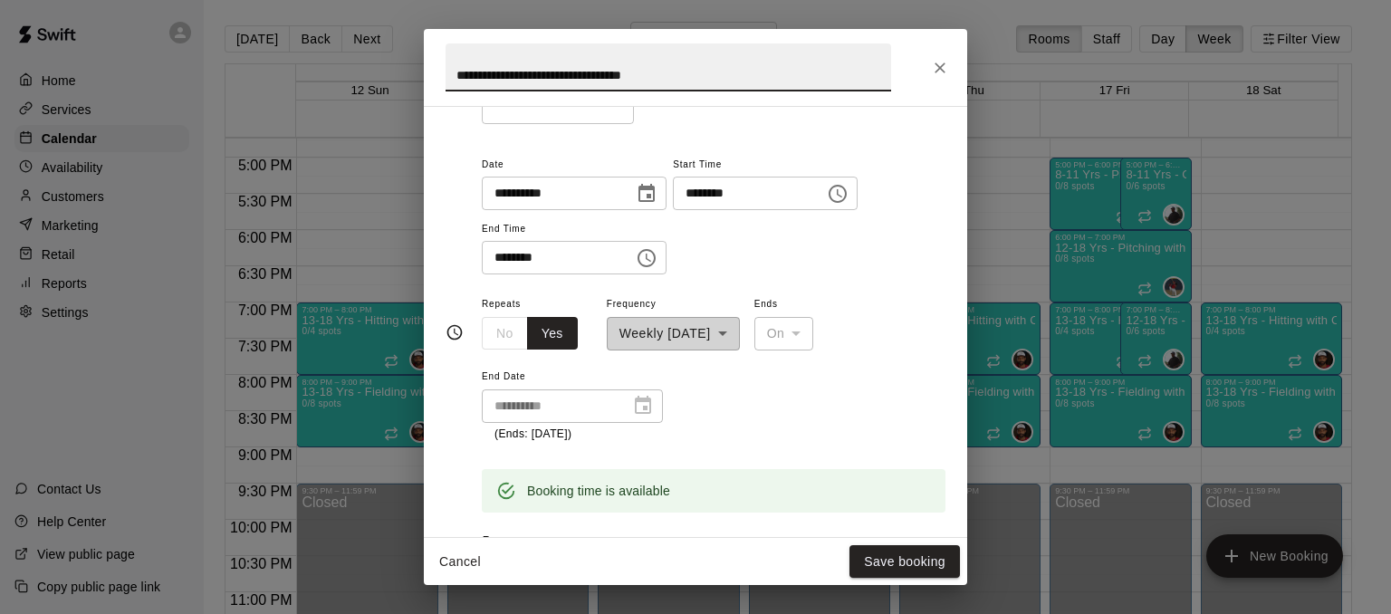
click at [938, 70] on icon "Close" at bounding box center [940, 68] width 18 height 18
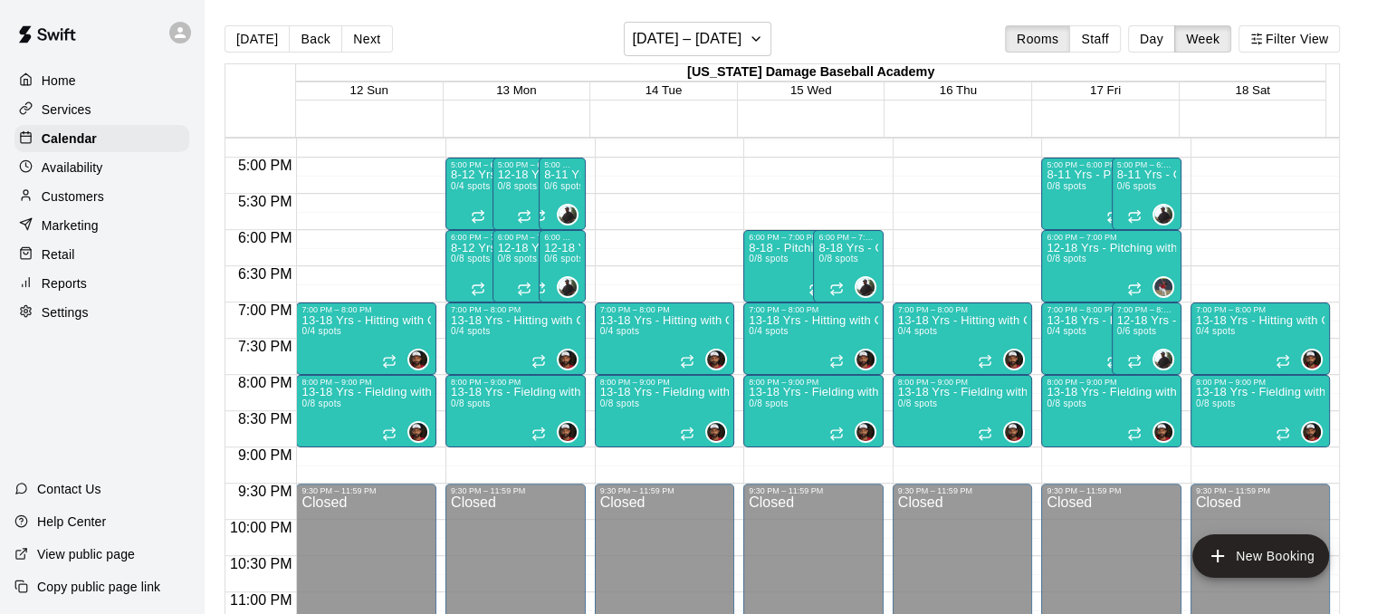
click at [65, 112] on p "Services" at bounding box center [67, 110] width 50 height 18
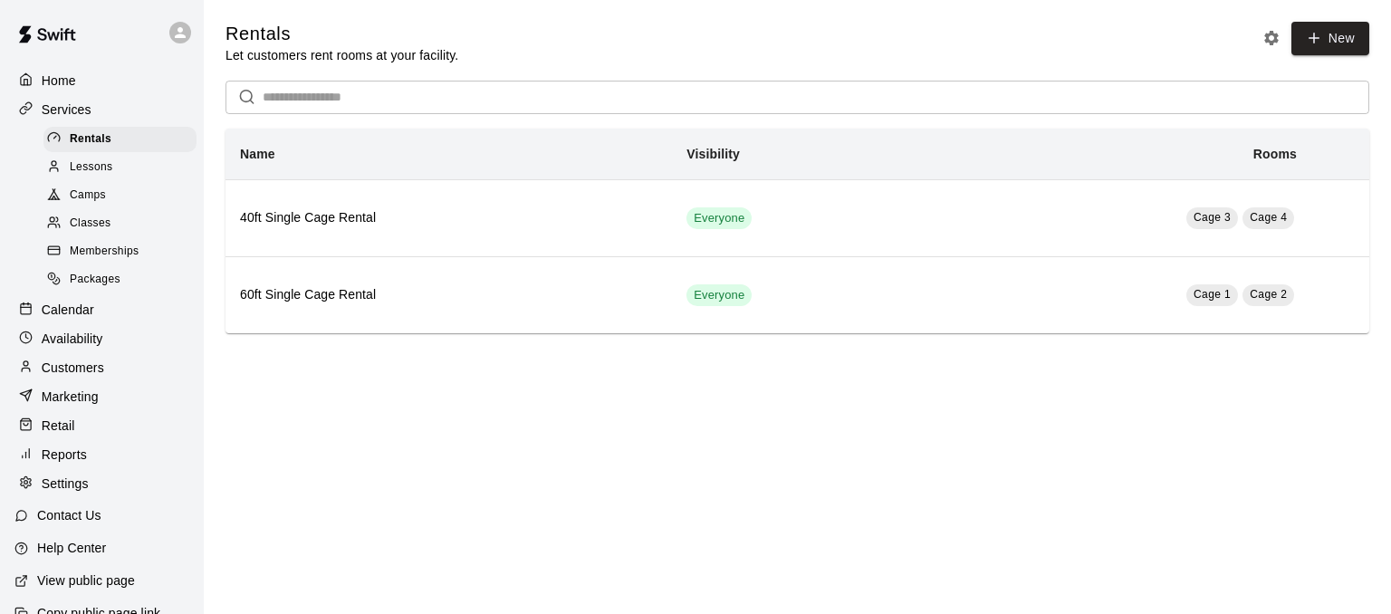
click at [163, 222] on div "Classes" at bounding box center [119, 223] width 153 height 25
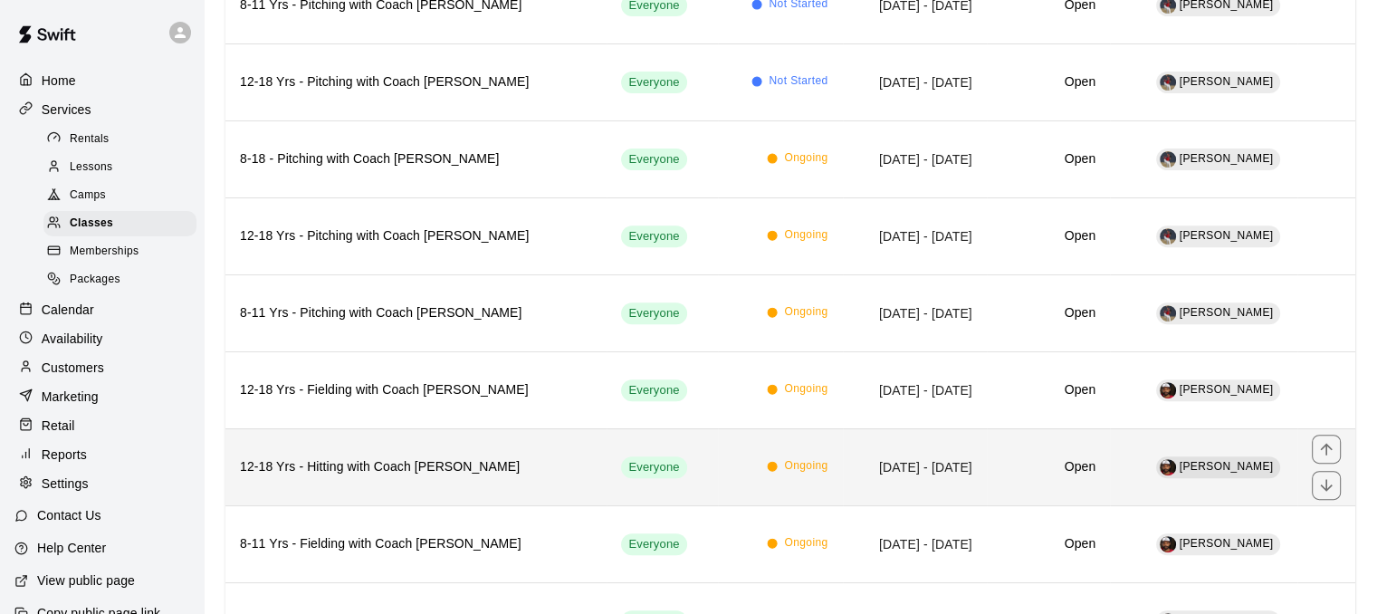
scroll to position [737, 0]
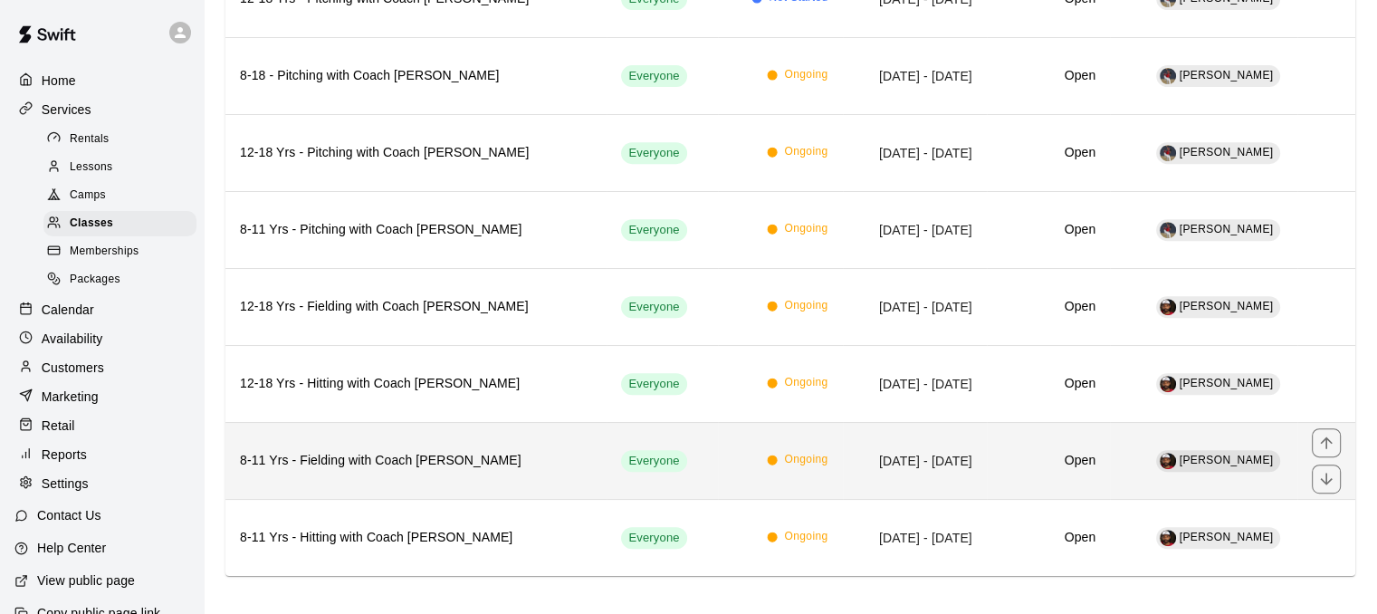
click at [843, 443] on td "[DATE] - [DATE]" at bounding box center [915, 460] width 144 height 77
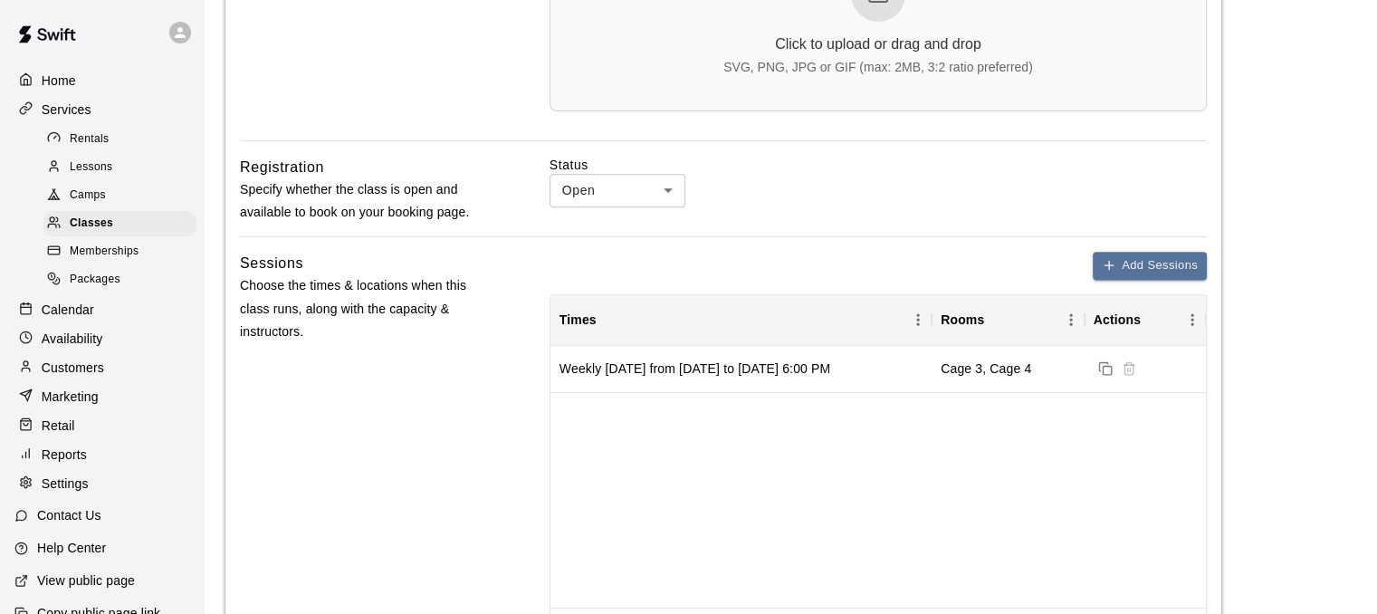
scroll to position [692, 0]
click at [127, 236] on div "Classes" at bounding box center [119, 223] width 153 height 25
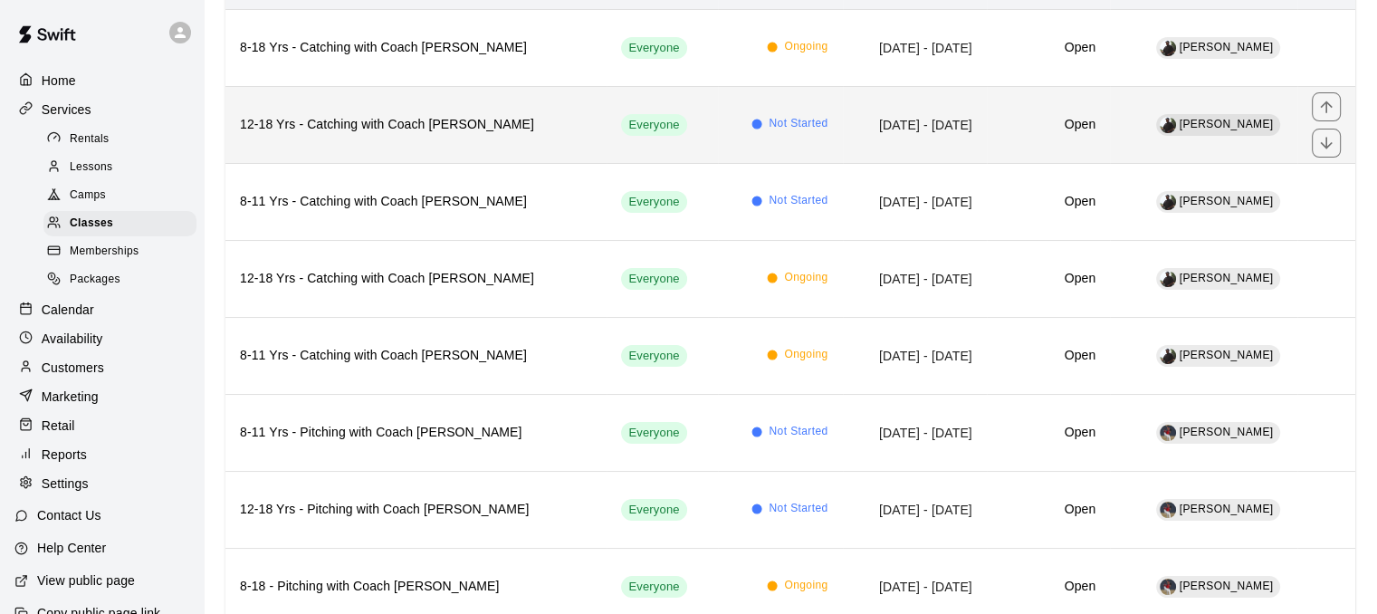
scroll to position [225, 0]
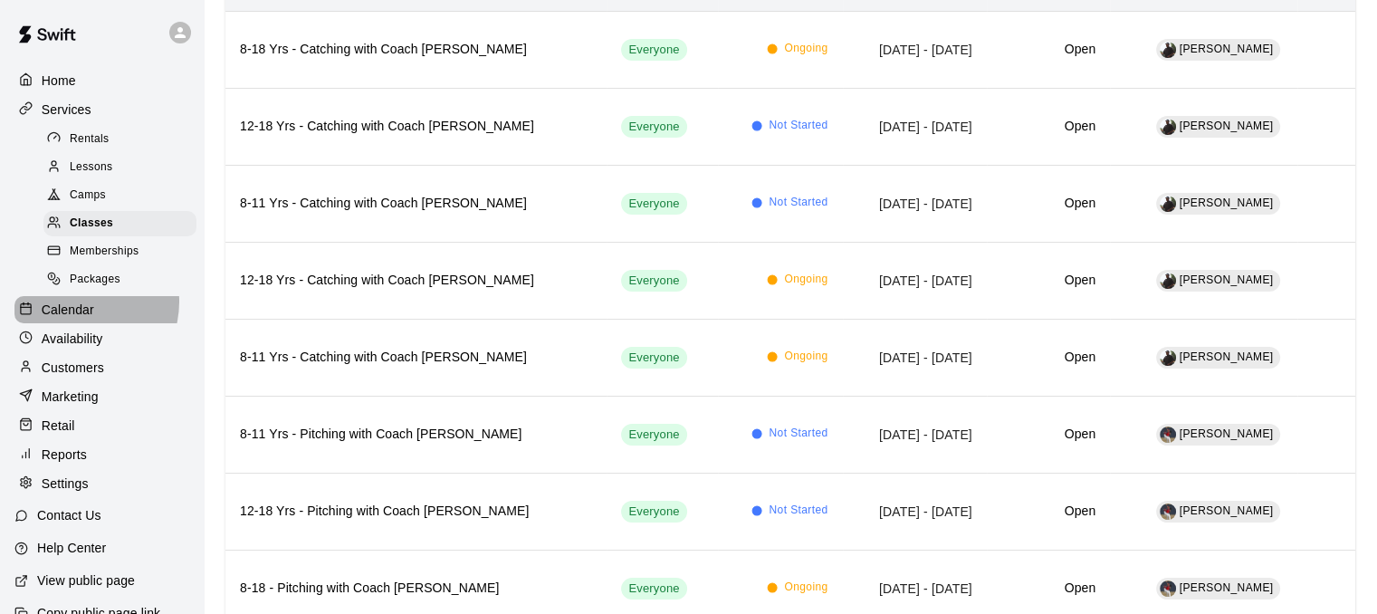
click at [75, 314] on p "Calendar" at bounding box center [68, 310] width 53 height 18
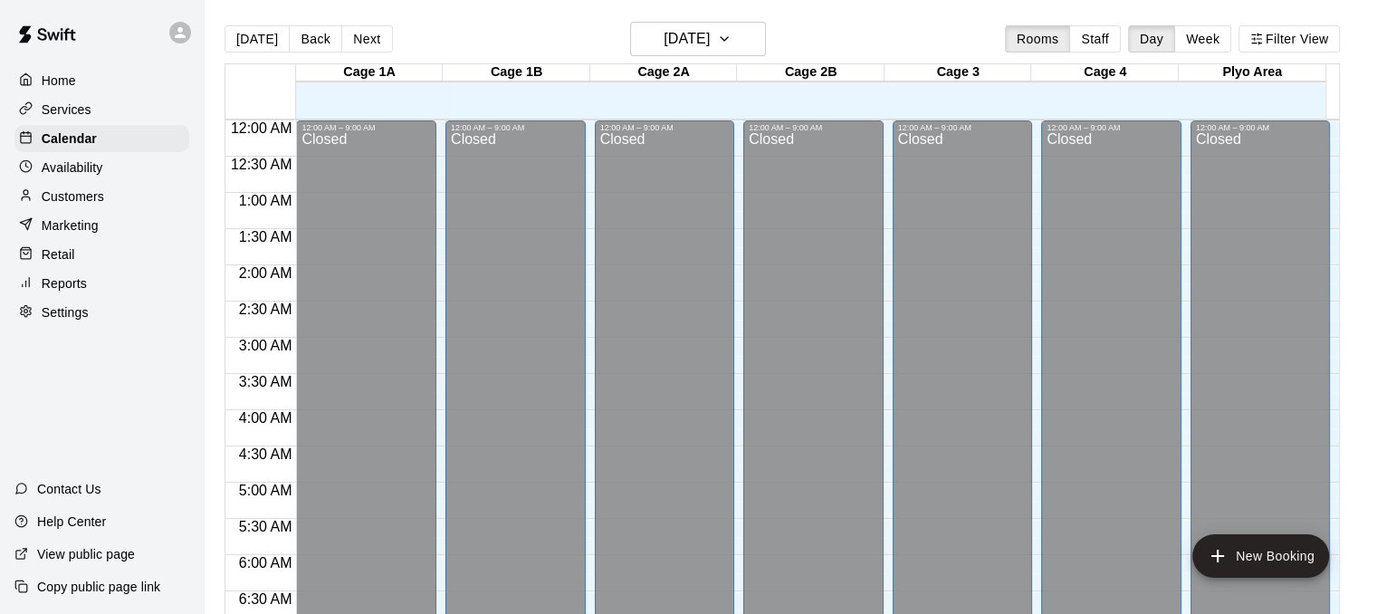
scroll to position [1169, 0]
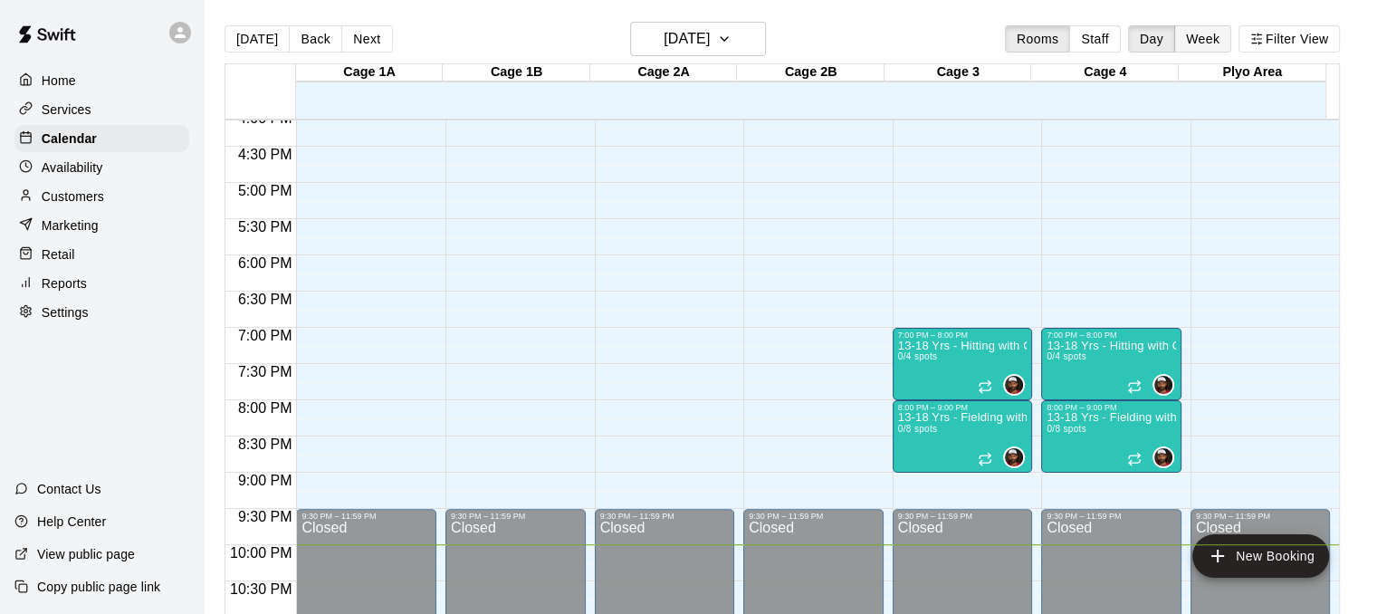
click at [1219, 37] on button "Week" at bounding box center [1203, 38] width 57 height 27
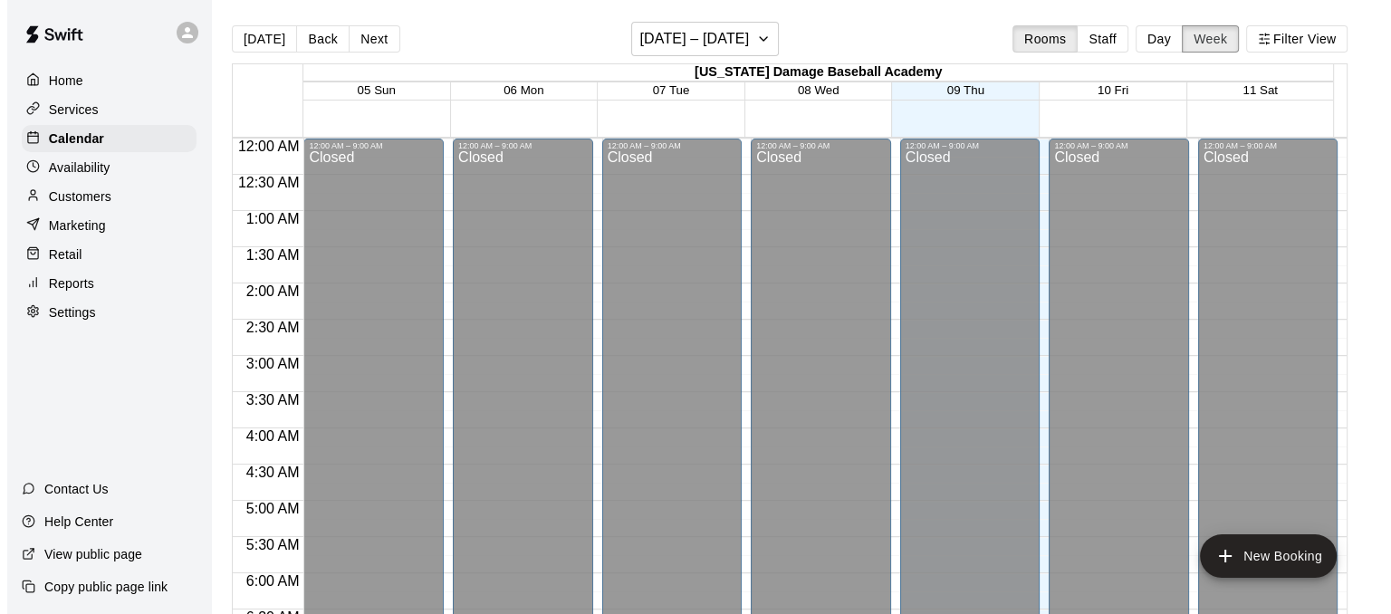
scroll to position [1243, 0]
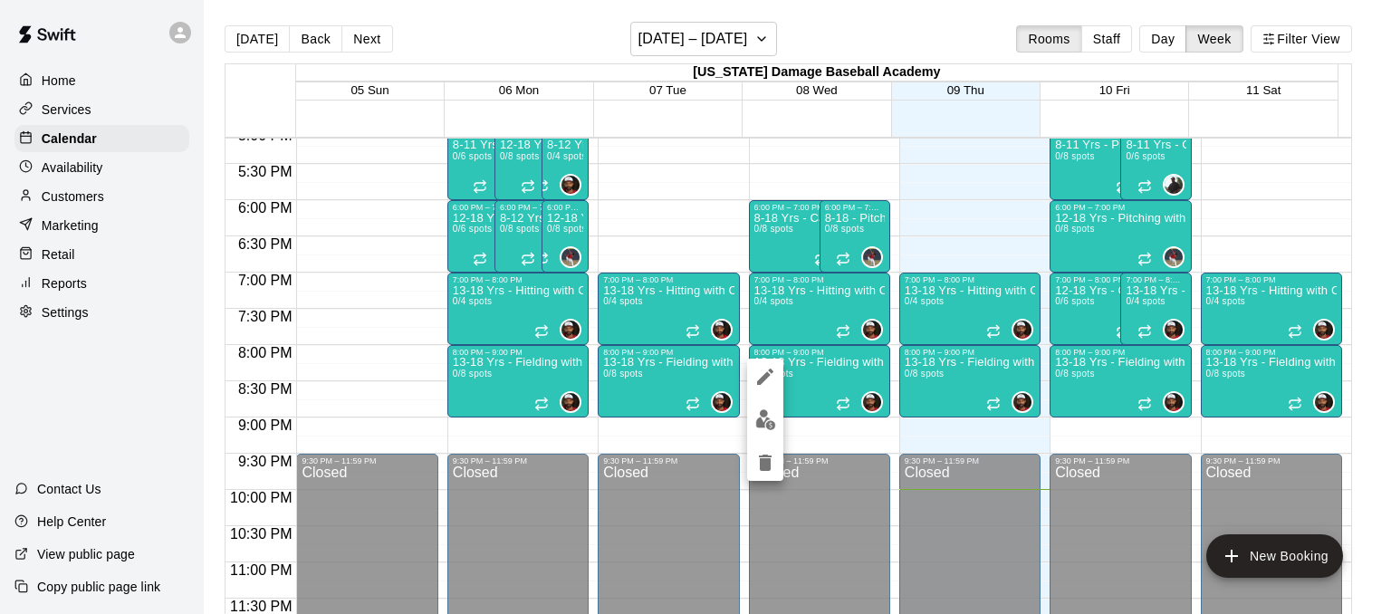
click at [747, 369] on div at bounding box center [765, 420] width 36 height 122
click at [754, 374] on icon "edit" at bounding box center [765, 377] width 22 height 22
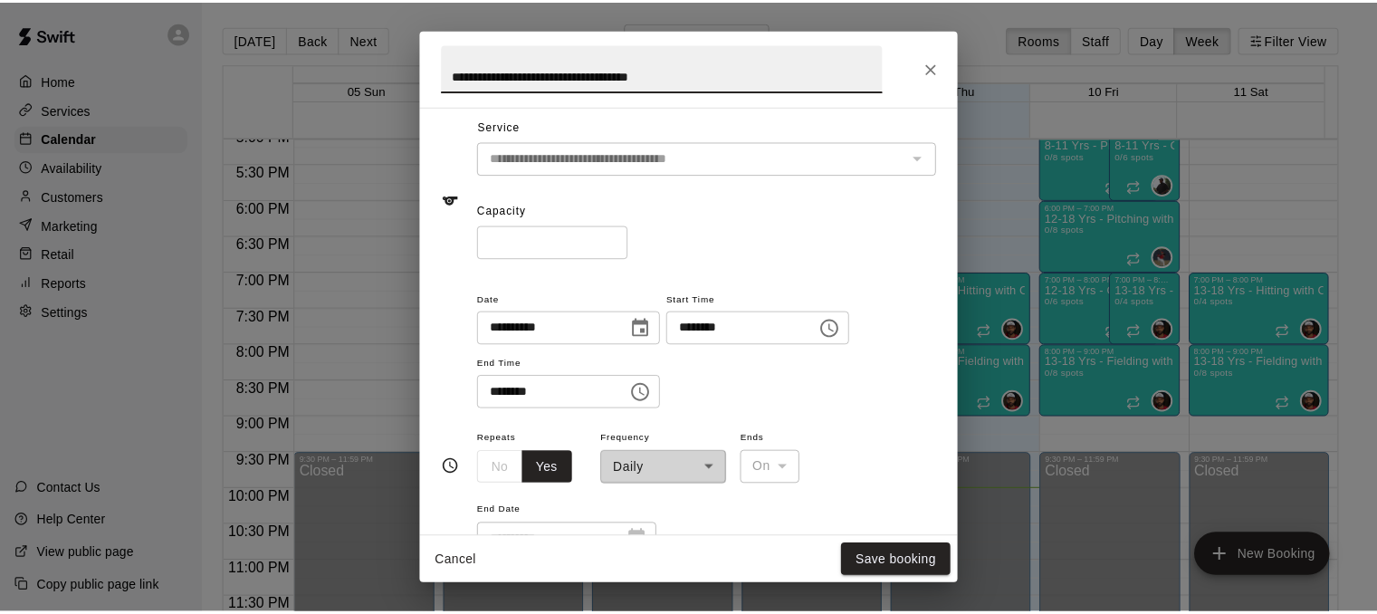
scroll to position [0, 0]
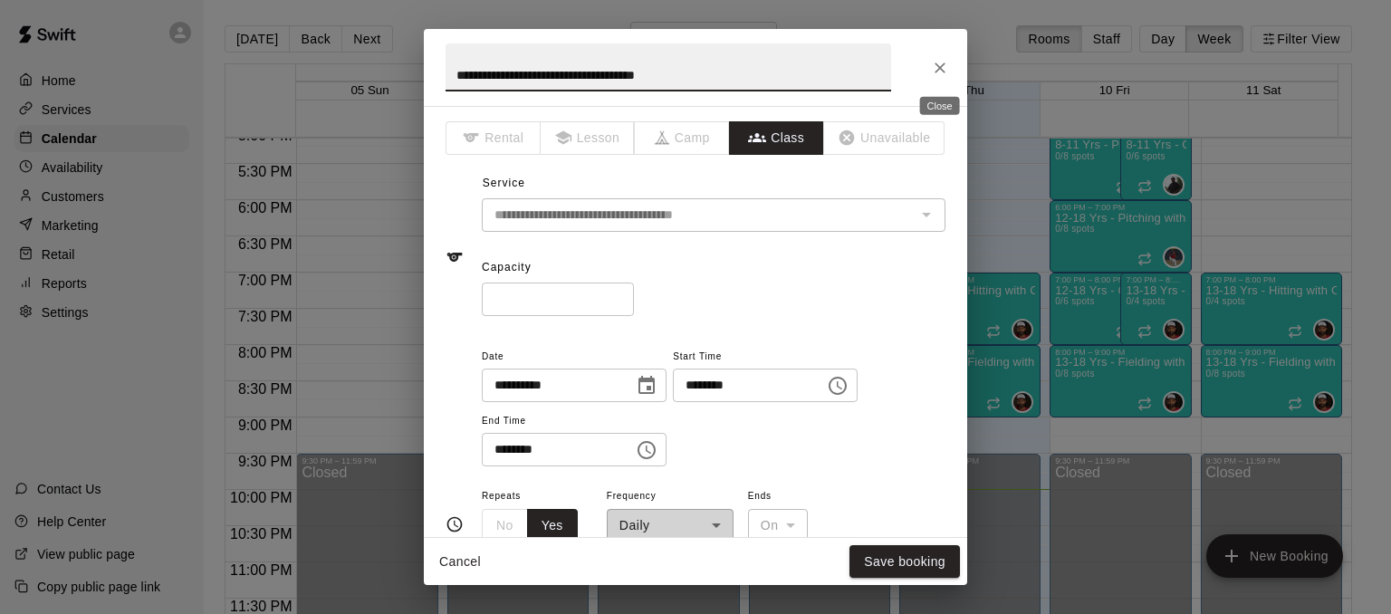
click at [943, 66] on icon "Close" at bounding box center [940, 68] width 18 height 18
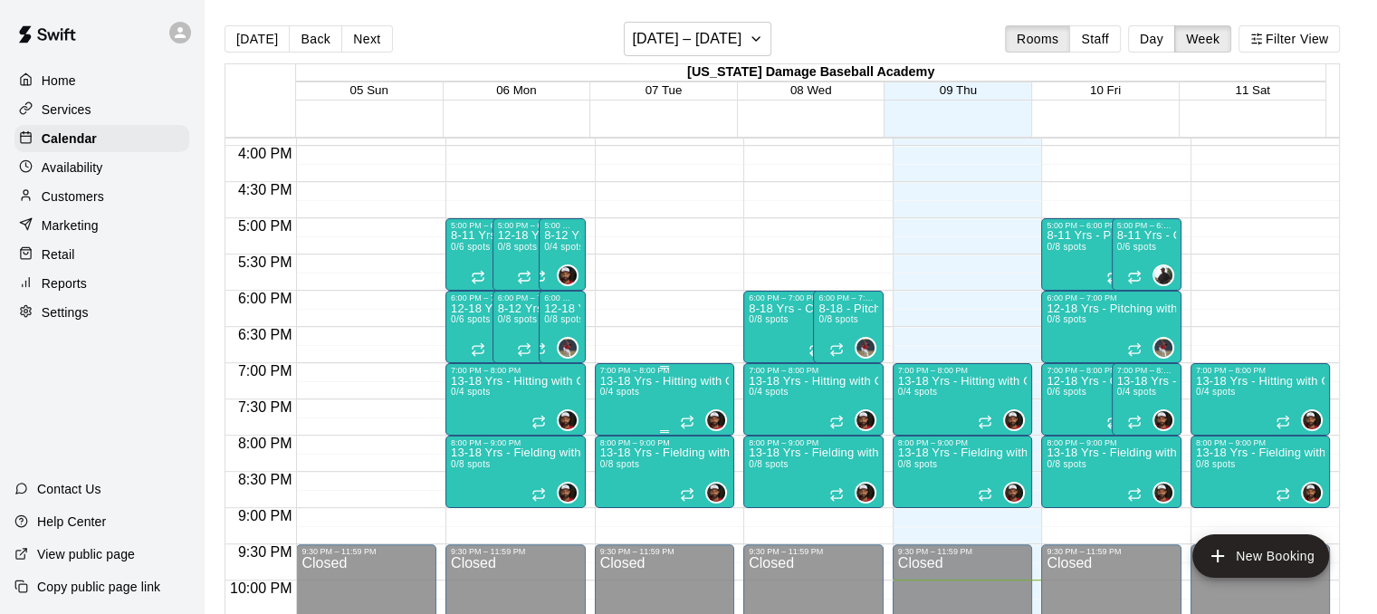
scroll to position [1152, 0]
click at [750, 31] on icon "button" at bounding box center [756, 39] width 14 height 22
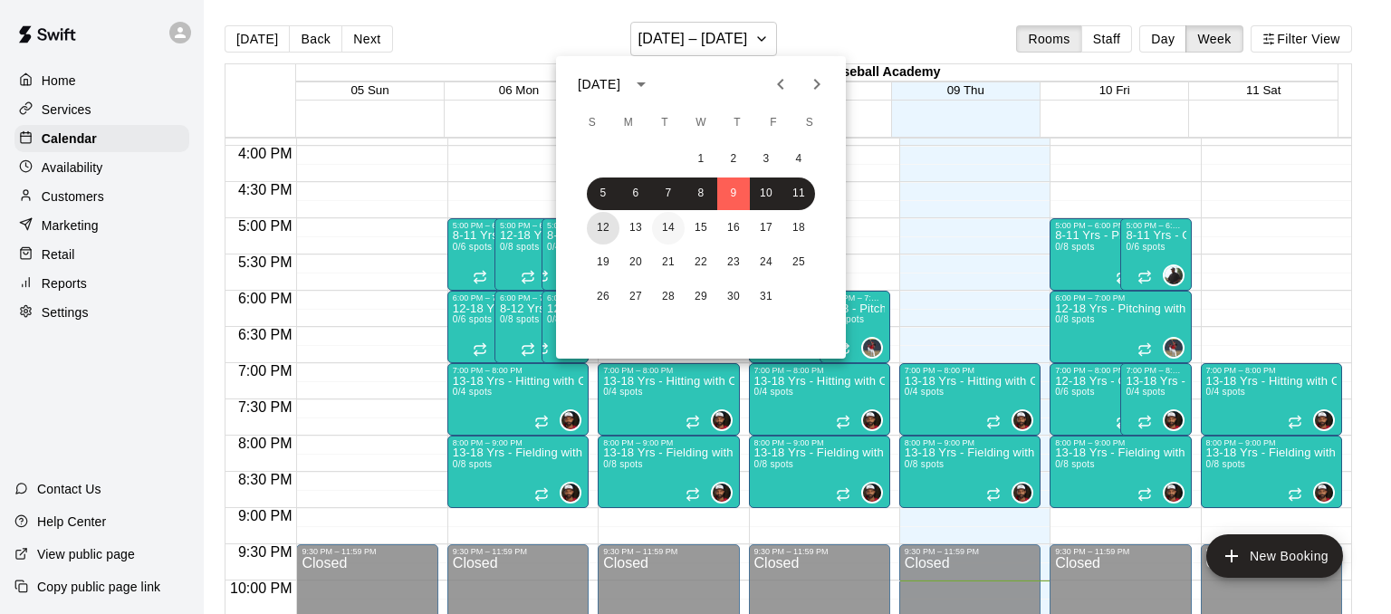
click at [598, 223] on button "12" at bounding box center [603, 228] width 33 height 33
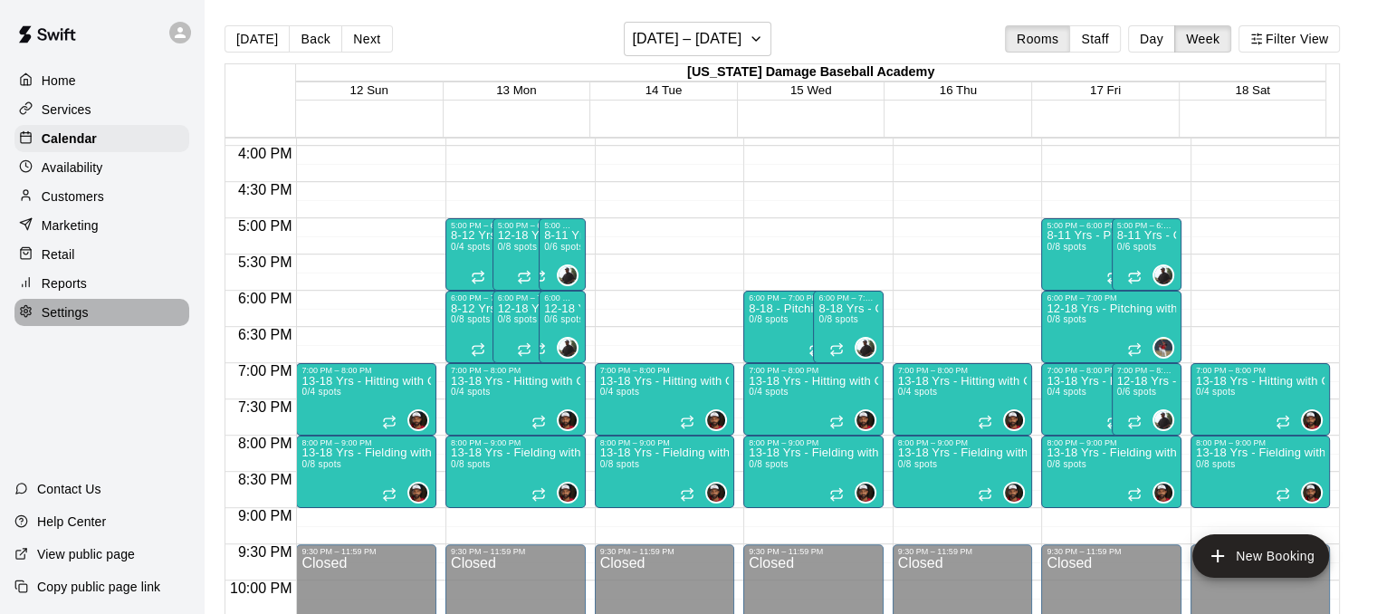
click at [112, 318] on div "Settings" at bounding box center [101, 312] width 175 height 27
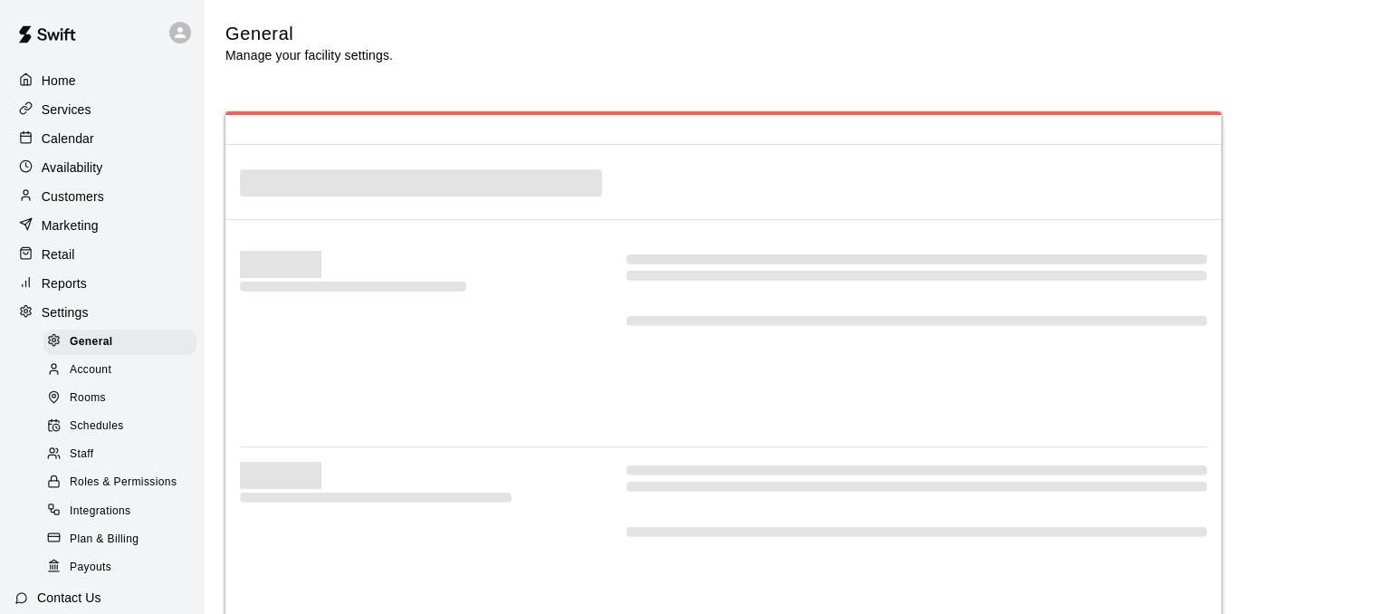
select select "**"
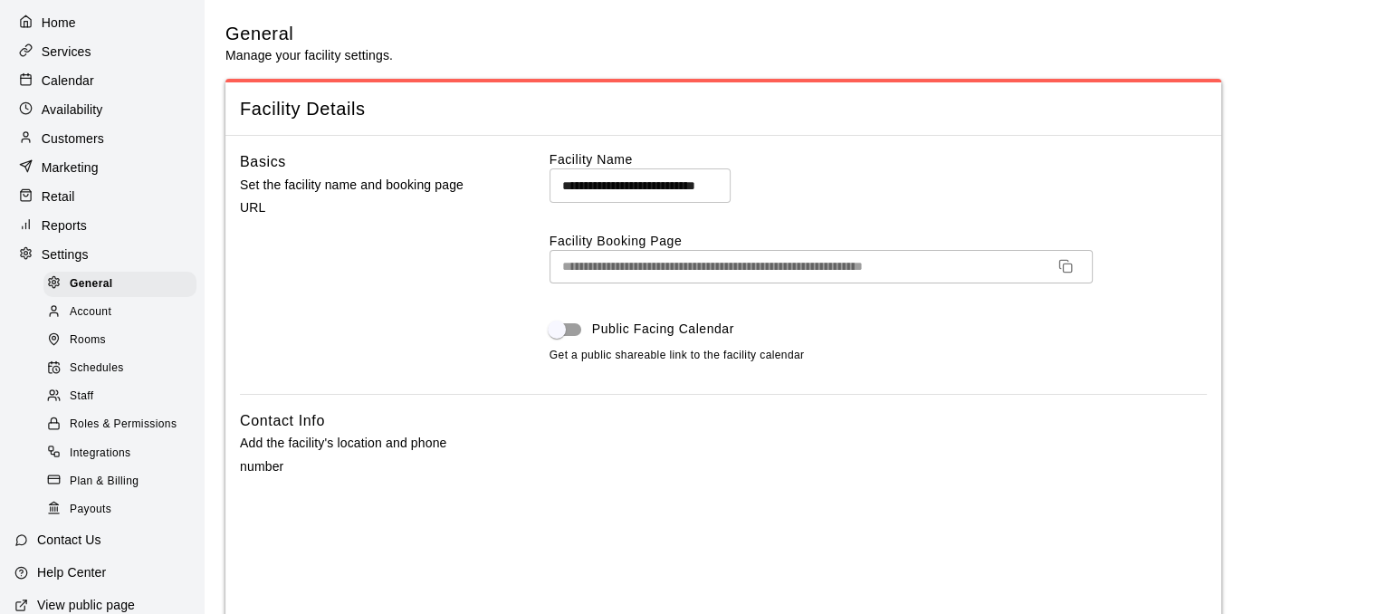
scroll to position [60, 0]
click at [101, 408] on div "Staff" at bounding box center [119, 394] width 153 height 25
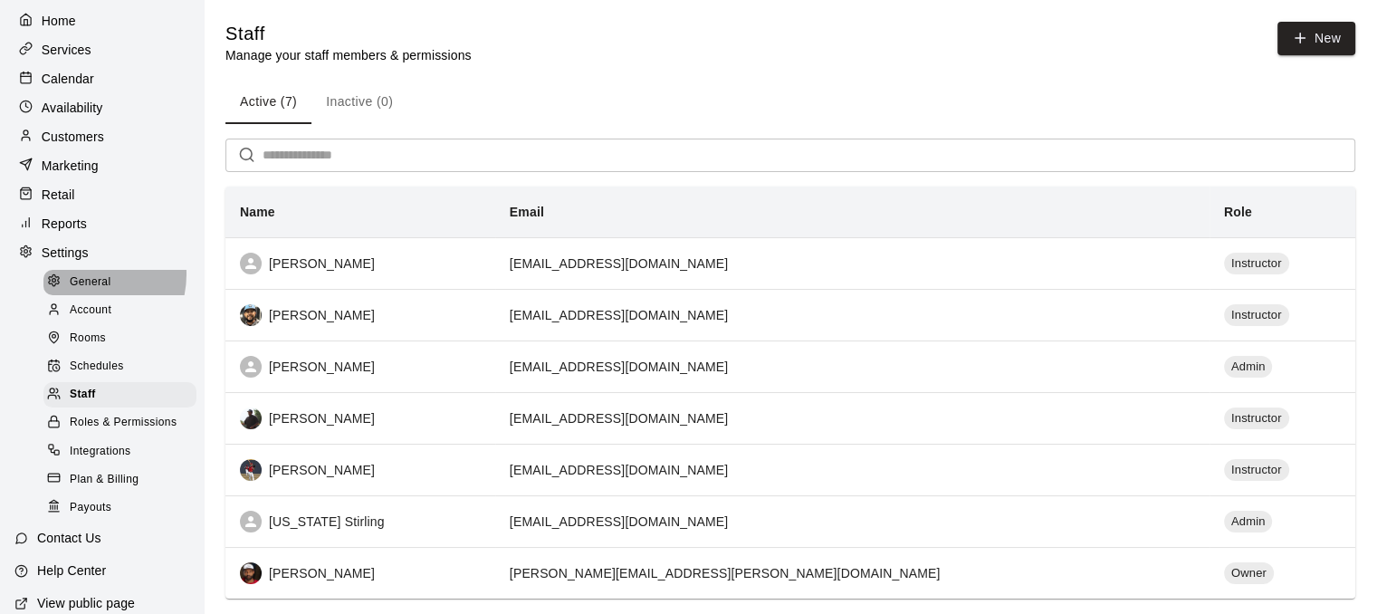
click at [86, 287] on span "General" at bounding box center [91, 283] width 42 height 18
select select "**"
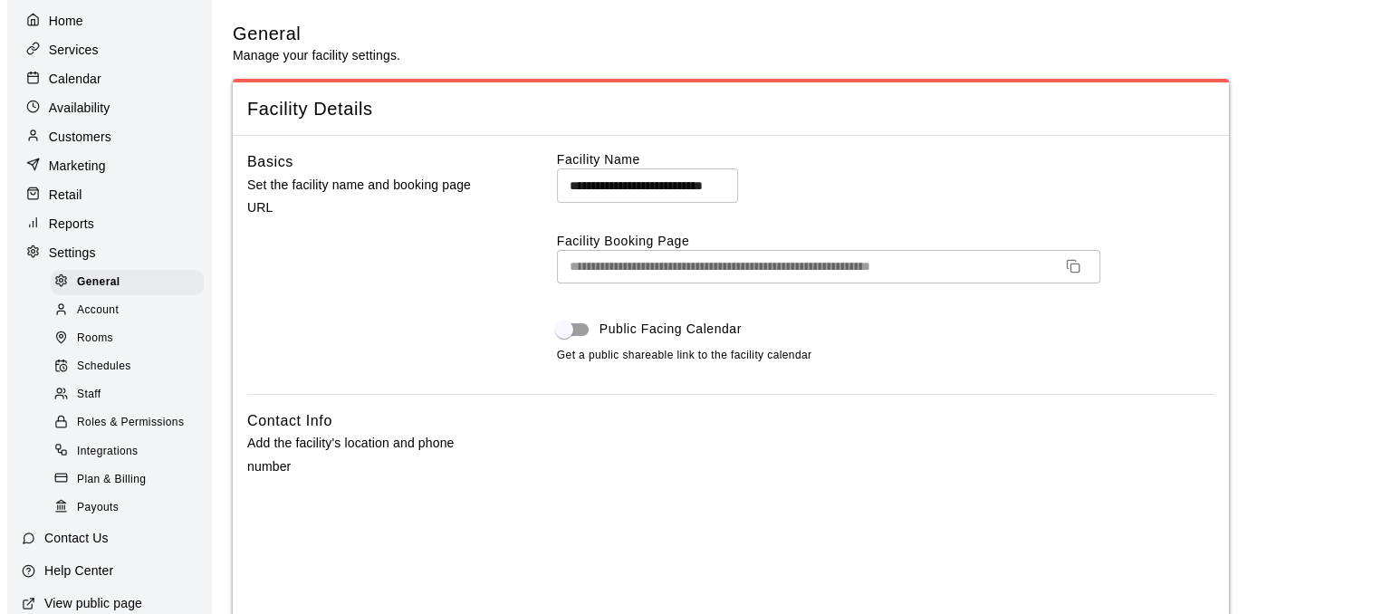
scroll to position [136, 0]
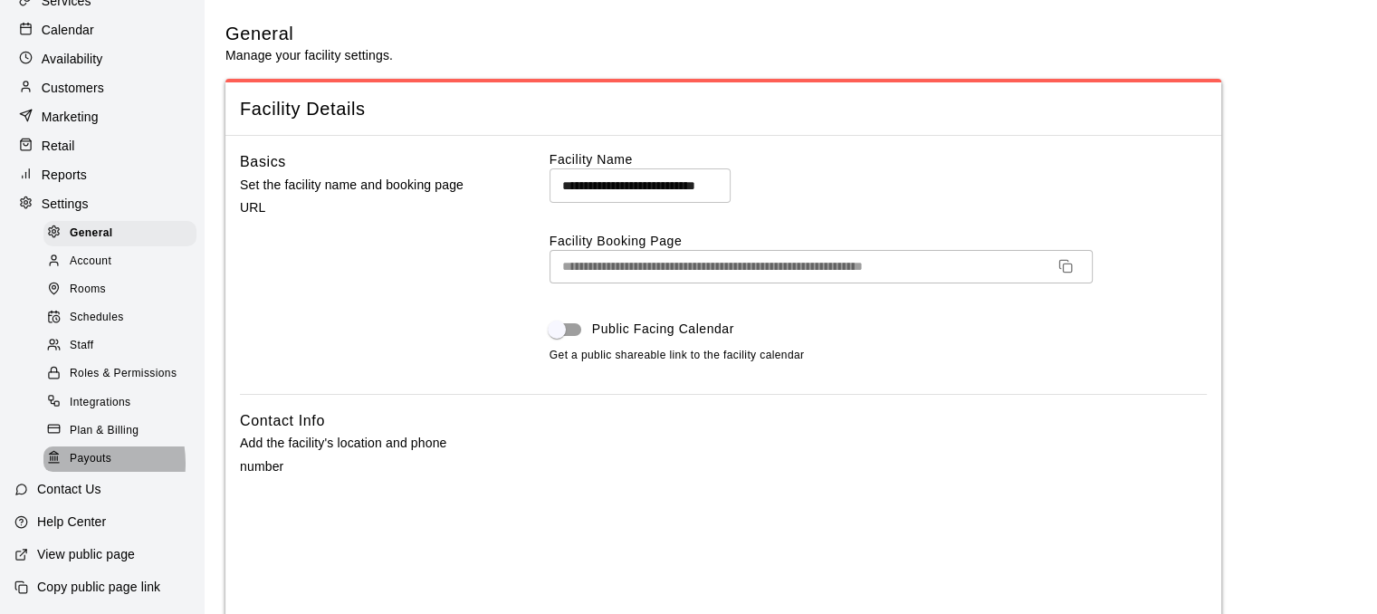
click at [70, 461] on span "Payouts" at bounding box center [91, 459] width 42 height 18
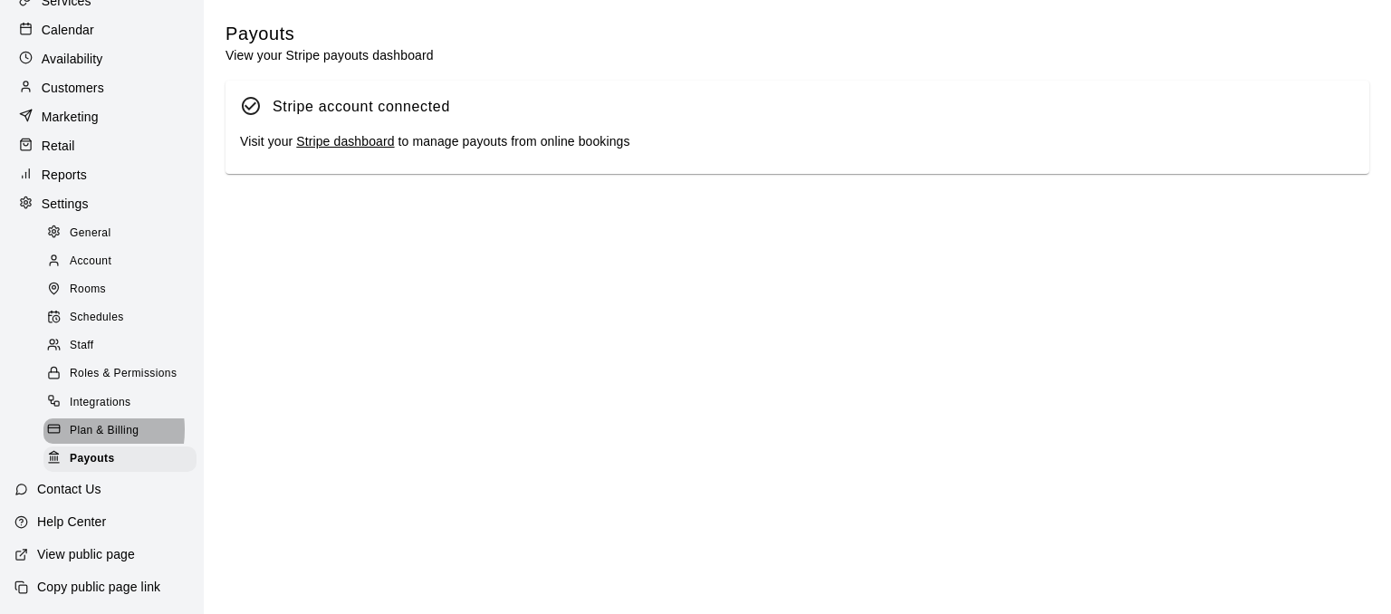
click at [82, 427] on span "Plan & Billing" at bounding box center [104, 431] width 69 height 18
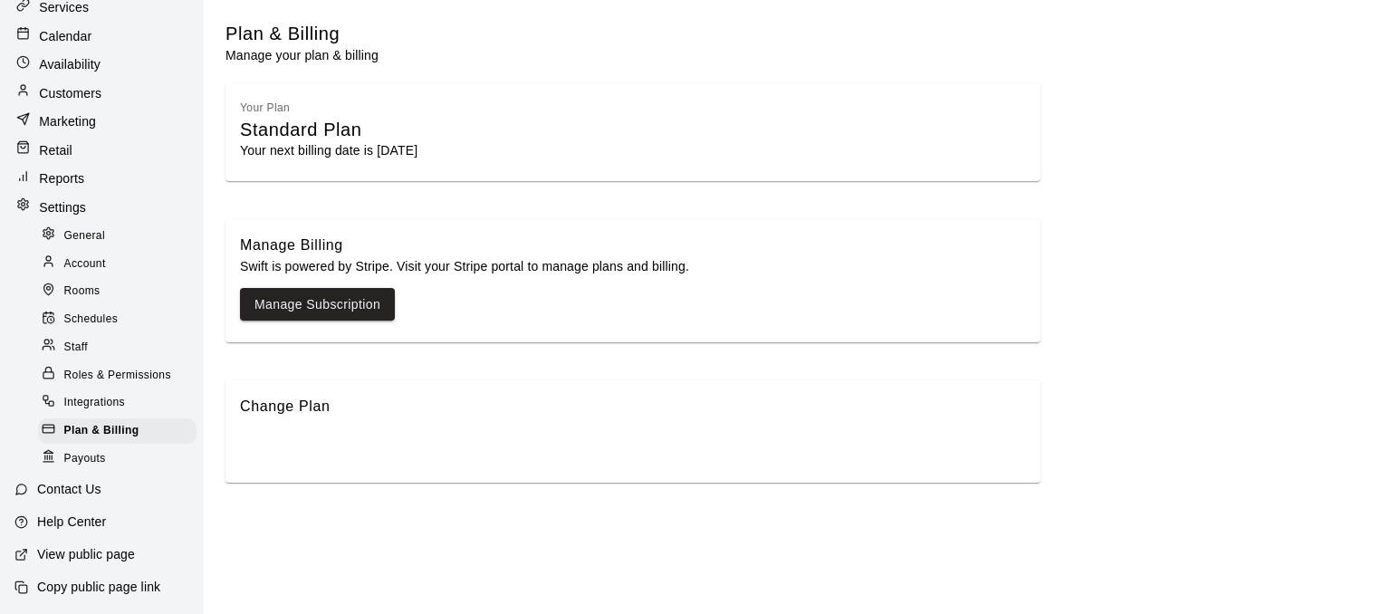
scroll to position [103, 0]
click at [82, 375] on span "Roles & Permissions" at bounding box center [117, 376] width 107 height 18
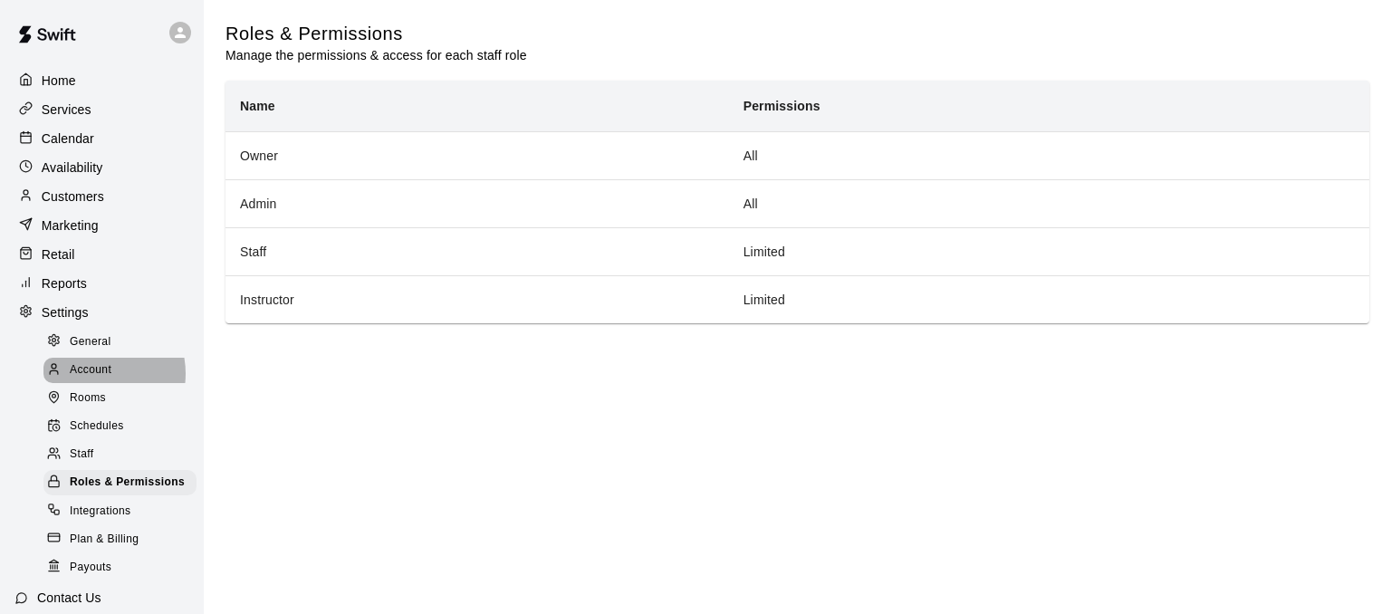
click at [91, 379] on span "Account" at bounding box center [91, 370] width 42 height 18
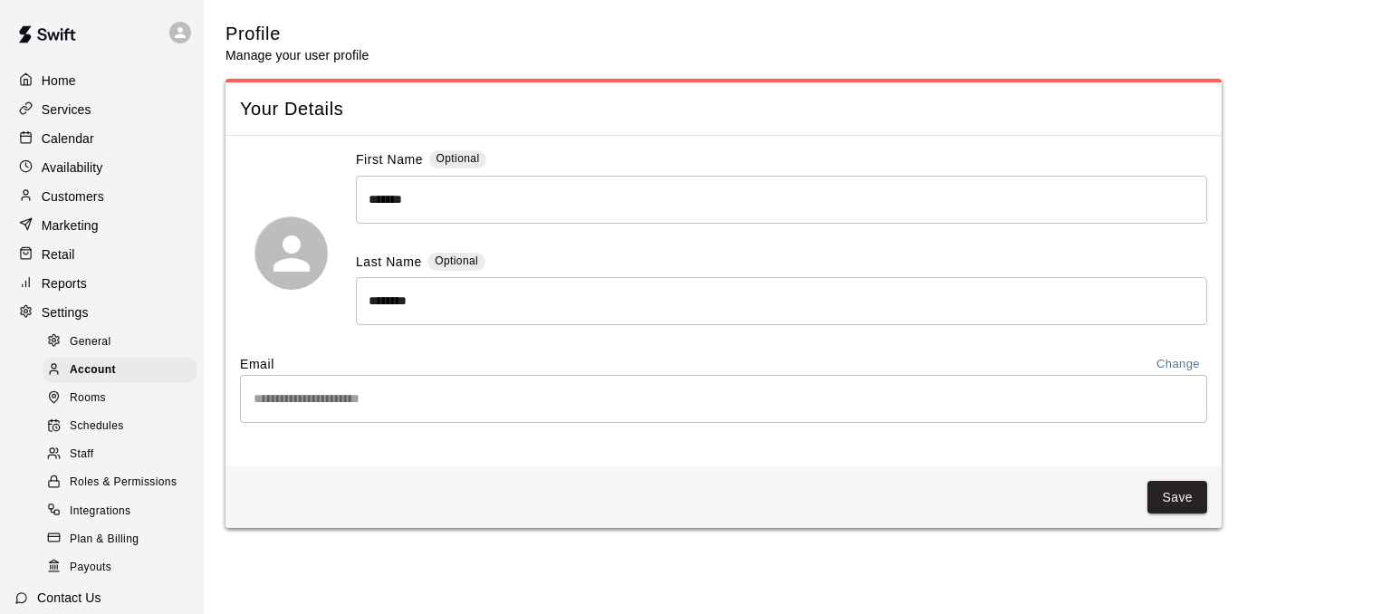
click at [81, 351] on span "General" at bounding box center [91, 342] width 42 height 18
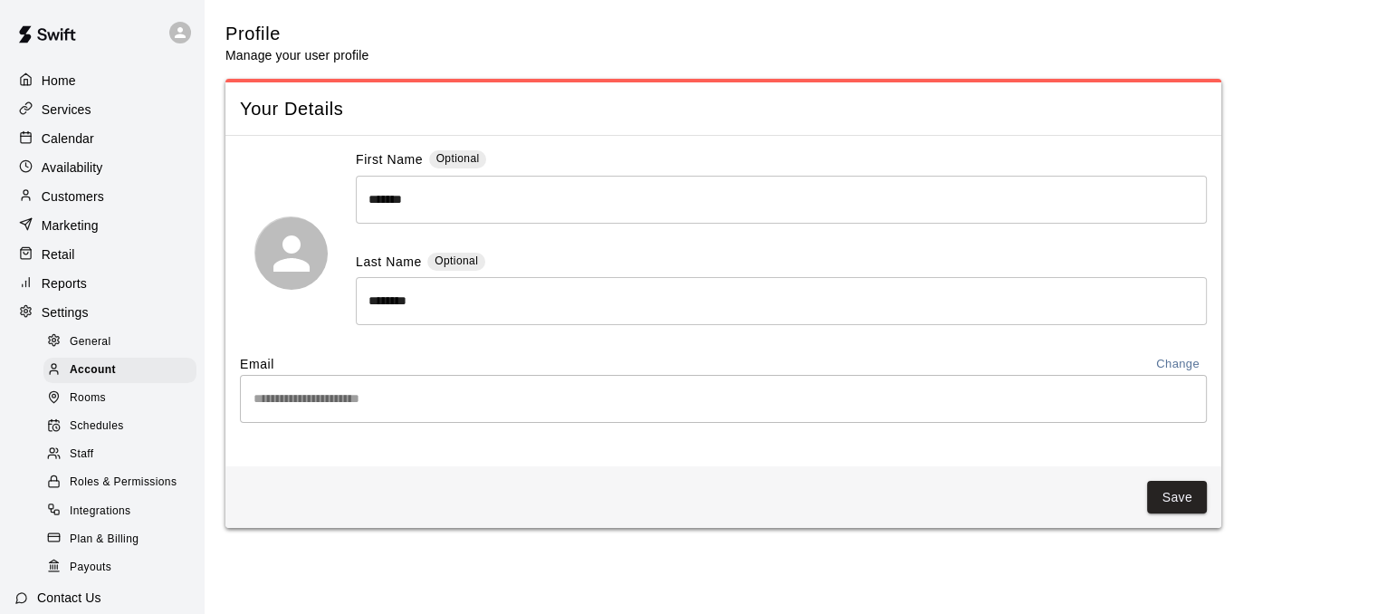
select select "**"
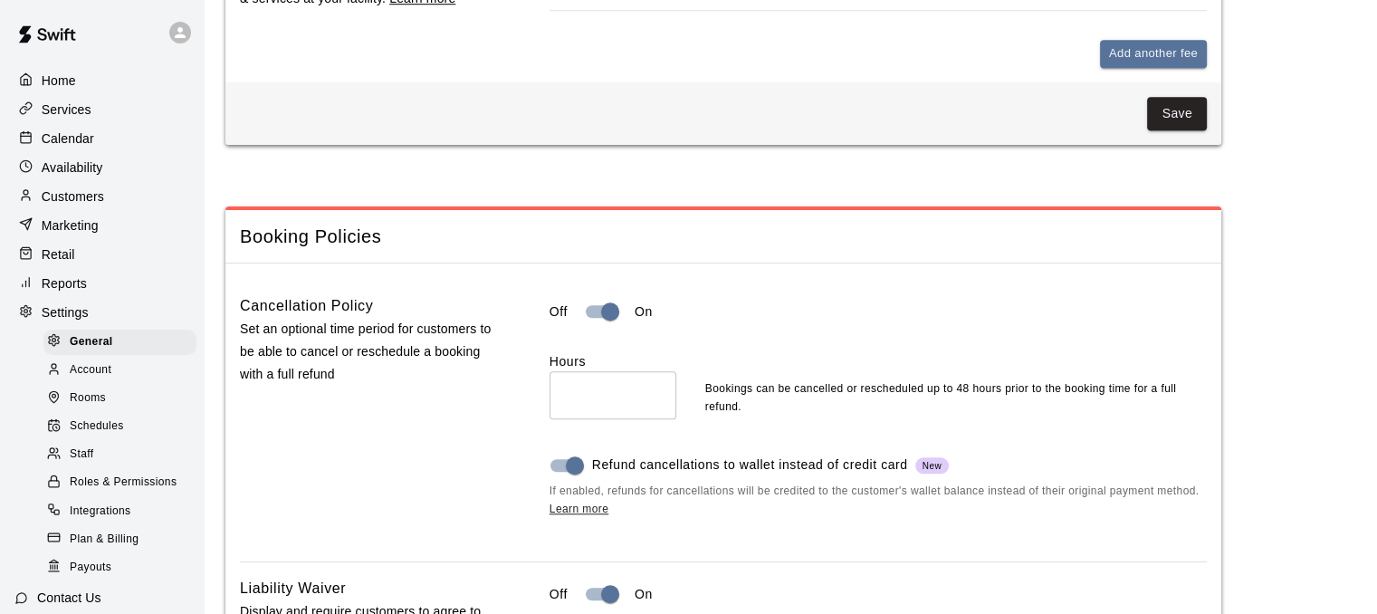
scroll to position [136, 0]
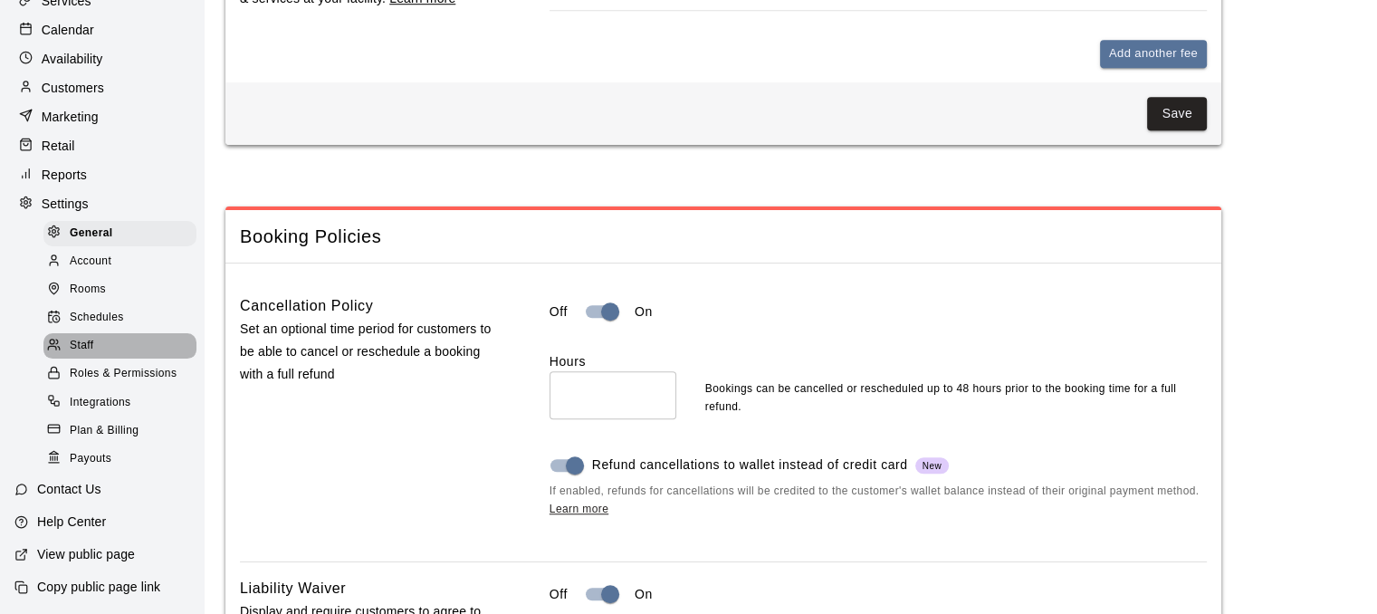
click at [133, 337] on div "Staff" at bounding box center [119, 345] width 153 height 25
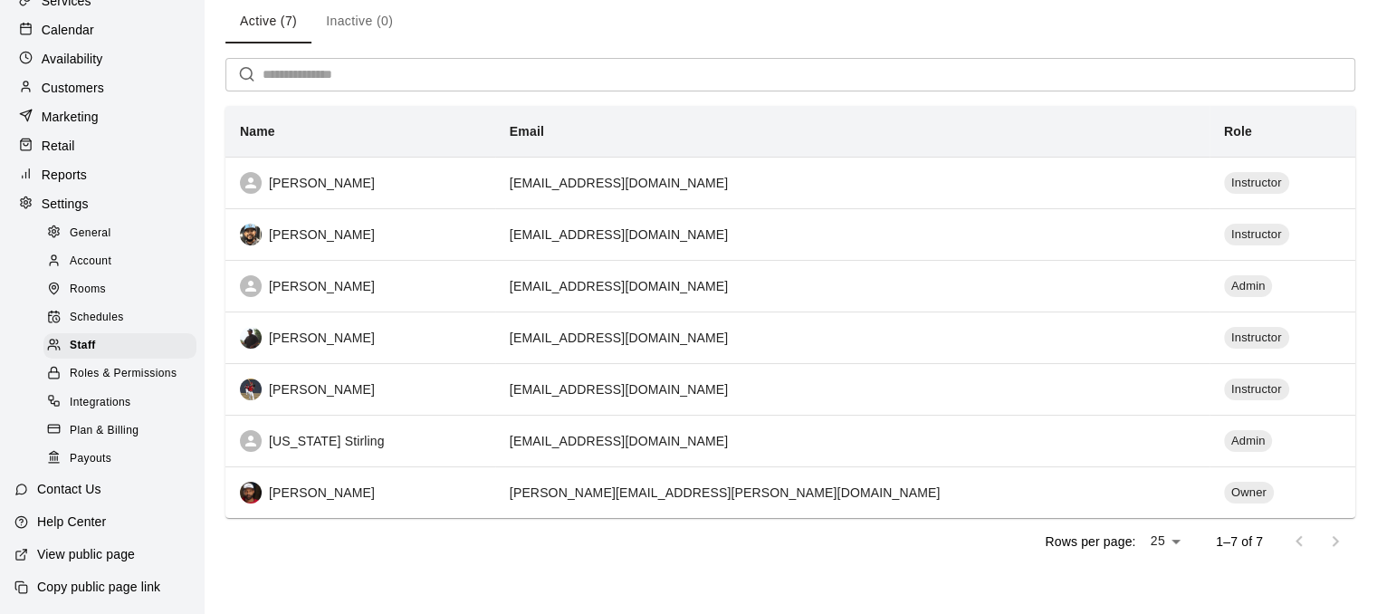
scroll to position [82, 0]
click at [109, 374] on span "Roles & Permissions" at bounding box center [123, 374] width 107 height 18
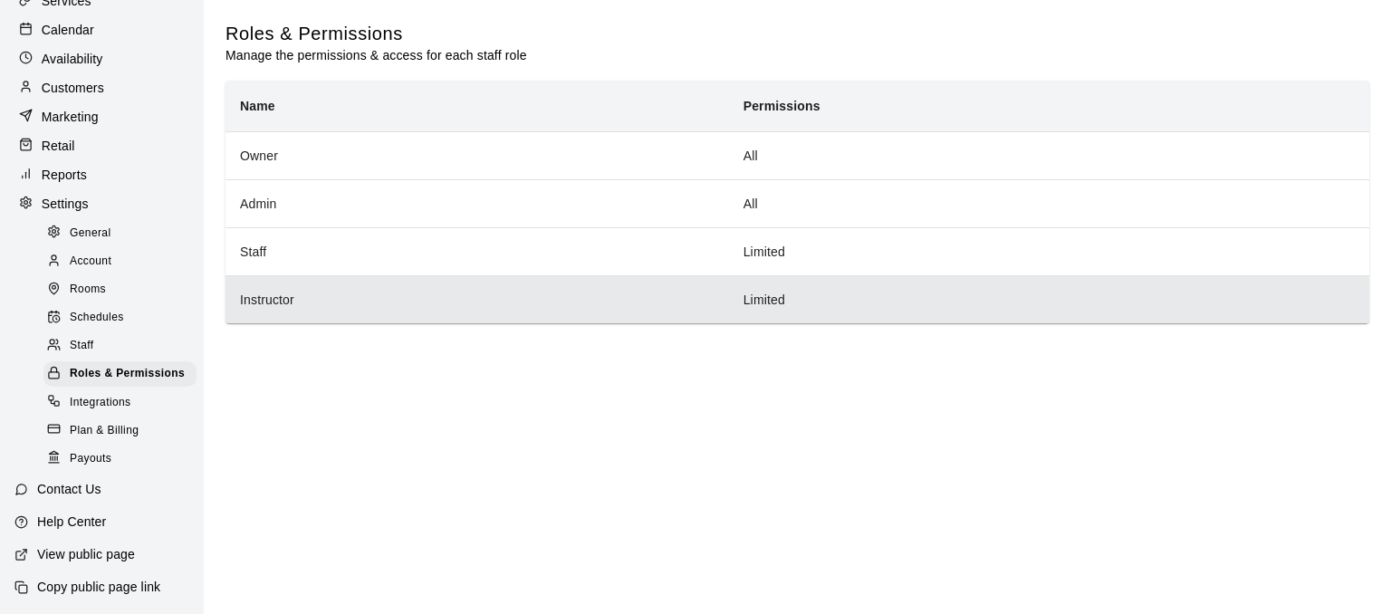
click at [648, 293] on th "Instructor" at bounding box center [478, 299] width 504 height 48
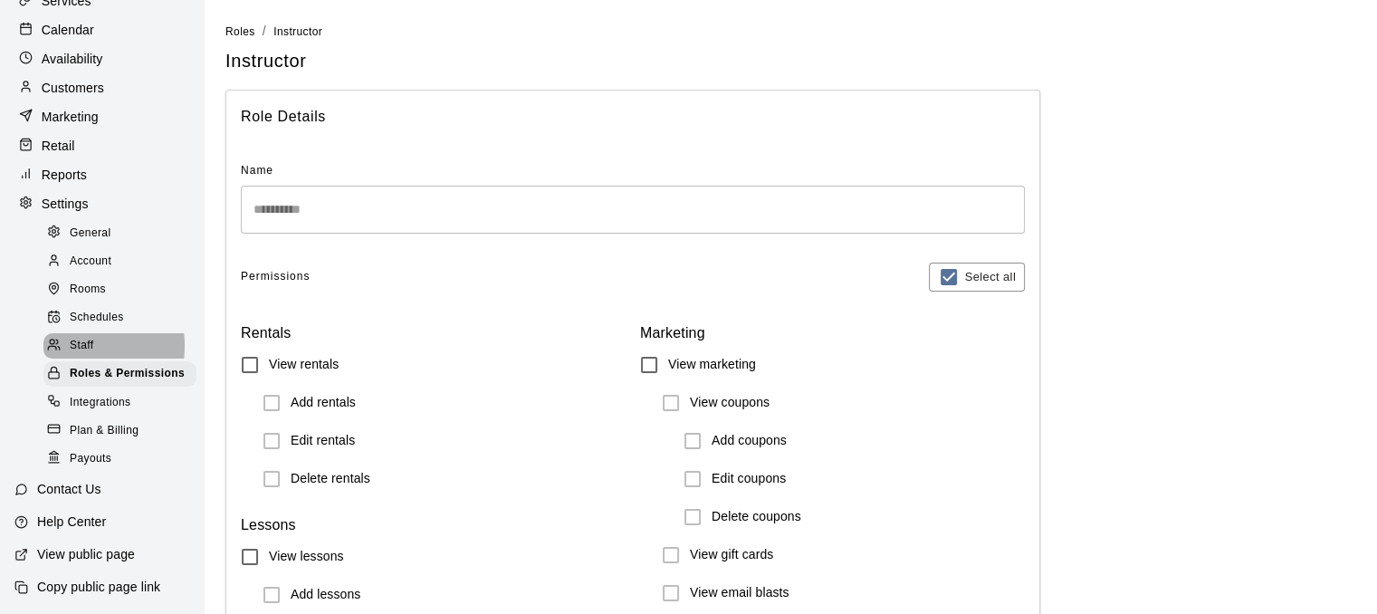
click at [74, 337] on span "Staff" at bounding box center [82, 346] width 24 height 18
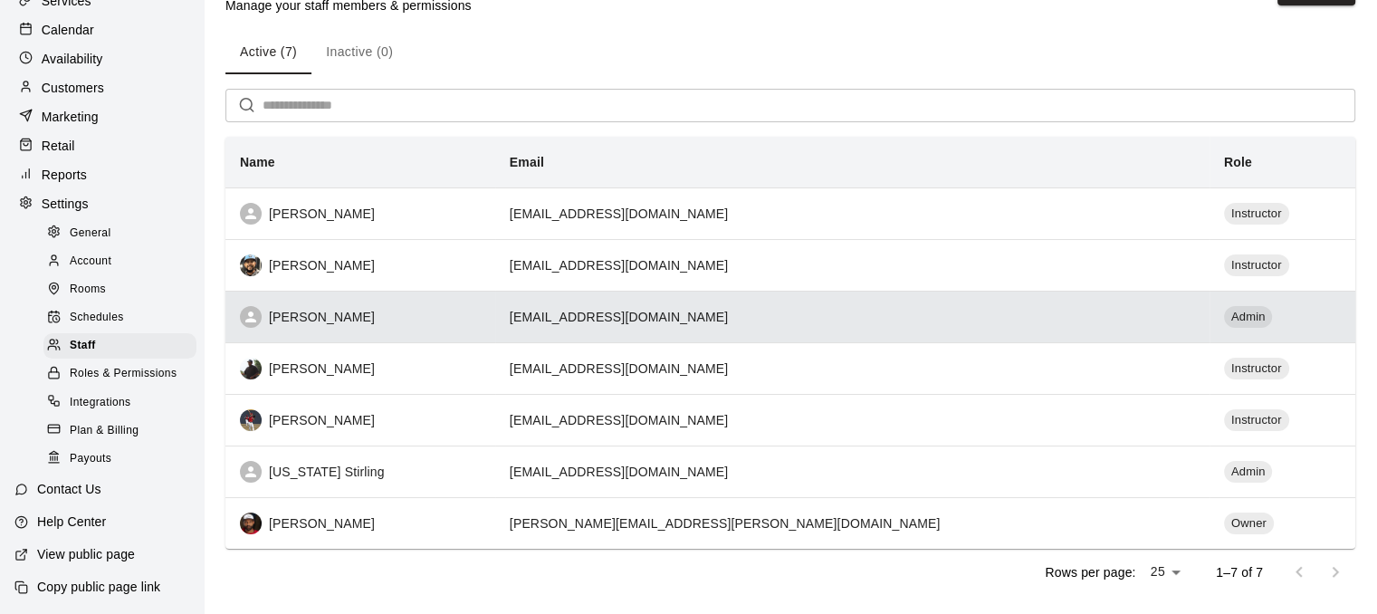
scroll to position [53, 0]
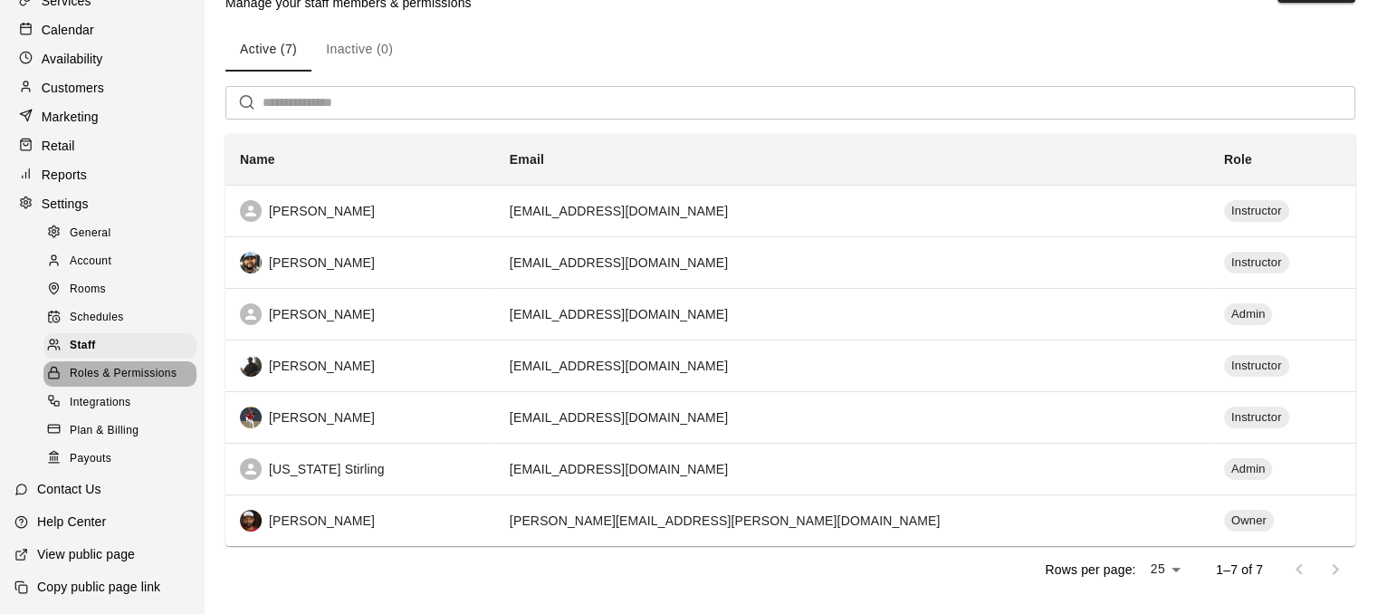
click at [143, 367] on span "Roles & Permissions" at bounding box center [123, 374] width 107 height 18
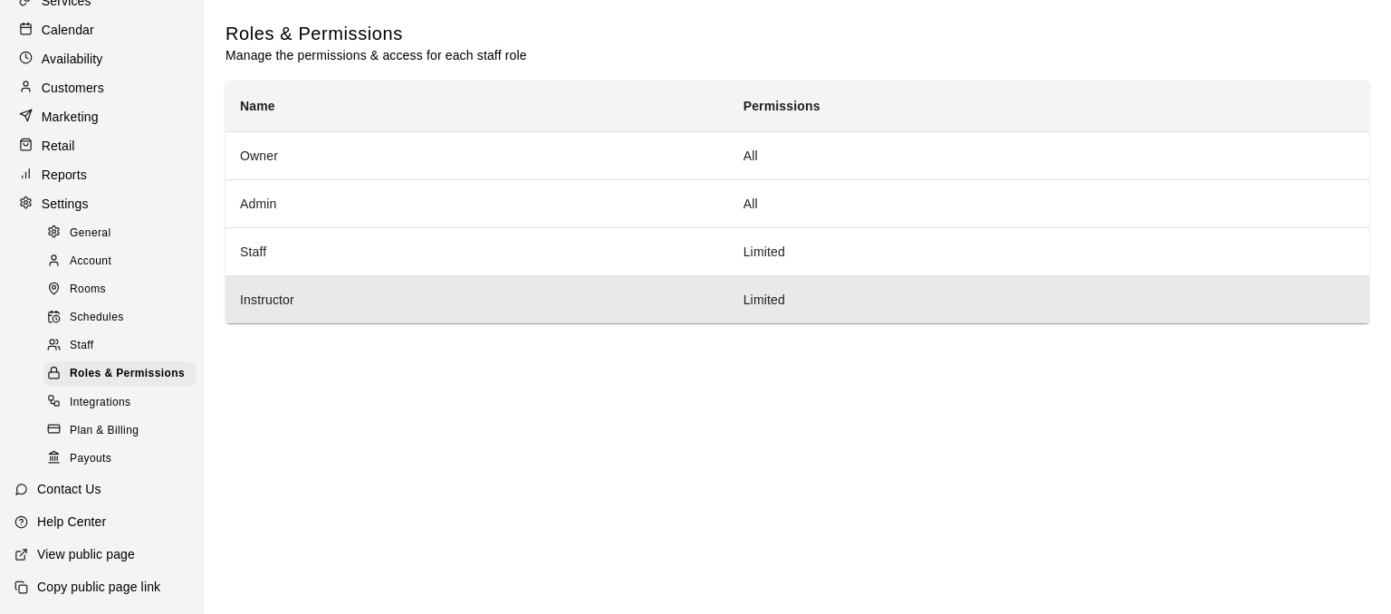
click at [520, 302] on th "Instructor" at bounding box center [478, 299] width 504 height 48
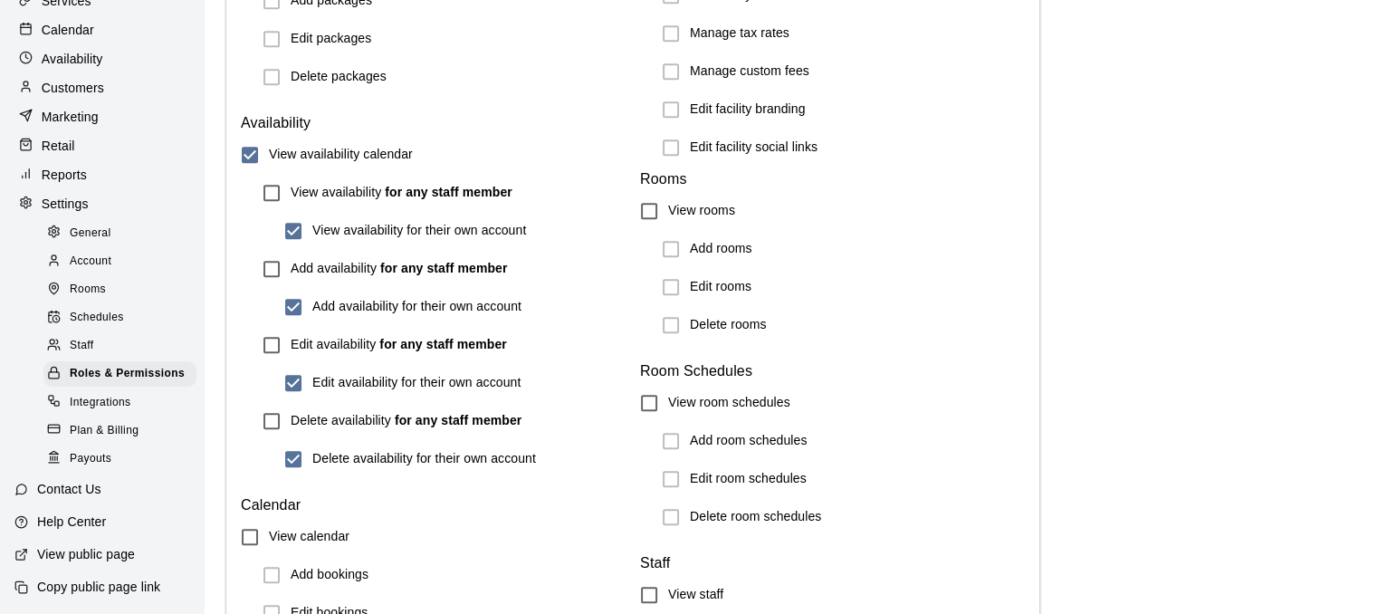
scroll to position [1371, 0]
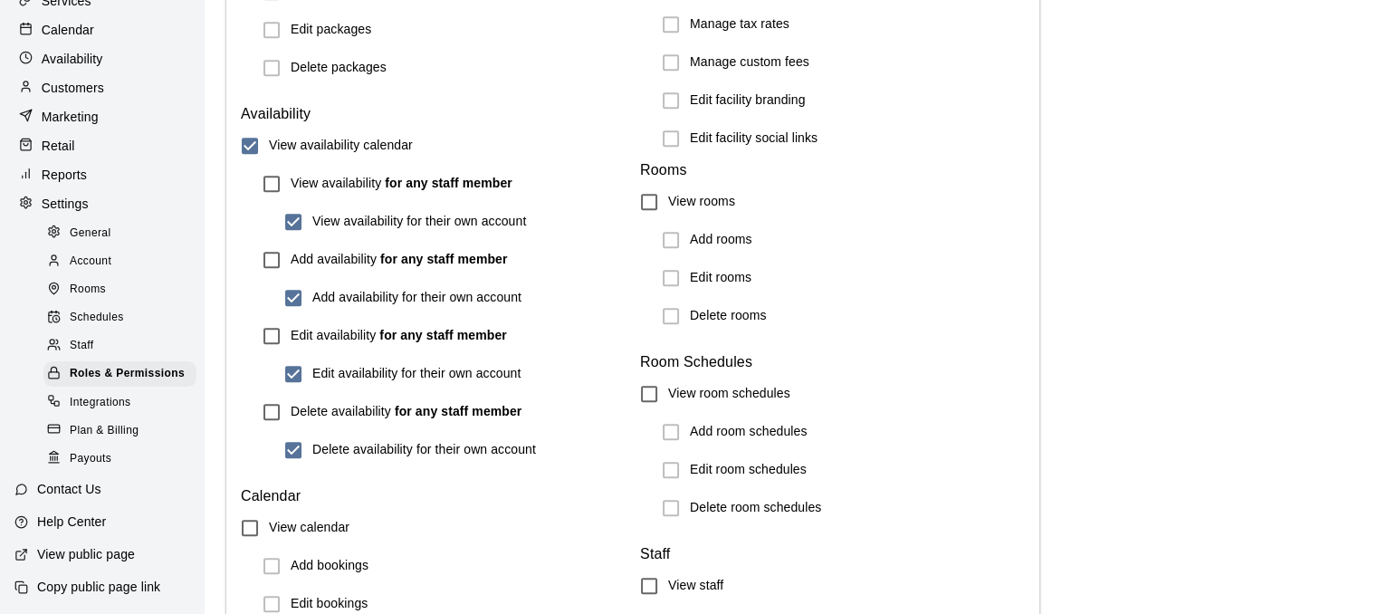
click at [58, 166] on p "Reports" at bounding box center [64, 175] width 45 height 18
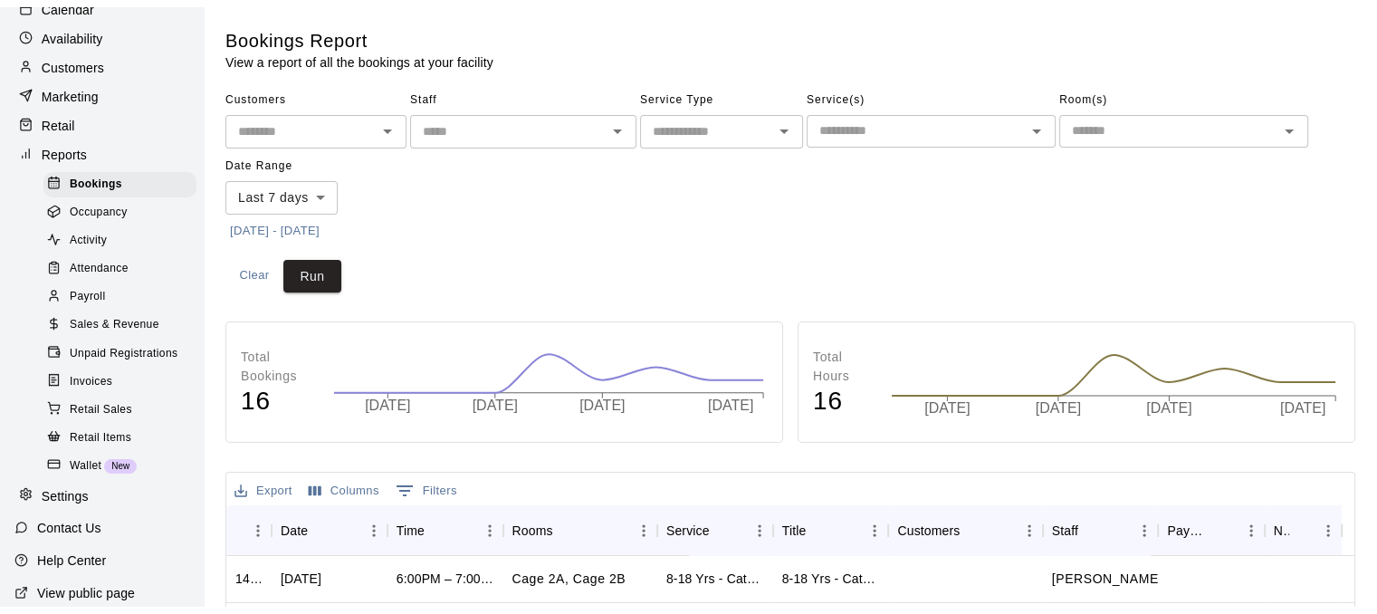
scroll to position [361, 0]
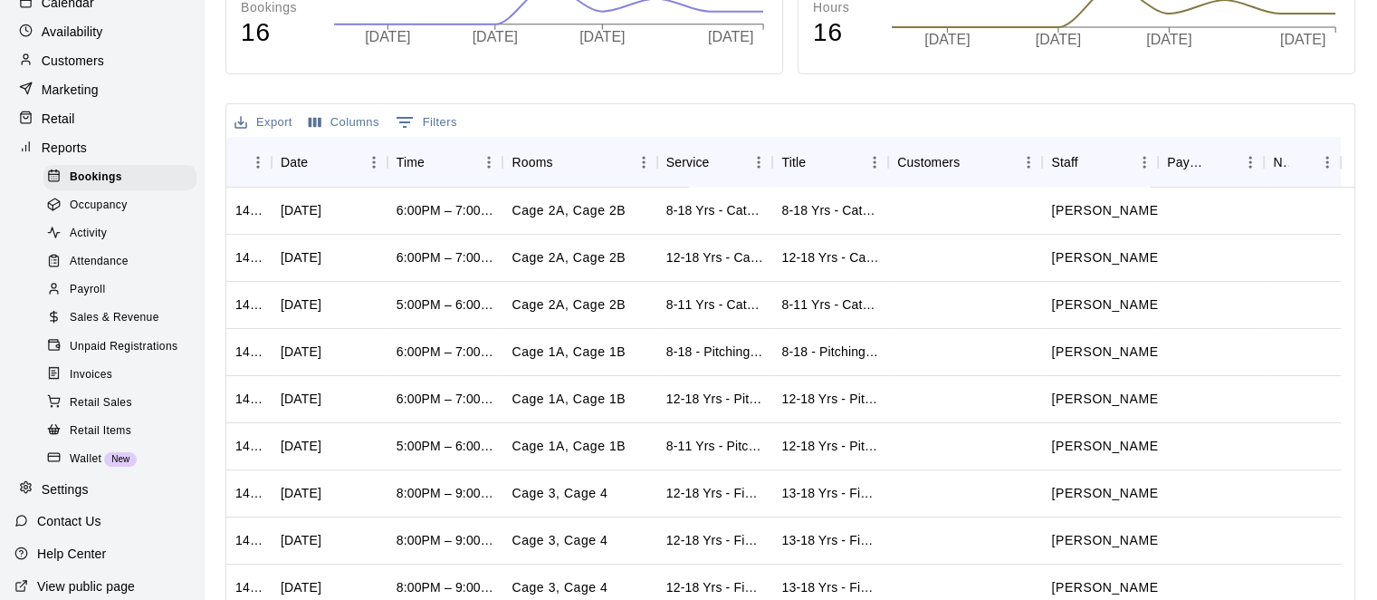
click at [141, 356] on span "Unpaid Registrations" at bounding box center [124, 347] width 108 height 18
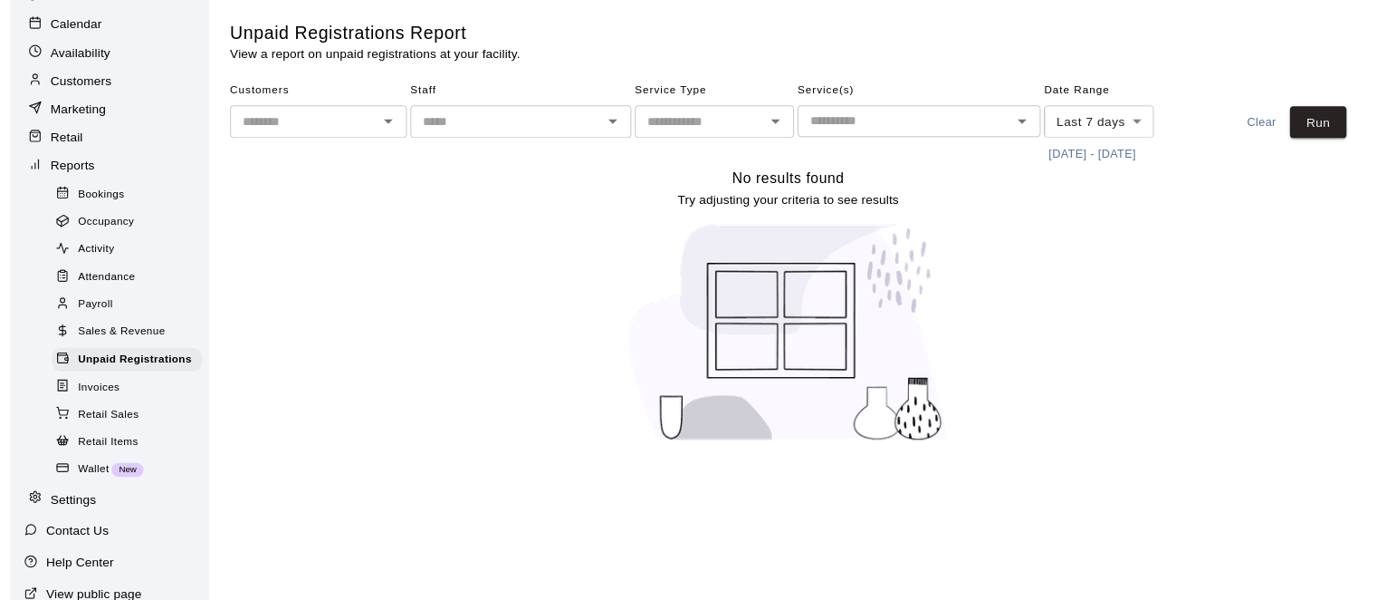
scroll to position [110, 0]
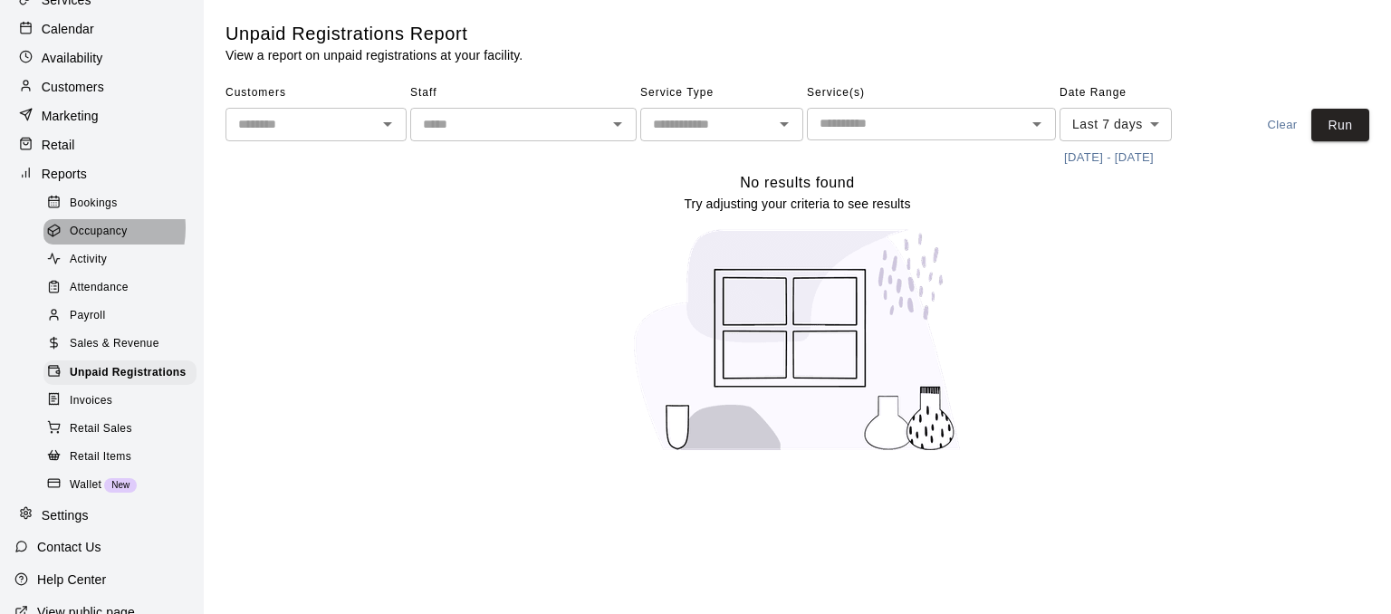
click at [88, 241] on span "Occupancy" at bounding box center [99, 232] width 58 height 18
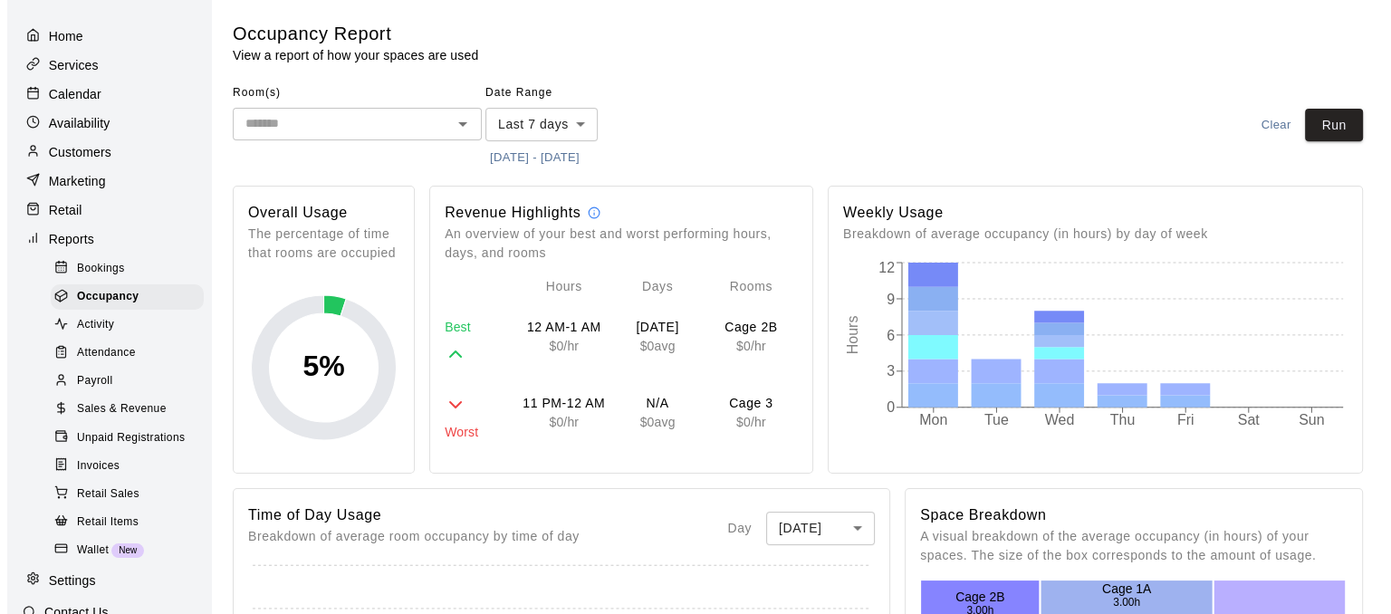
scroll to position [43, 0]
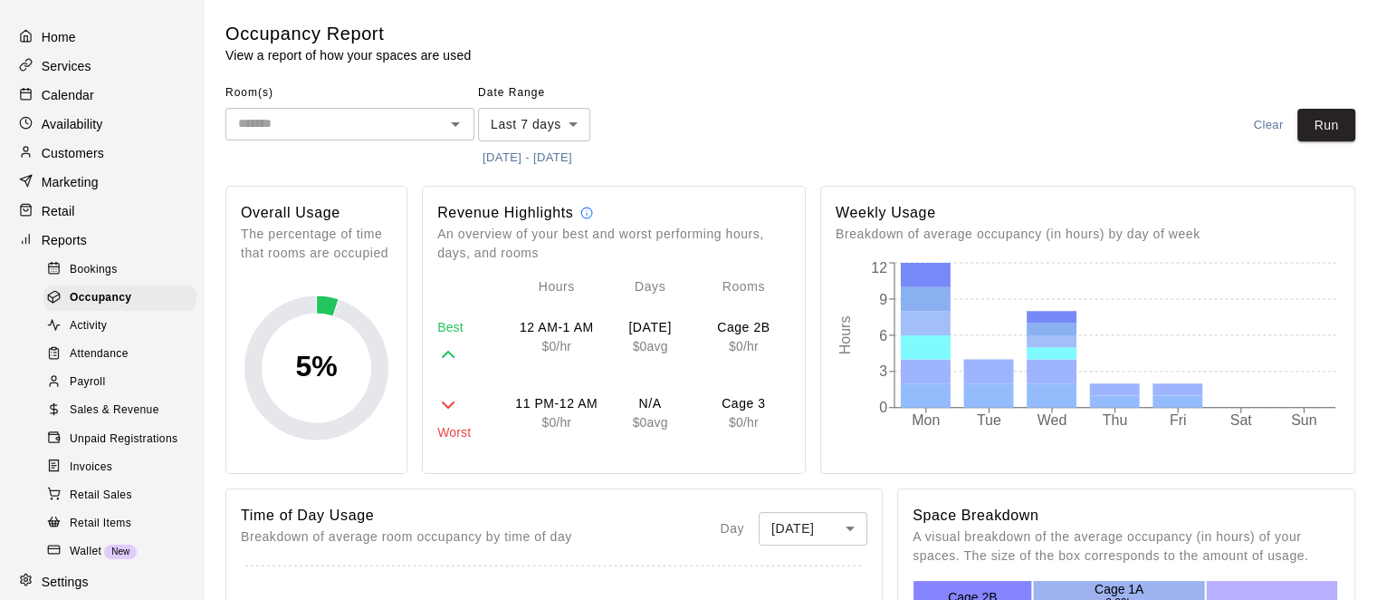
click at [42, 162] on p "Customers" at bounding box center [73, 153] width 62 height 18
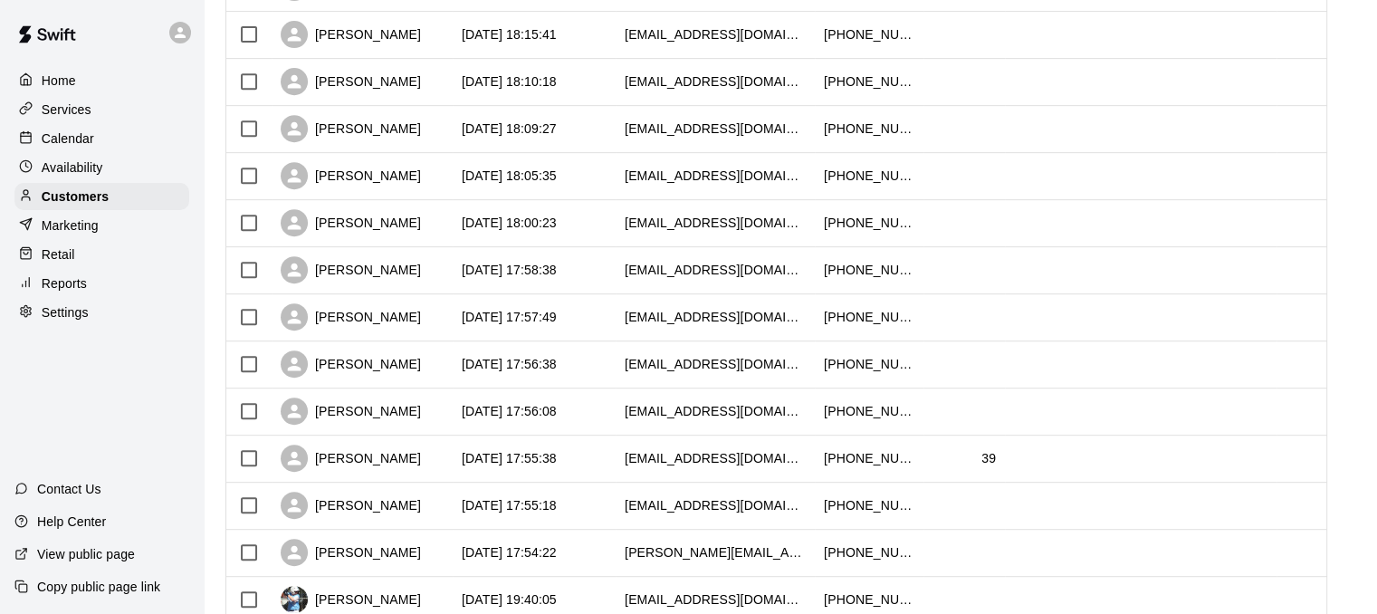
scroll to position [951, 0]
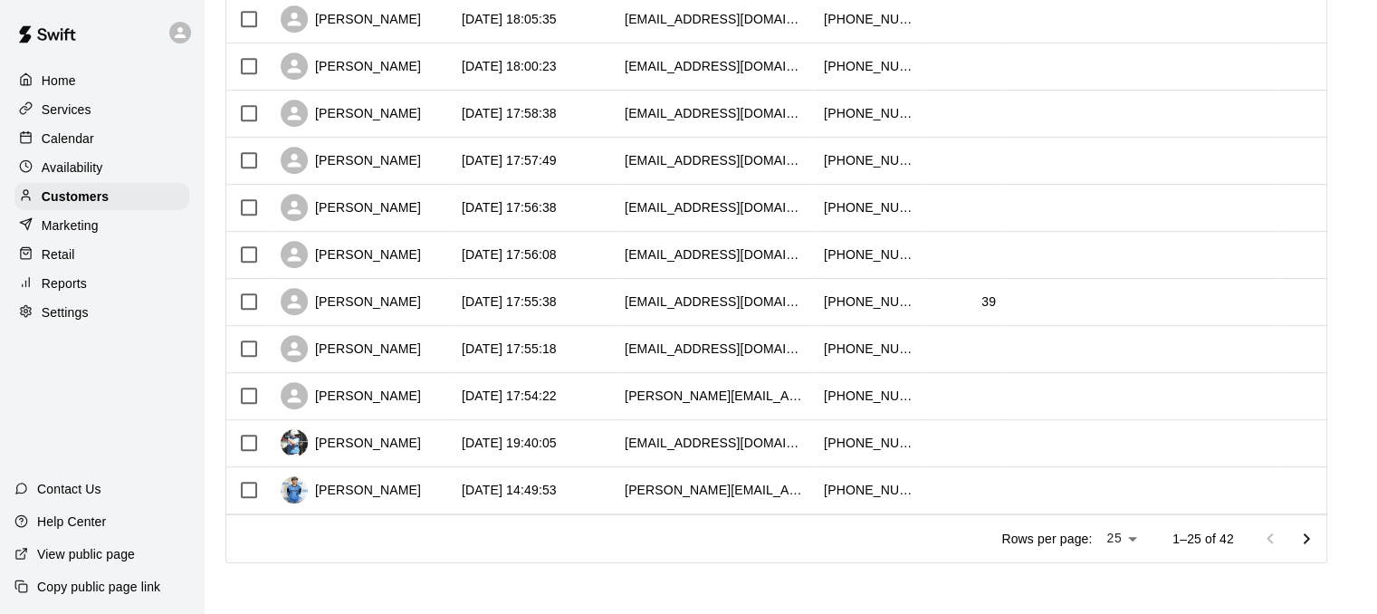
click at [57, 139] on p "Calendar" at bounding box center [68, 139] width 53 height 18
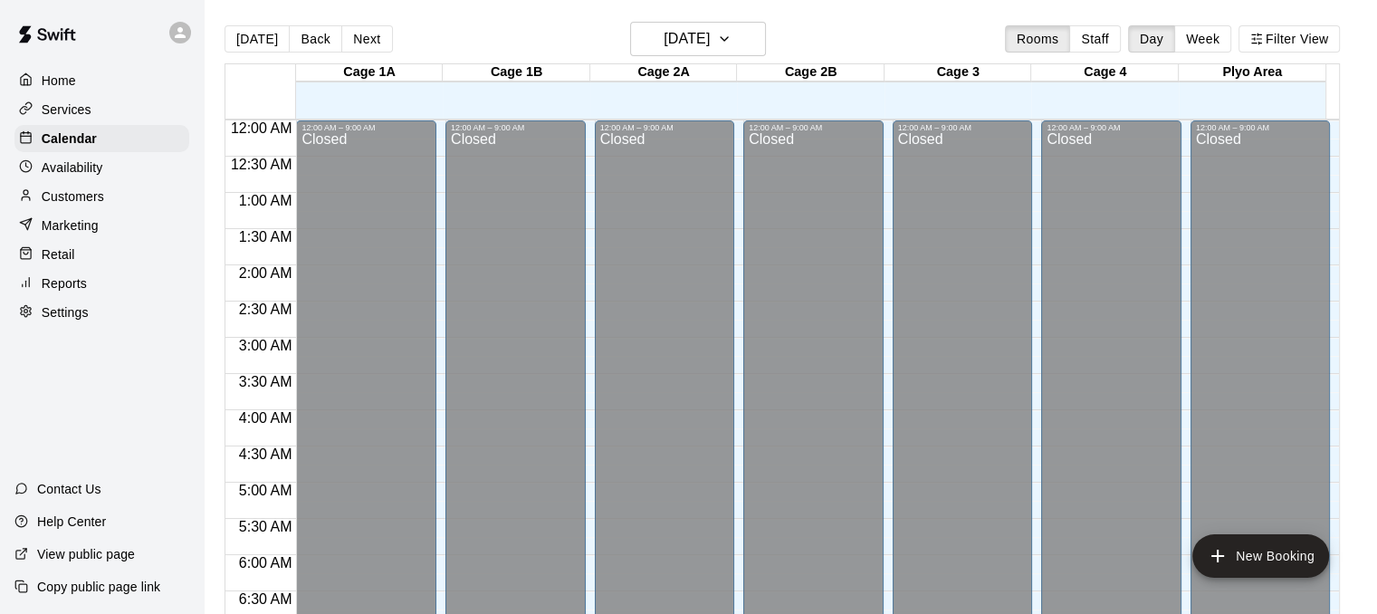
scroll to position [1169, 0]
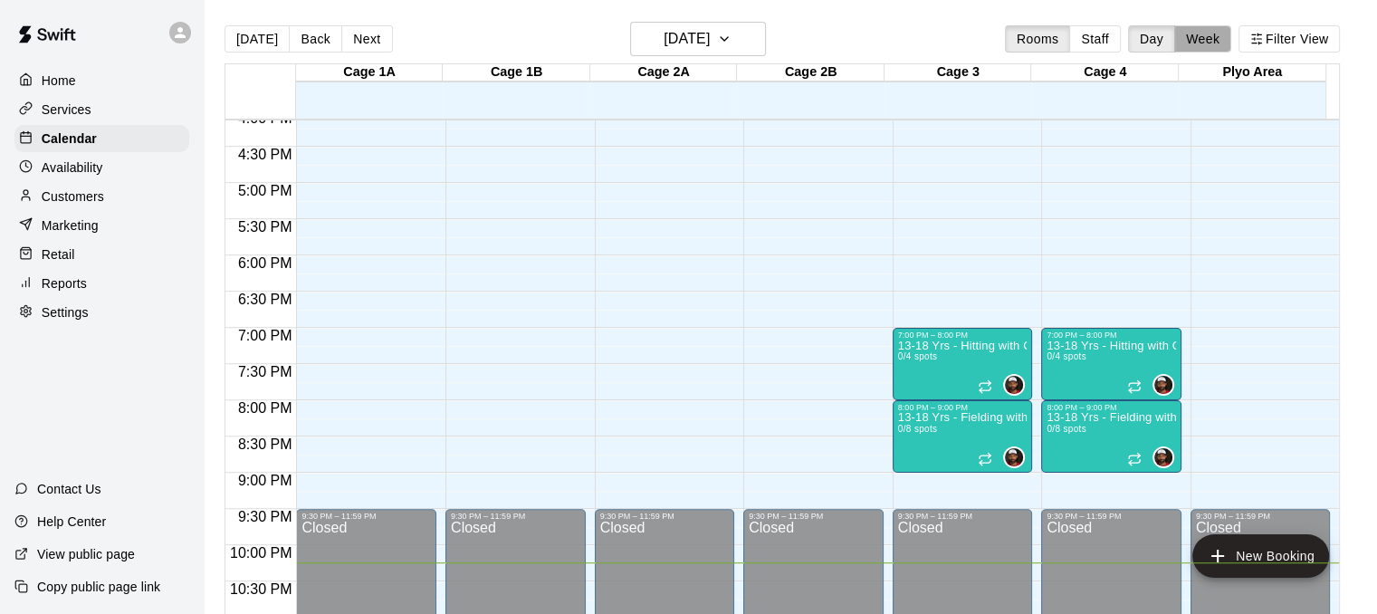
click at [1224, 37] on button "Week" at bounding box center [1203, 38] width 57 height 27
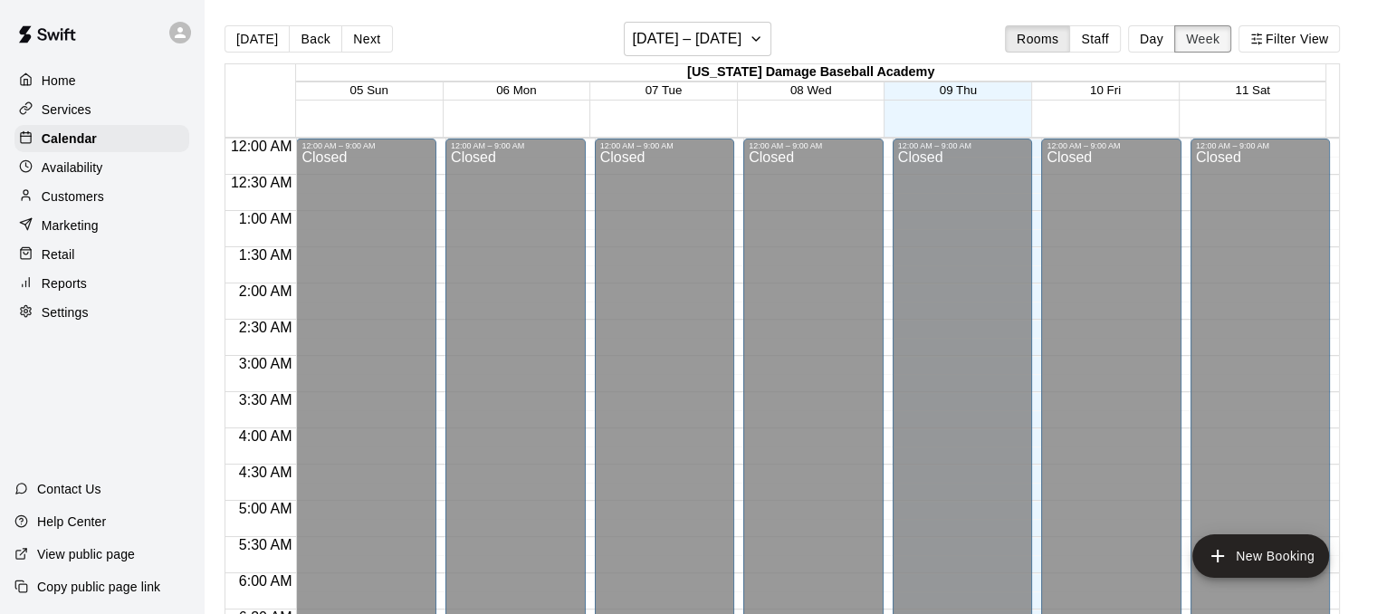
scroll to position [1243, 0]
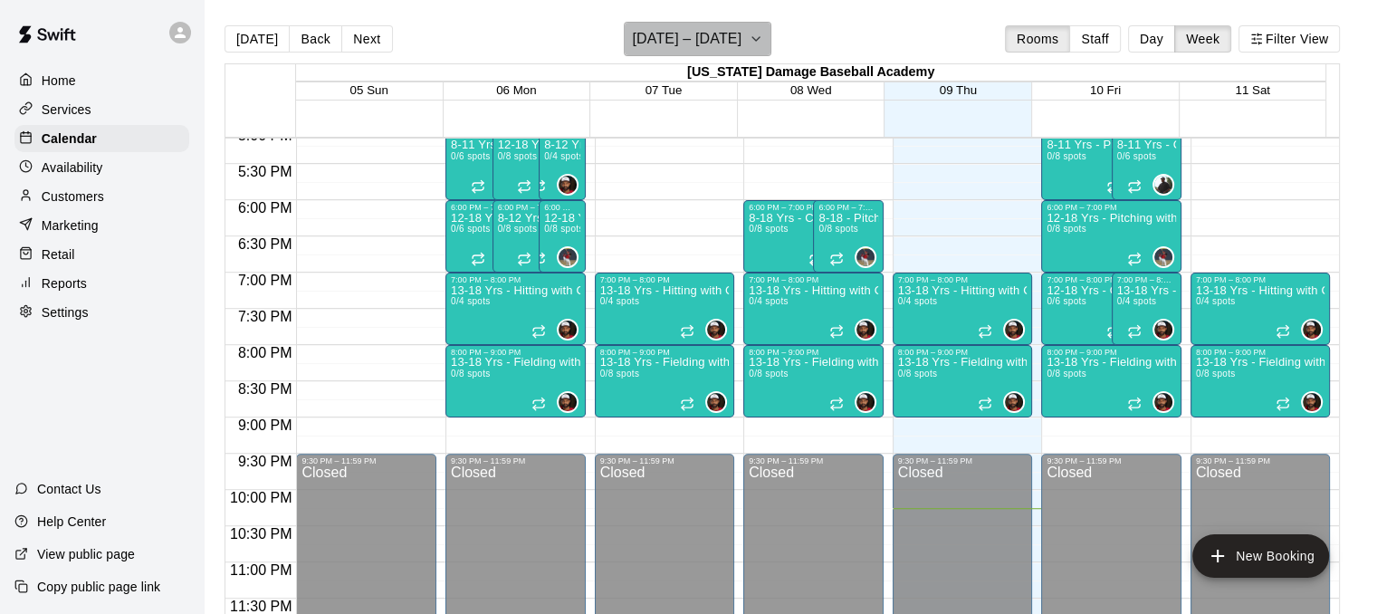
click at [726, 32] on h6 "[DATE] – [DATE]" at bounding box center [687, 38] width 110 height 25
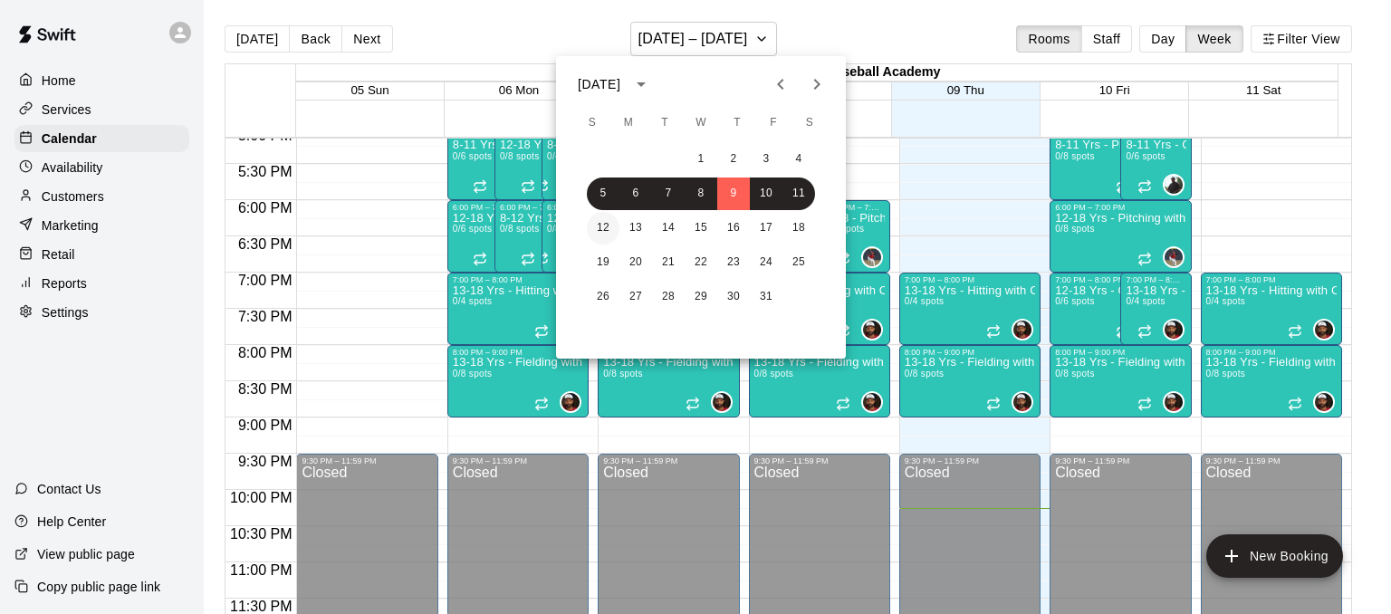
click at [603, 222] on button "12" at bounding box center [603, 228] width 33 height 33
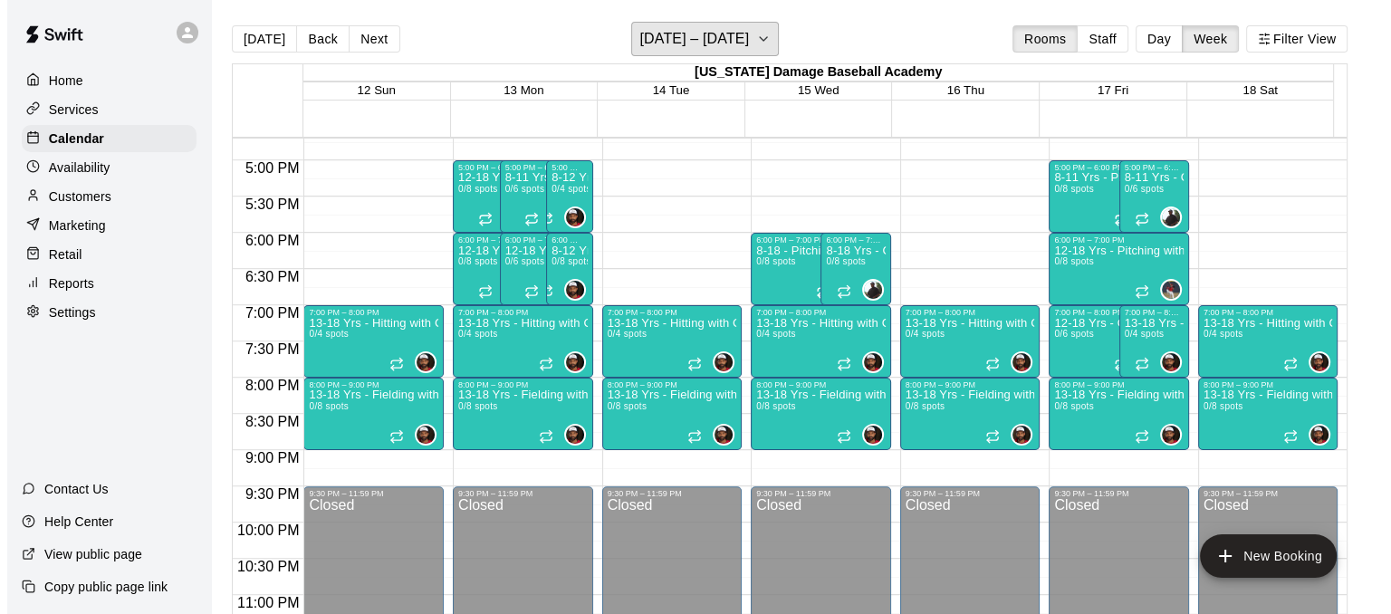
scroll to position [1201, 0]
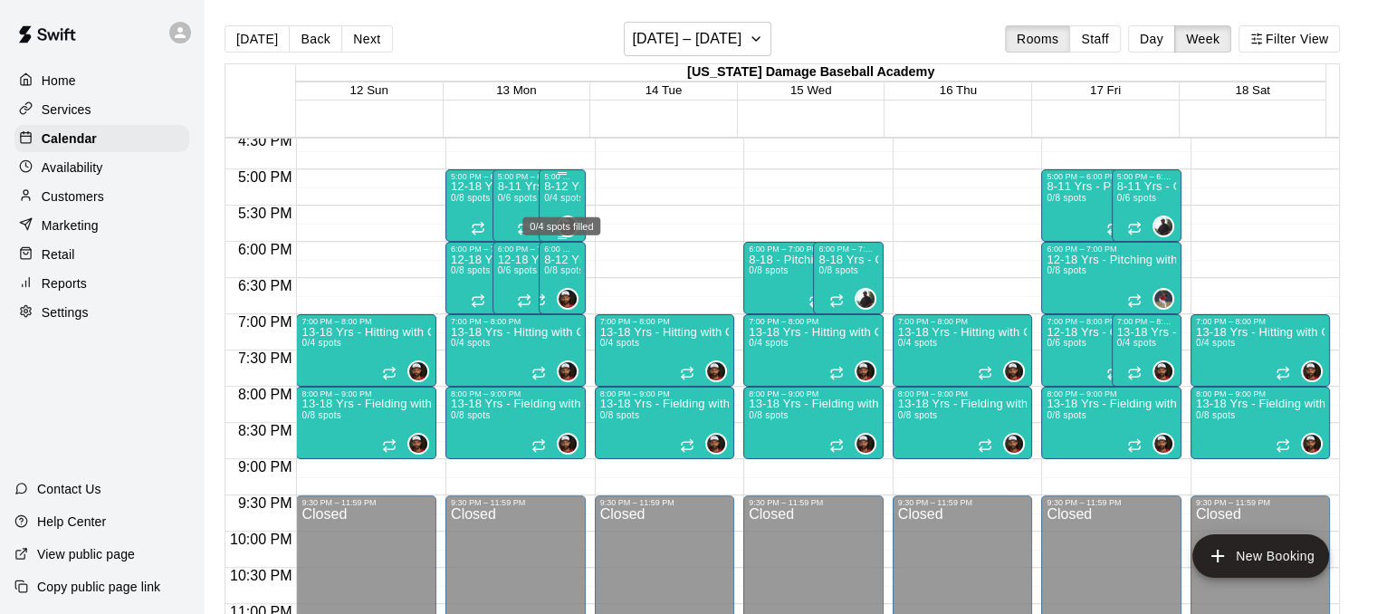
click at [565, 203] on span "0/4 spots" at bounding box center [564, 198] width 40 height 10
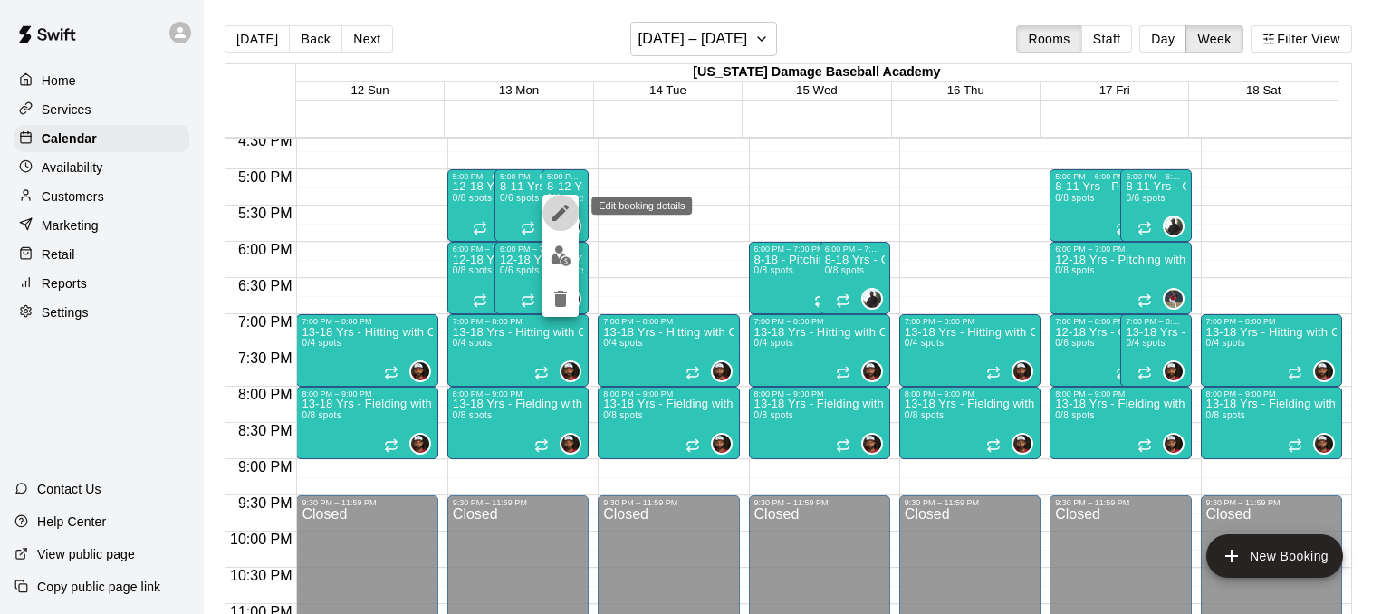
click at [552, 211] on icon "edit" at bounding box center [561, 213] width 22 height 22
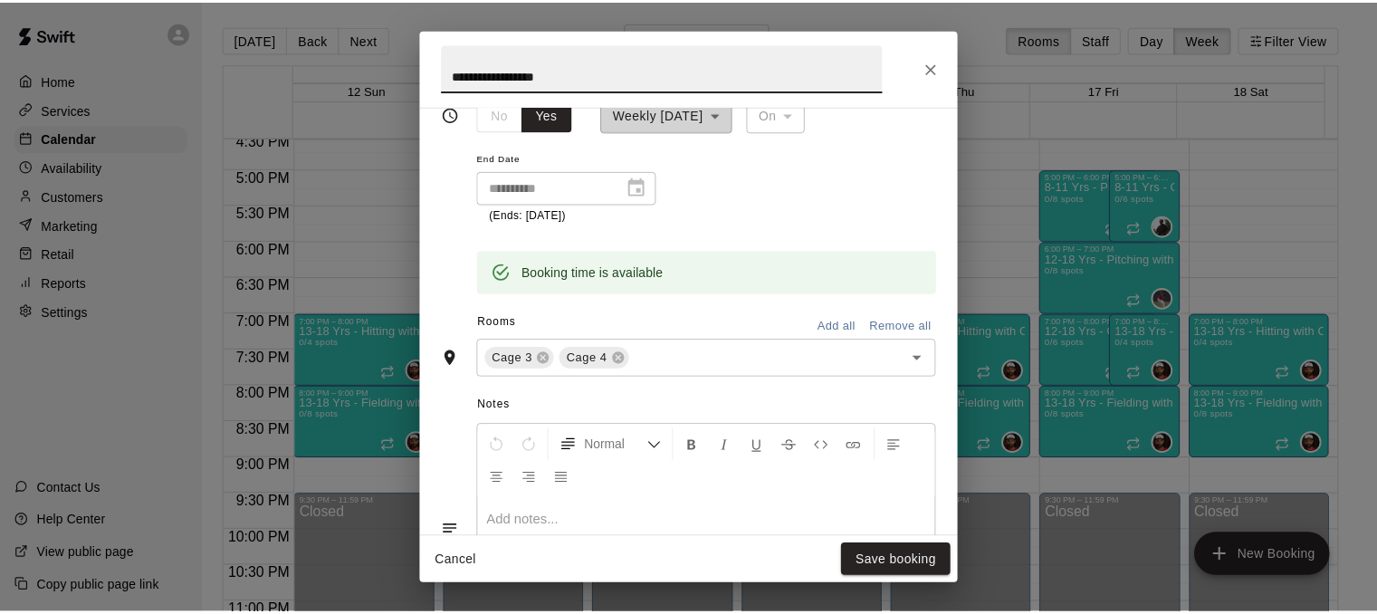
scroll to position [0, 0]
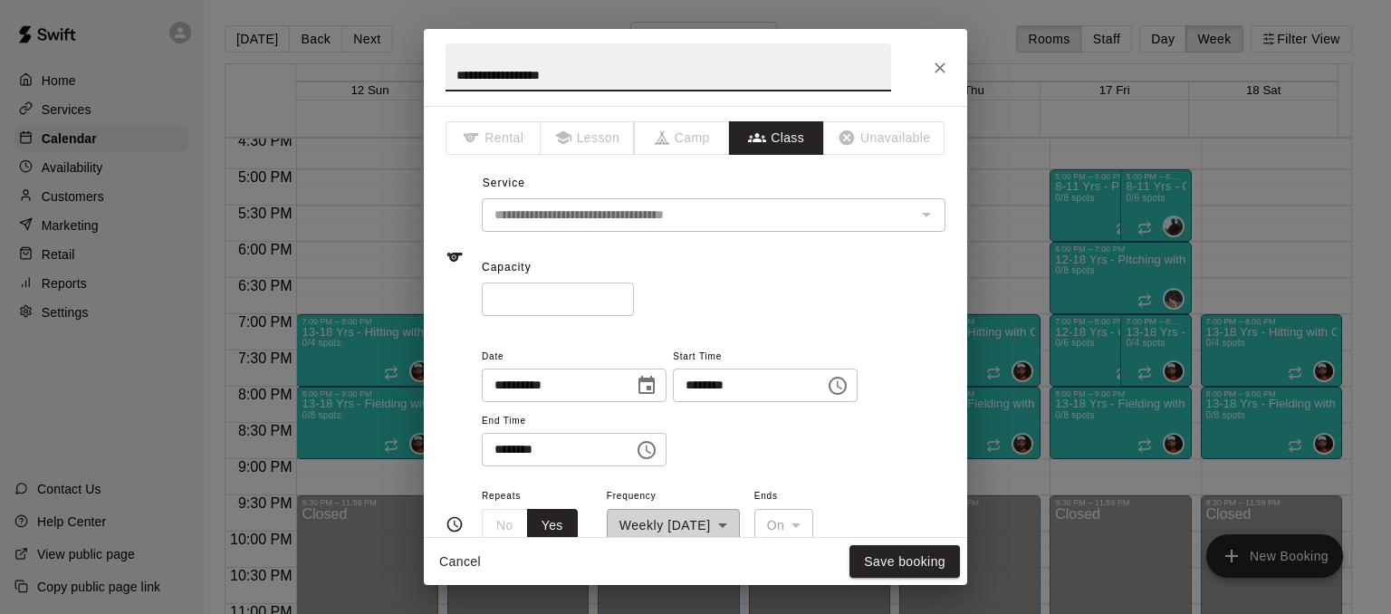
click at [928, 67] on button "Close" at bounding box center [940, 68] width 33 height 33
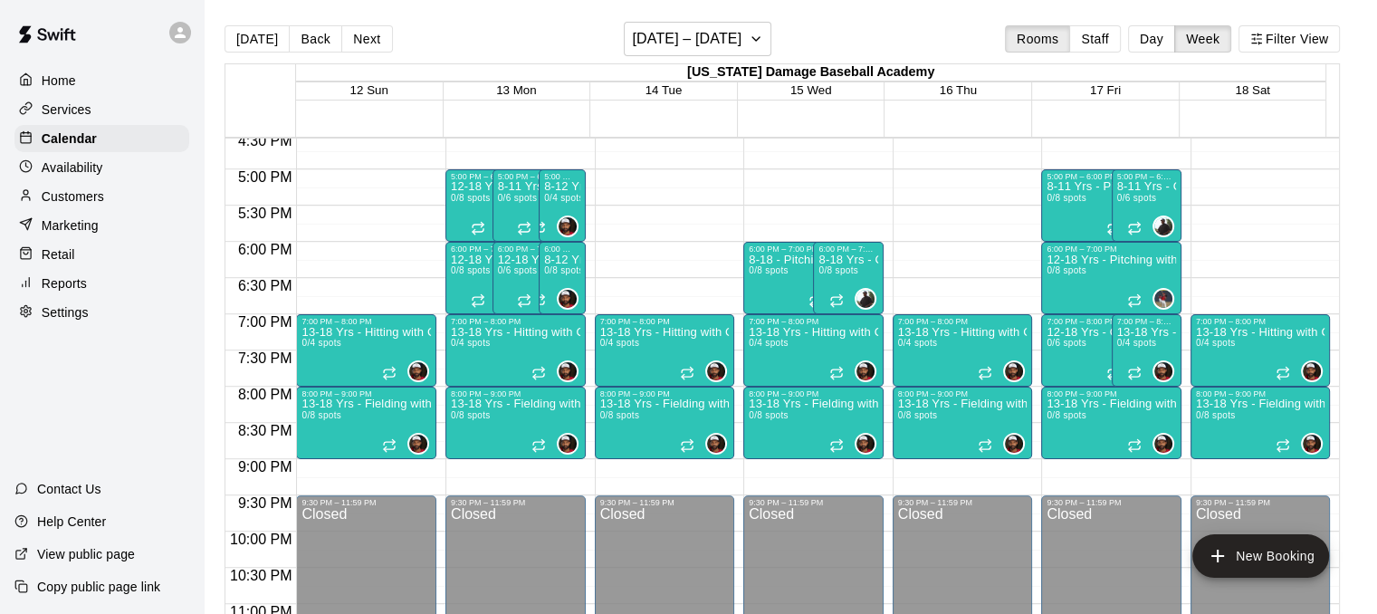
click at [42, 109] on p "Services" at bounding box center [67, 110] width 50 height 18
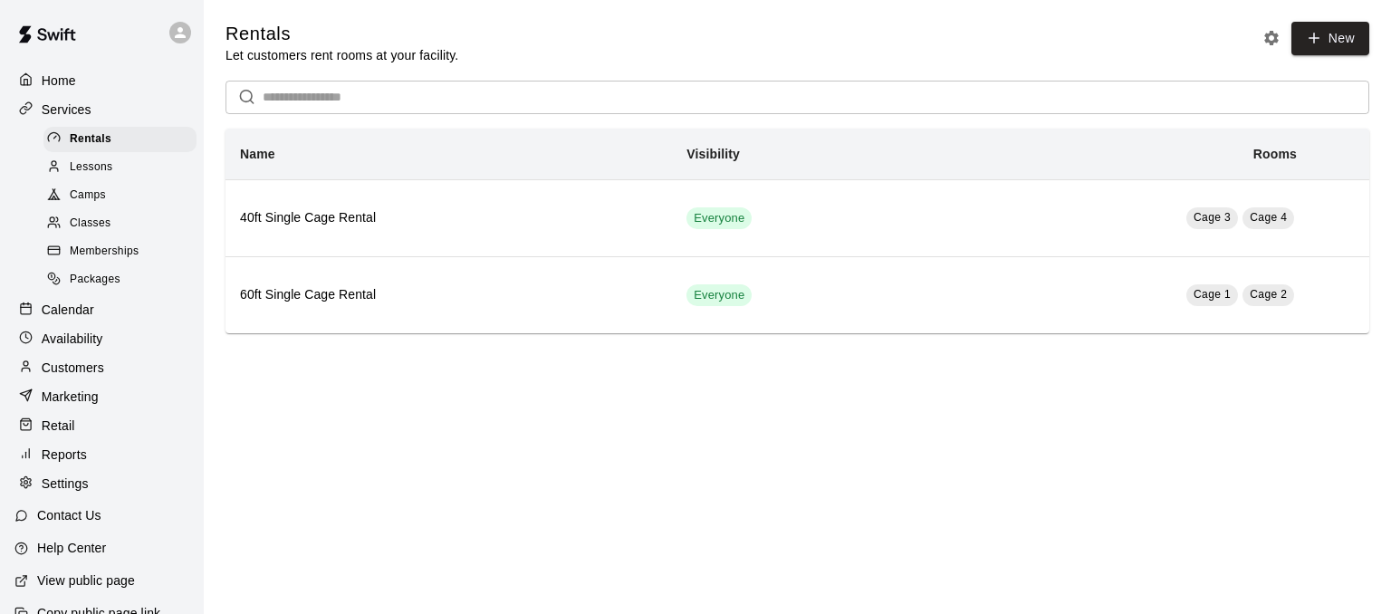
click at [119, 233] on div "Classes" at bounding box center [119, 223] width 153 height 25
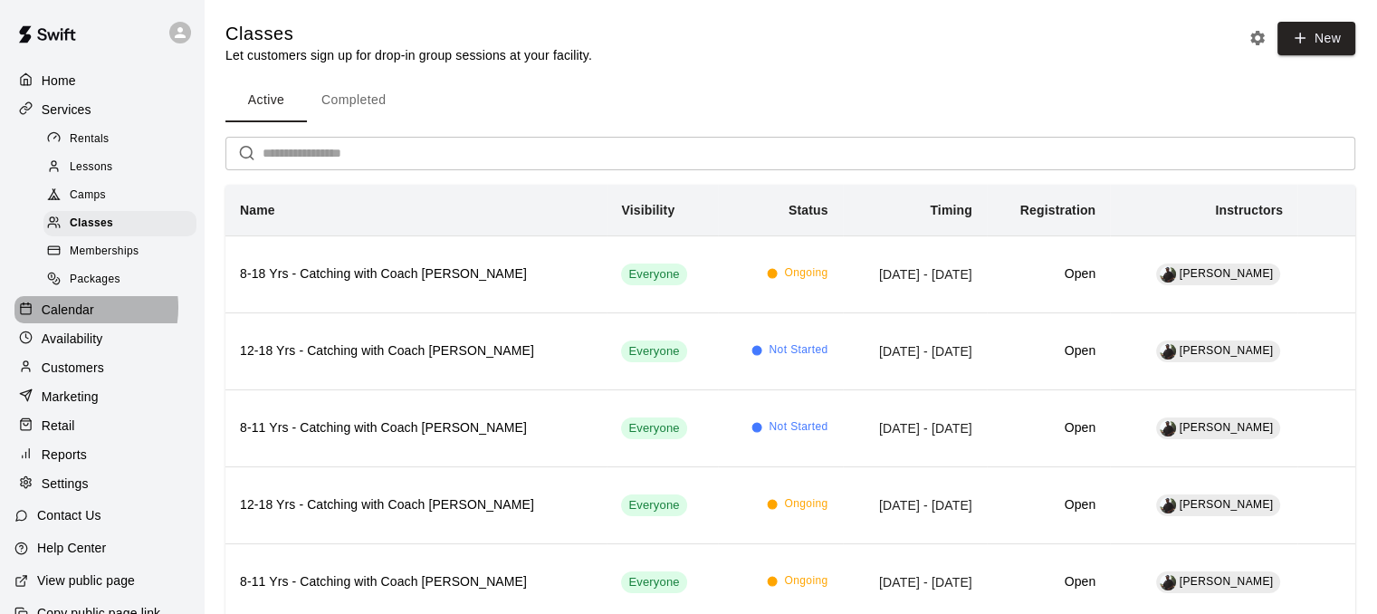
click at [67, 319] on p "Calendar" at bounding box center [68, 310] width 53 height 18
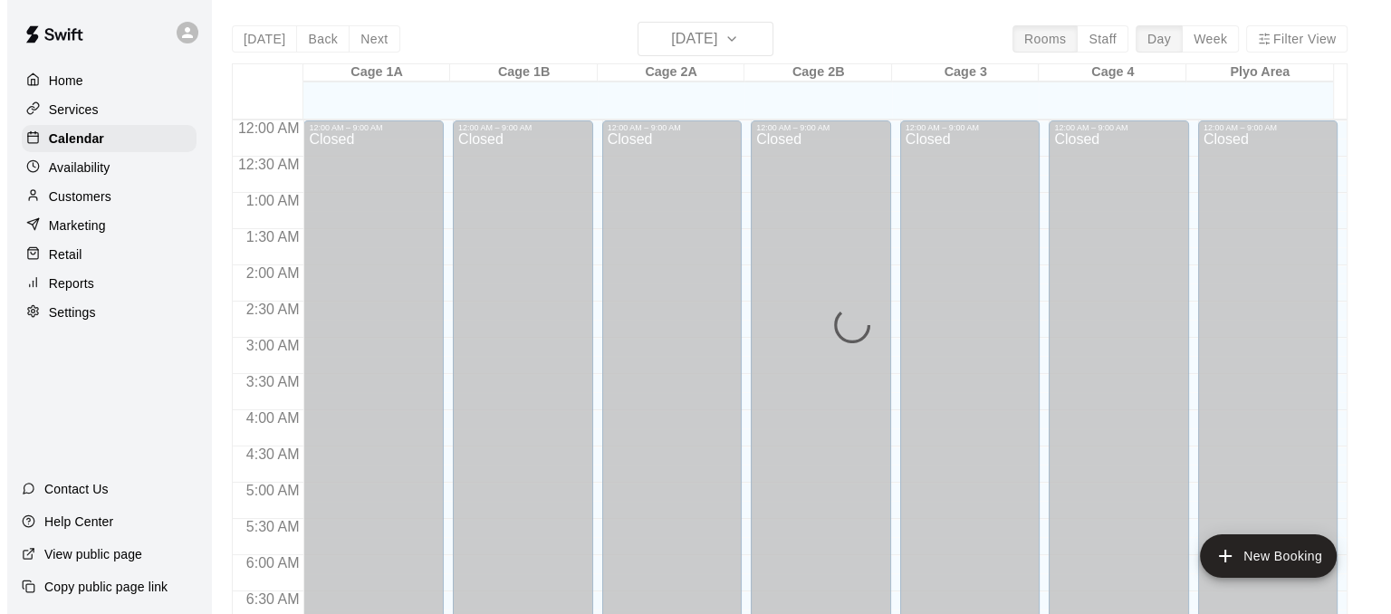
scroll to position [1169, 0]
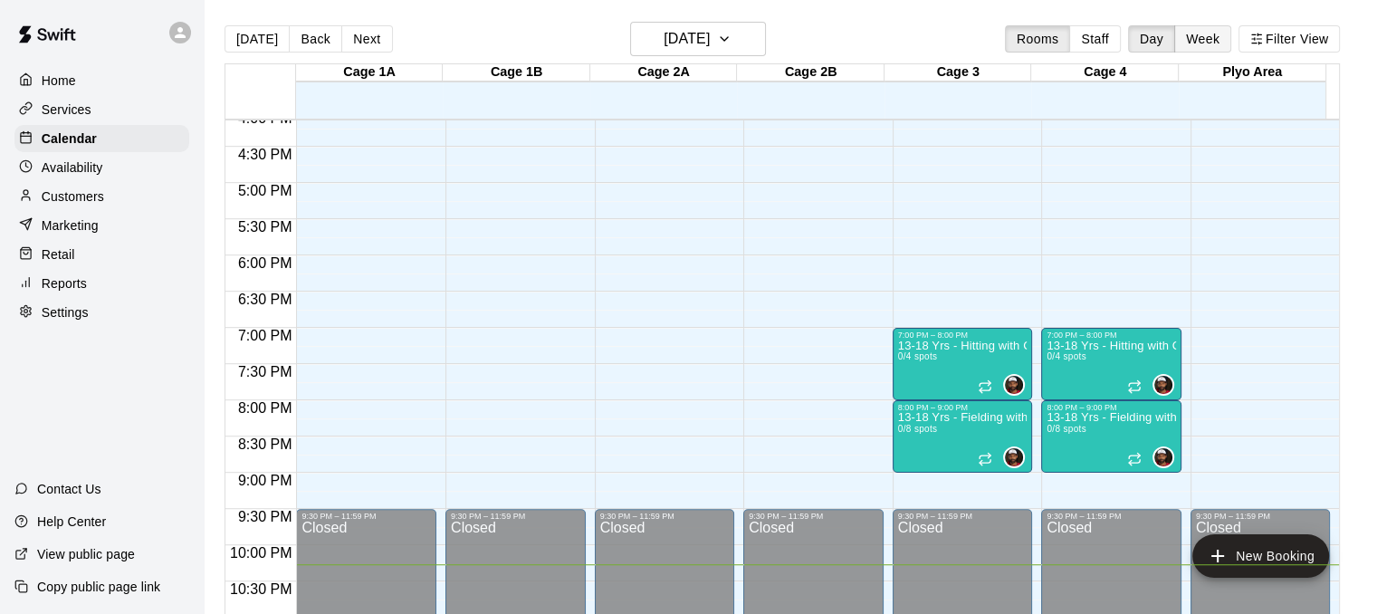
click at [1213, 40] on button "Week" at bounding box center [1203, 38] width 57 height 27
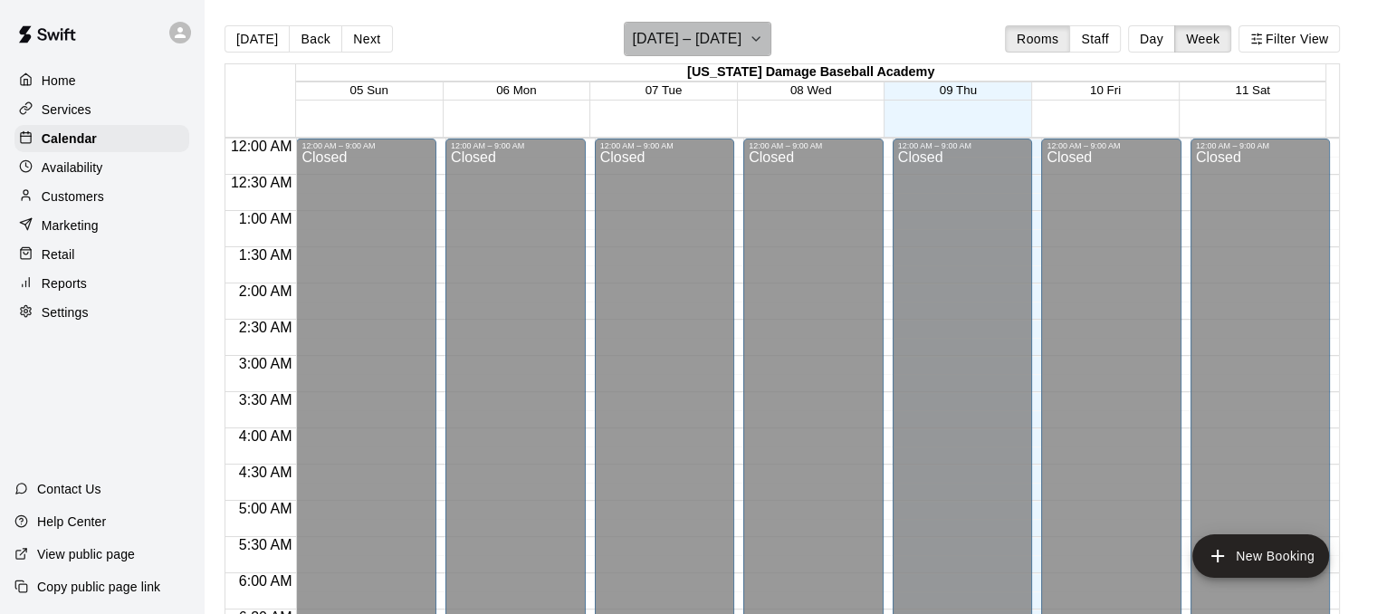
click at [703, 38] on h6 "[DATE] – [DATE]" at bounding box center [687, 38] width 110 height 25
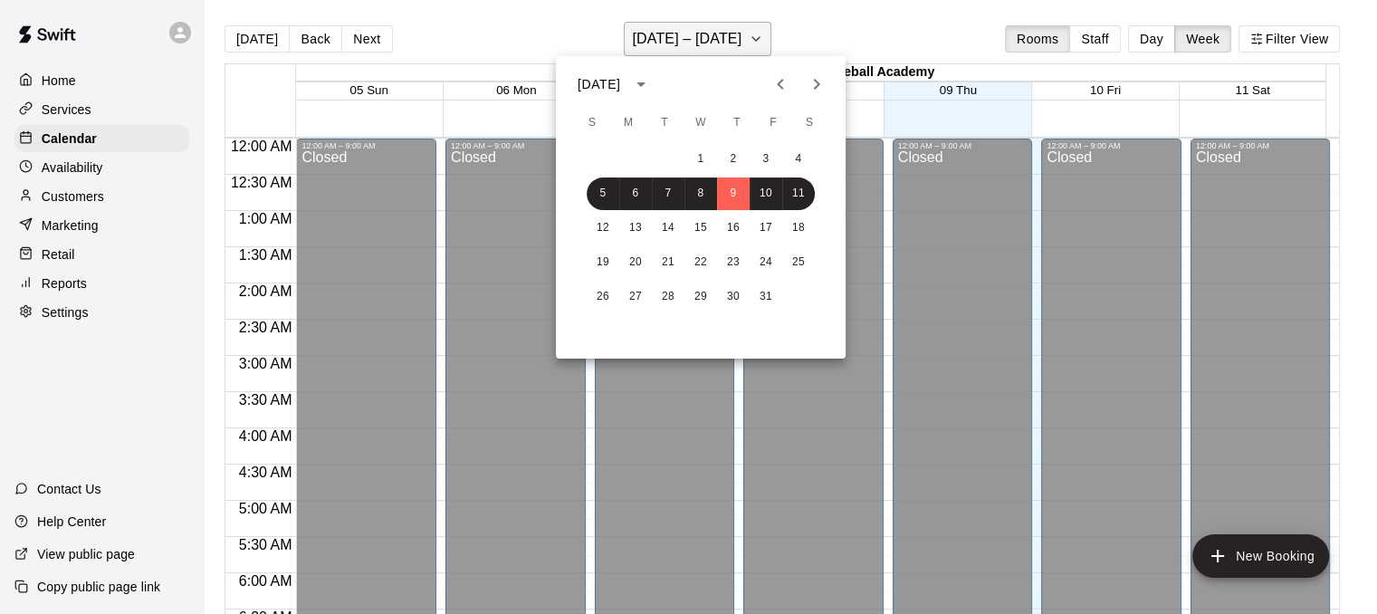
scroll to position [1243, 0]
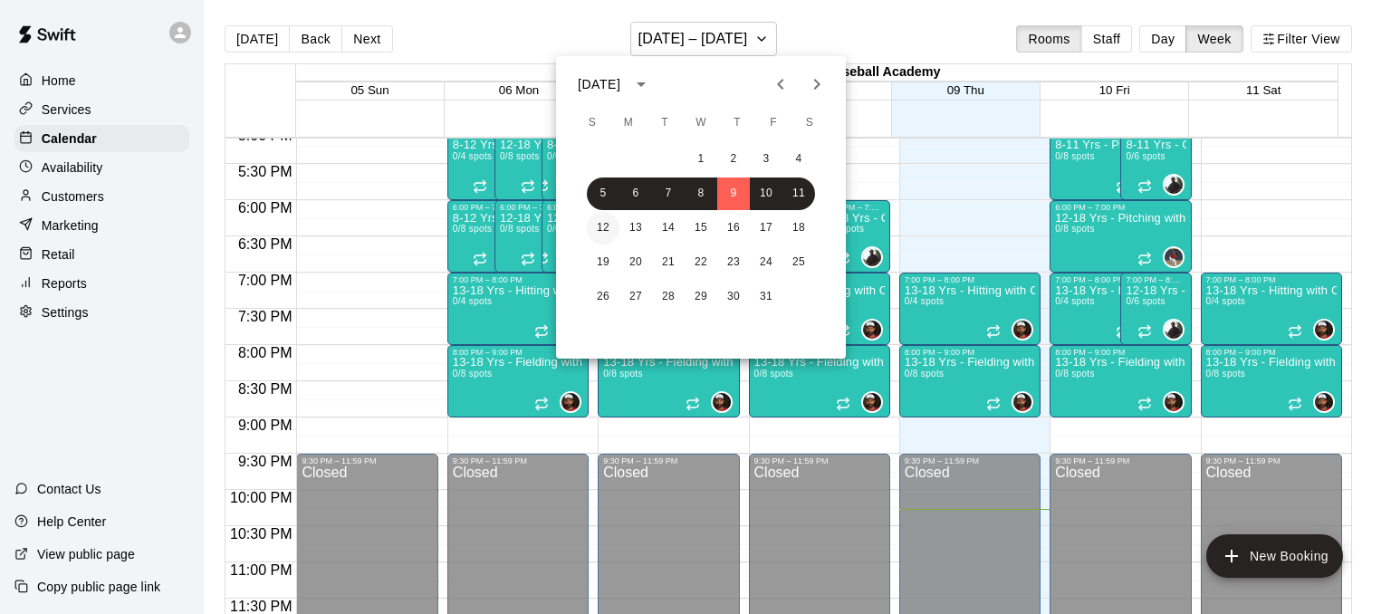
click at [594, 222] on button "12" at bounding box center [603, 228] width 33 height 33
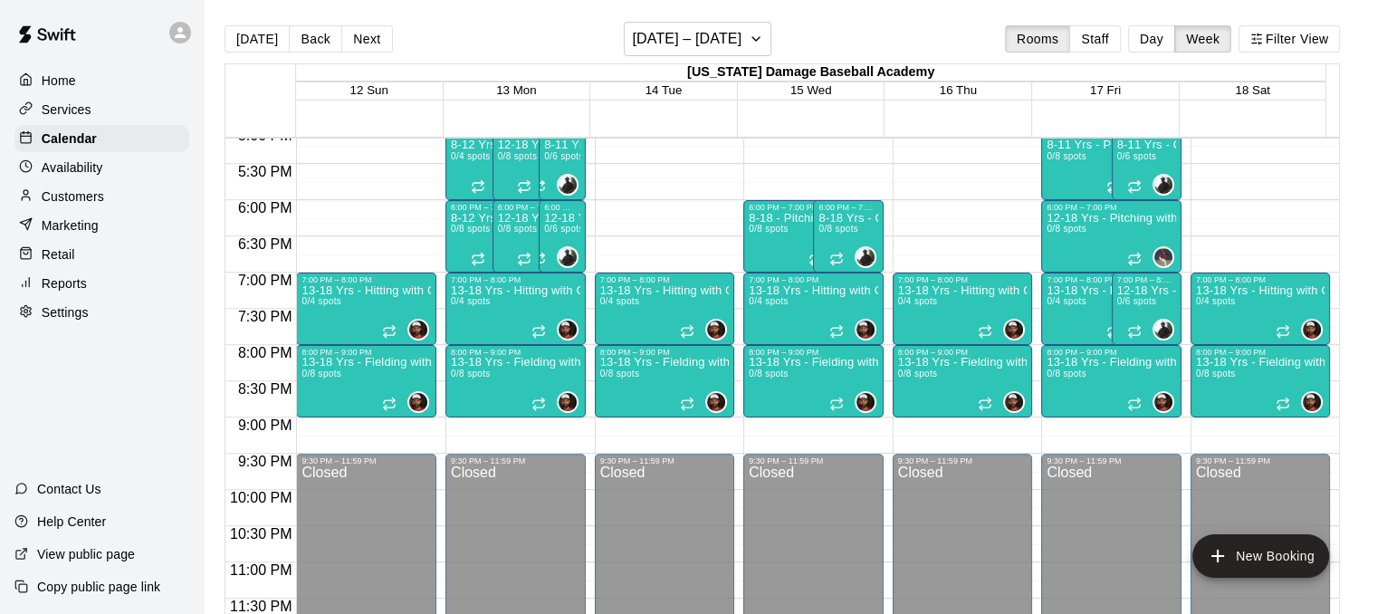
click at [93, 558] on p "View public page" at bounding box center [86, 554] width 98 height 18
